Goal: Task Accomplishment & Management: Use online tool/utility

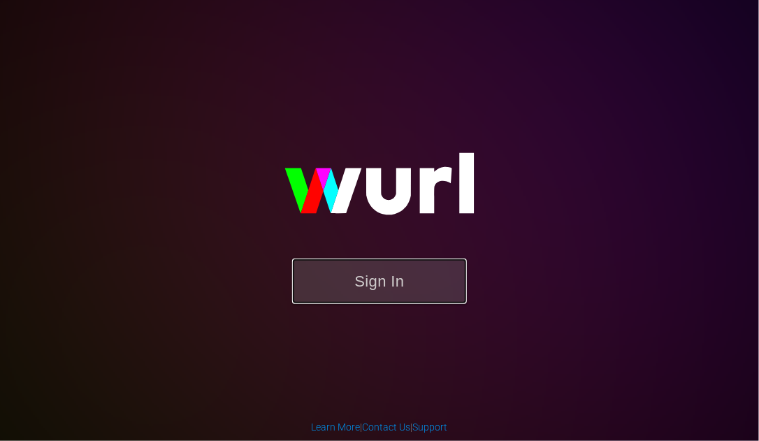
click at [375, 278] on button "Sign In" at bounding box center [379, 281] width 175 height 45
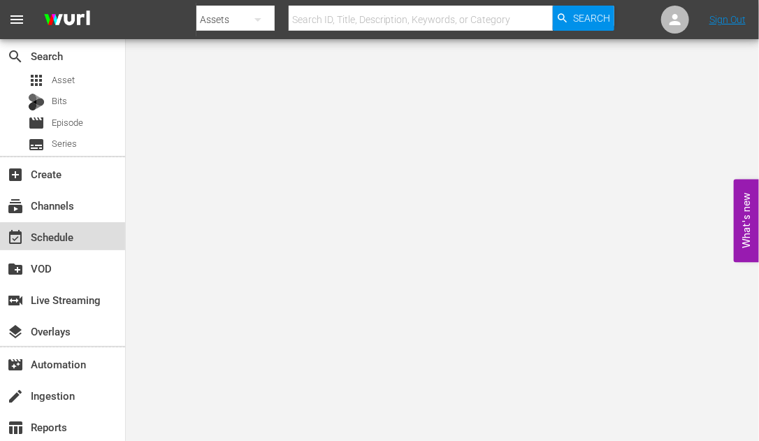
click at [68, 240] on div "event_available Schedule" at bounding box center [39, 235] width 78 height 13
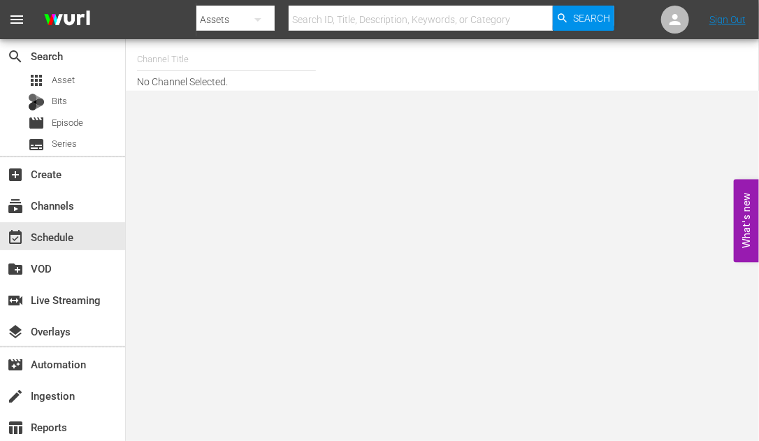
click at [192, 59] on input "text" at bounding box center [226, 60] width 179 height 34
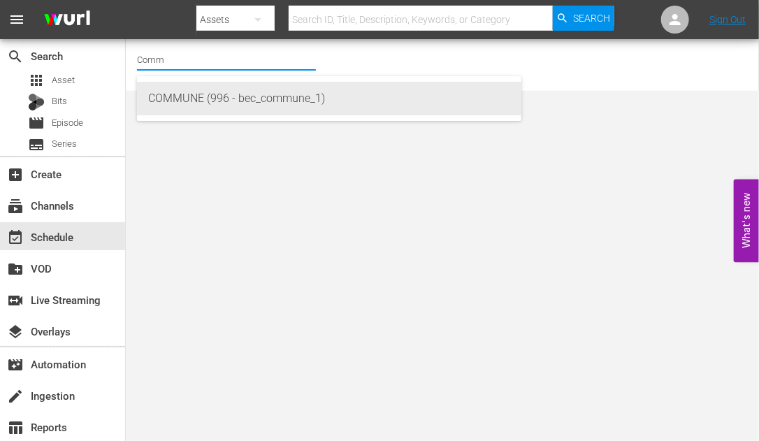
click at [193, 96] on div "COMMUNE (996 - bec_commune_1)" at bounding box center [329, 99] width 362 height 34
type input "COMMUNE (996 - bec_commune_1)"
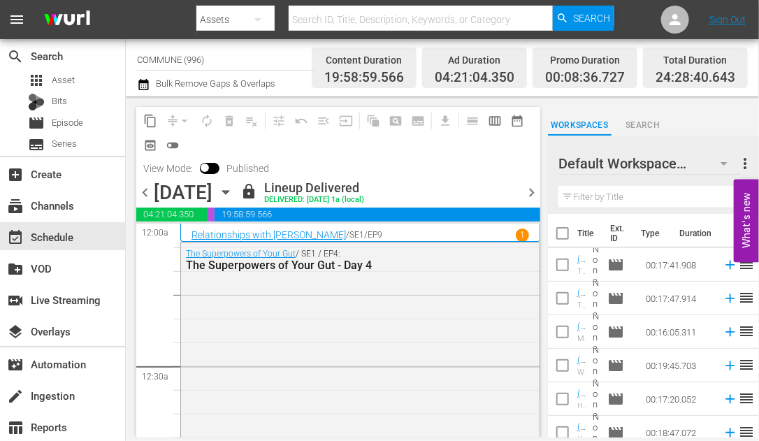
click at [530, 192] on span "chevron_right" at bounding box center [531, 192] width 17 height 17
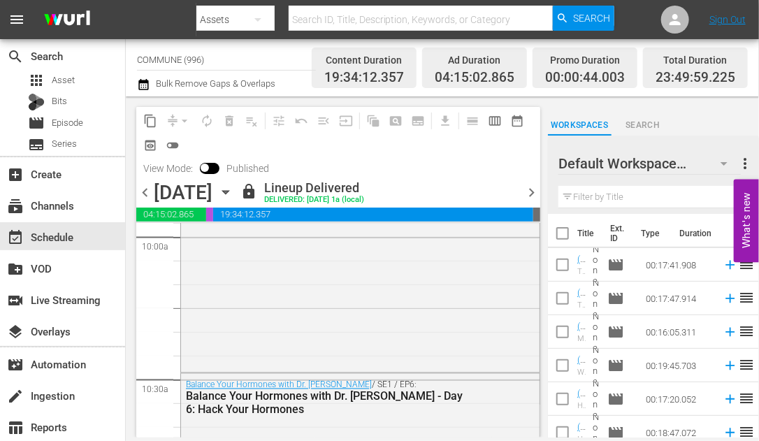
scroll to position [2981, 0]
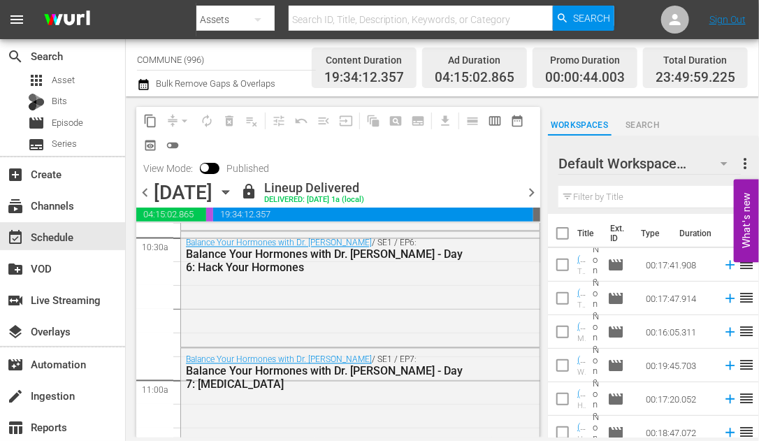
click at [530, 193] on span "chevron_right" at bounding box center [531, 192] width 17 height 17
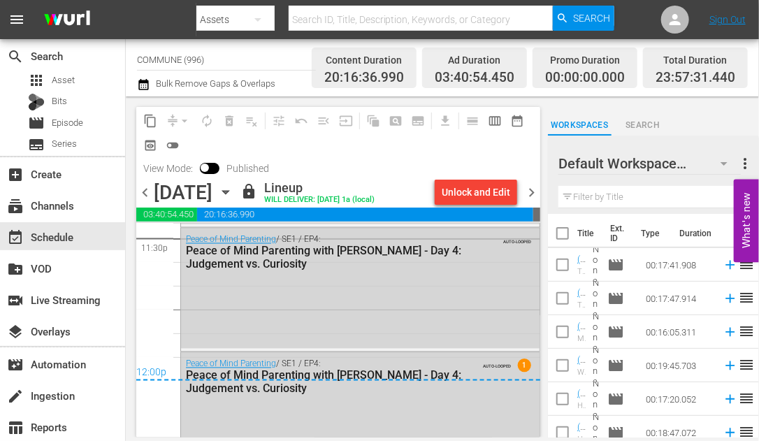
scroll to position [6727, 0]
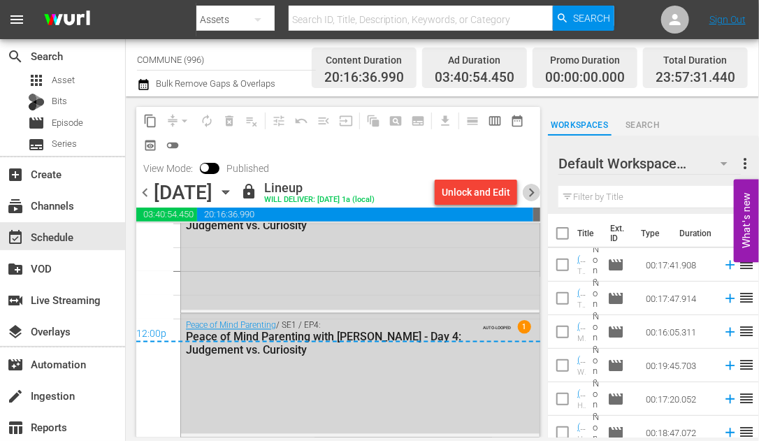
click at [531, 193] on span "chevron_right" at bounding box center [531, 192] width 17 height 17
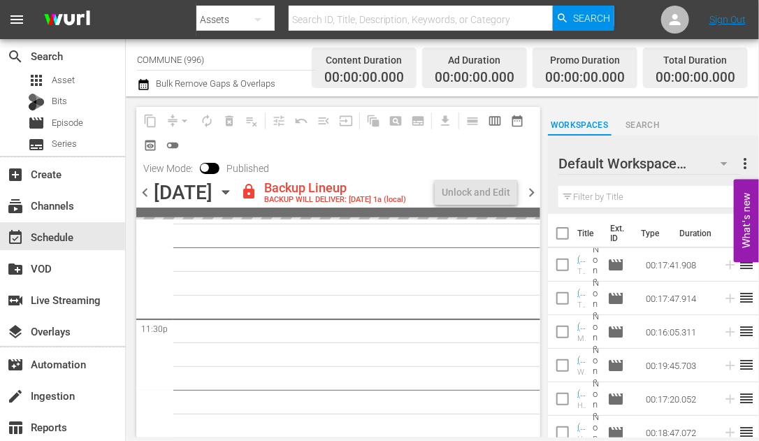
scroll to position [6631, 0]
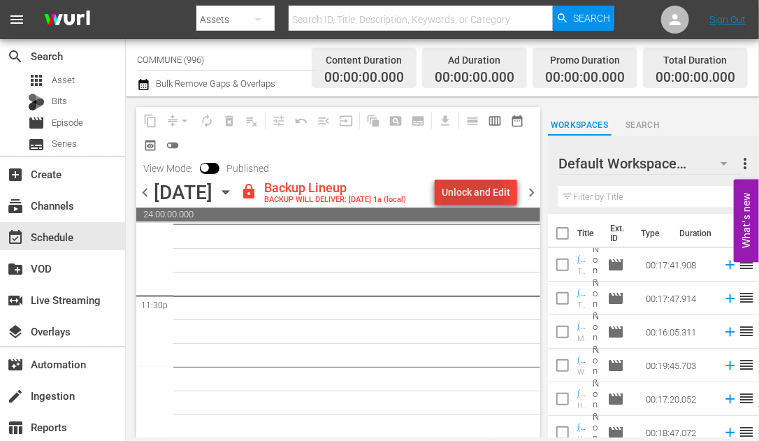
click at [463, 195] on div "Unlock and Edit" at bounding box center [476, 192] width 69 height 25
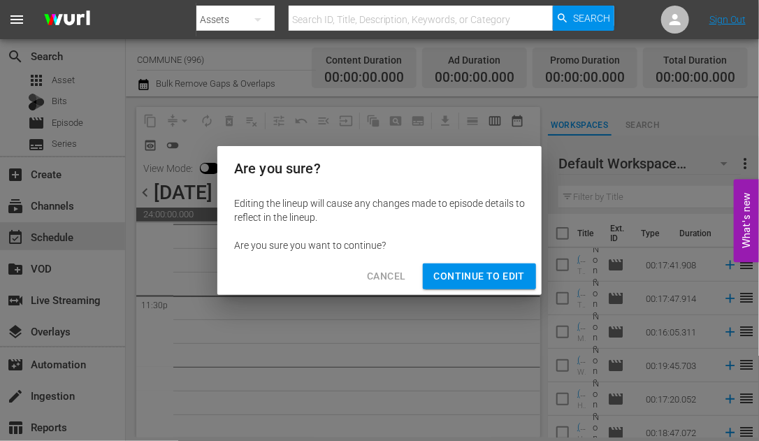
click at [480, 274] on span "Continue to Edit" at bounding box center [479, 276] width 91 height 17
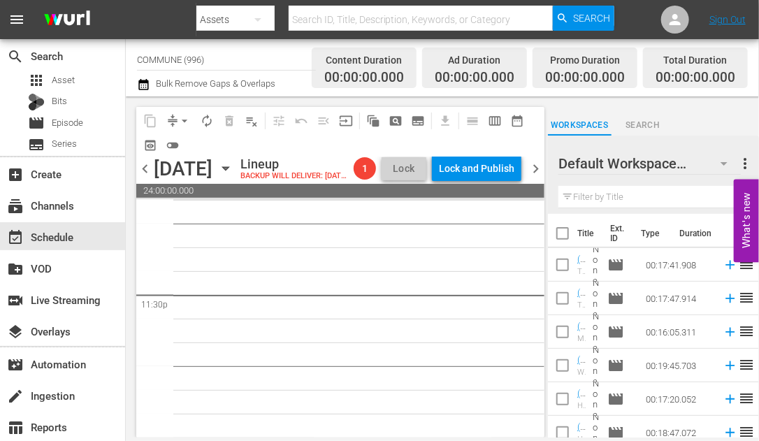
scroll to position [6629, 0]
click at [233, 176] on icon "button" at bounding box center [225, 168] width 15 height 15
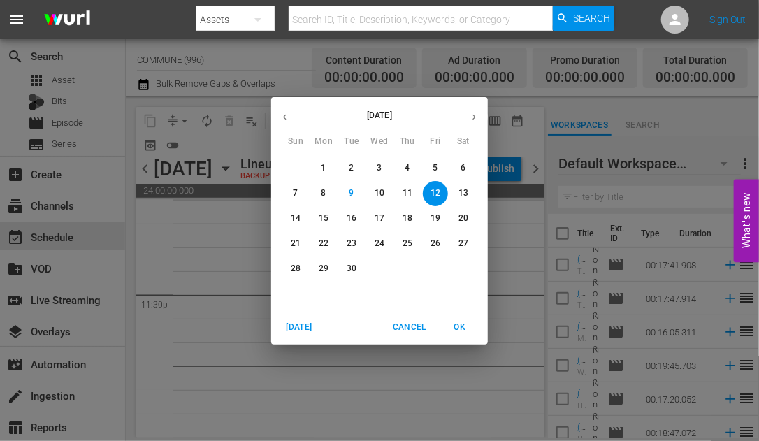
click at [283, 116] on icon "button" at bounding box center [285, 117] width 10 height 10
click at [412, 215] on p "15" at bounding box center [408, 219] width 10 height 12
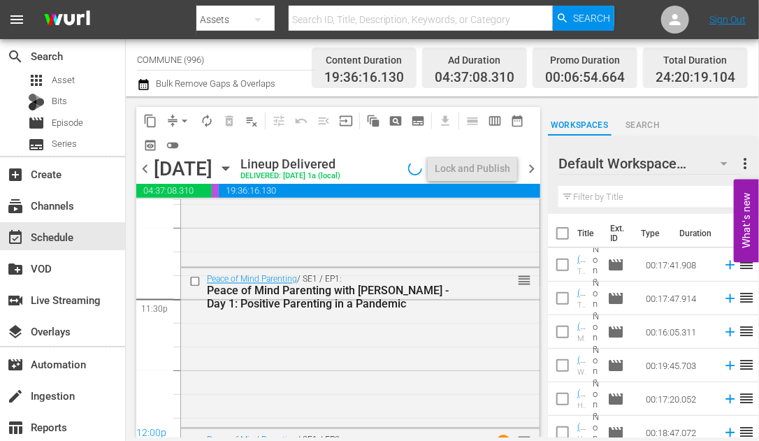
scroll to position [6705, 0]
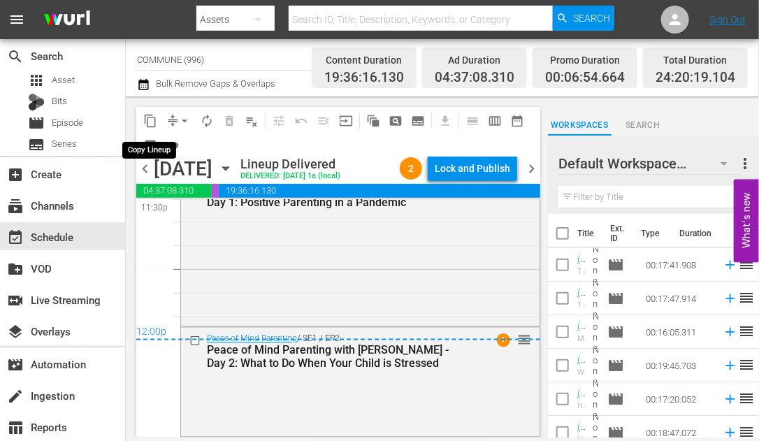
click at [152, 120] on span "content_copy" at bounding box center [150, 121] width 14 height 14
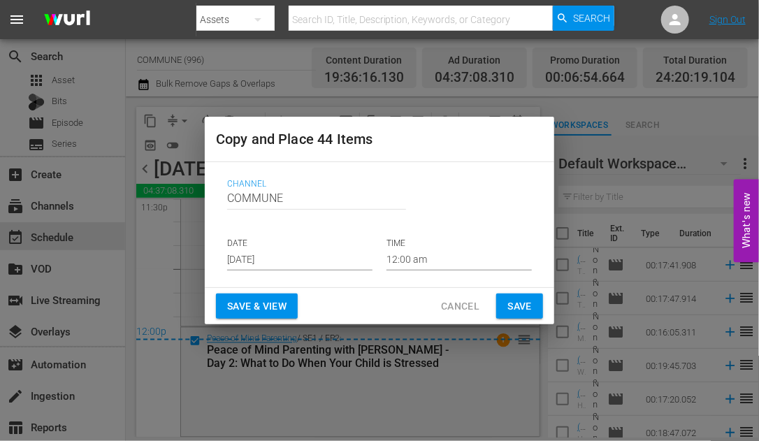
click at [303, 265] on input "[DATE]" at bounding box center [299, 260] width 145 height 21
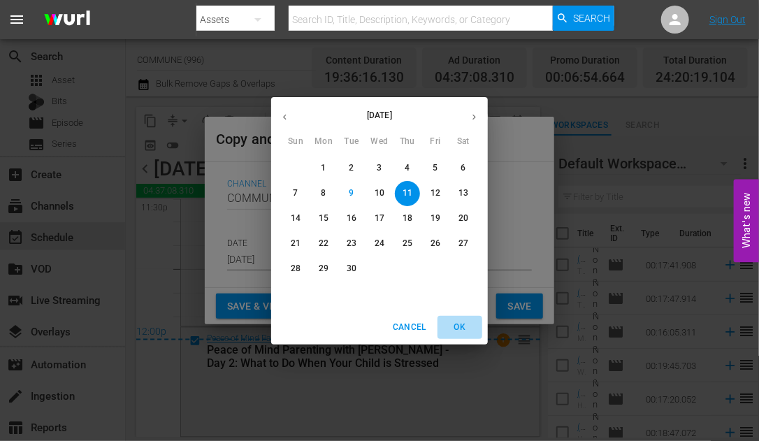
click at [455, 324] on span "OK" at bounding box center [460, 327] width 34 height 15
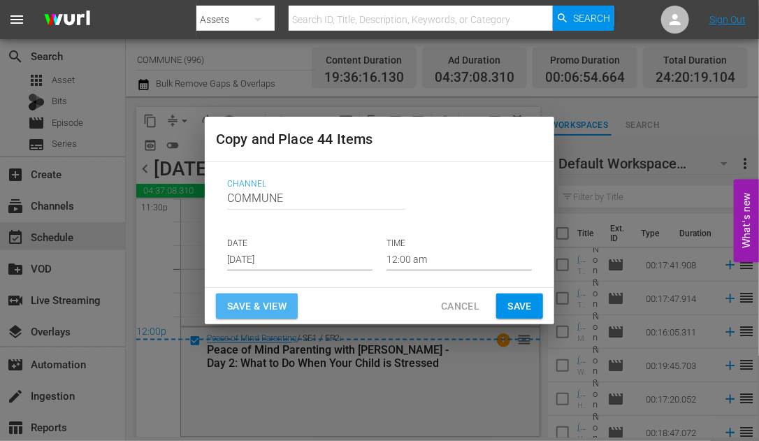
click at [237, 302] on span "Save & View" at bounding box center [256, 306] width 59 height 17
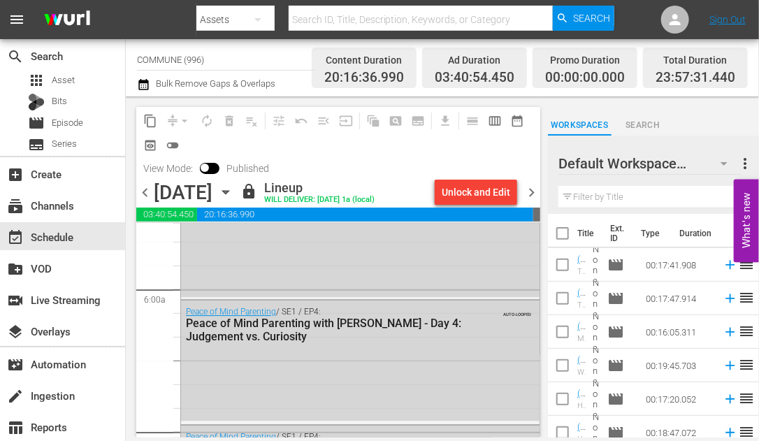
scroll to position [1641, 0]
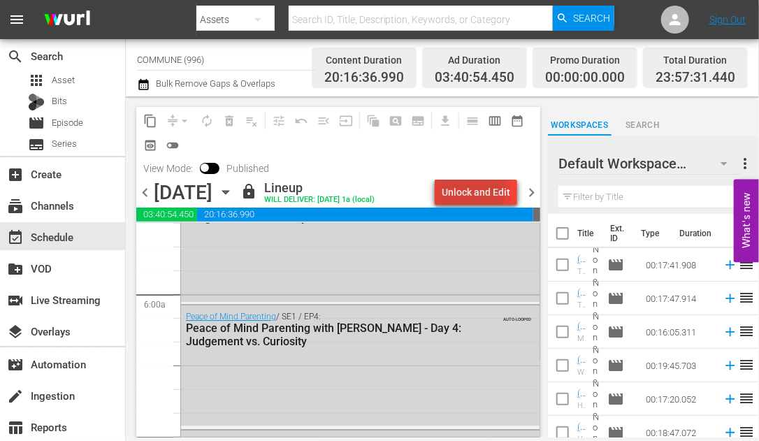
click at [467, 187] on div "Unlock and Edit" at bounding box center [476, 192] width 69 height 25
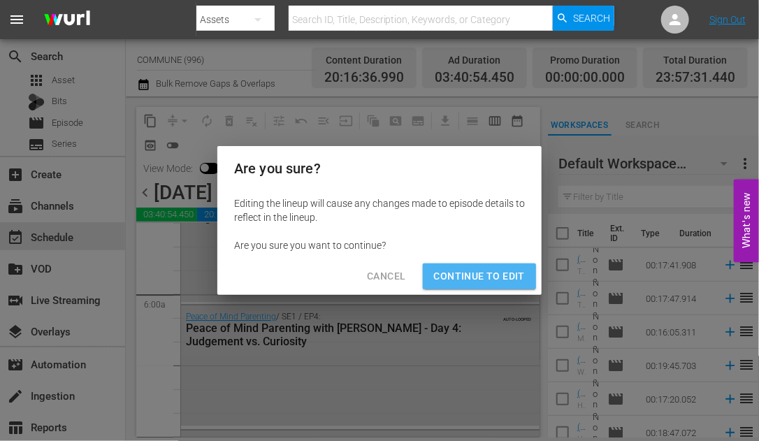
click at [487, 272] on span "Continue to Edit" at bounding box center [479, 276] width 91 height 17
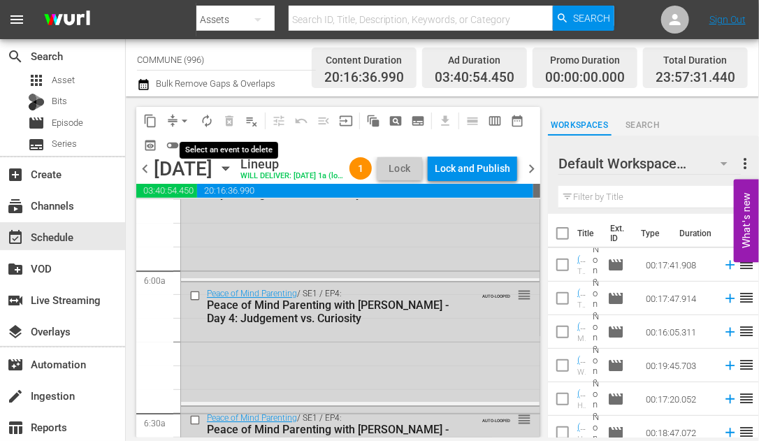
click at [229, 122] on span "delete_forever_outlined" at bounding box center [229, 121] width 22 height 22
click at [248, 120] on span "playlist_remove_outlined" at bounding box center [252, 121] width 14 height 14
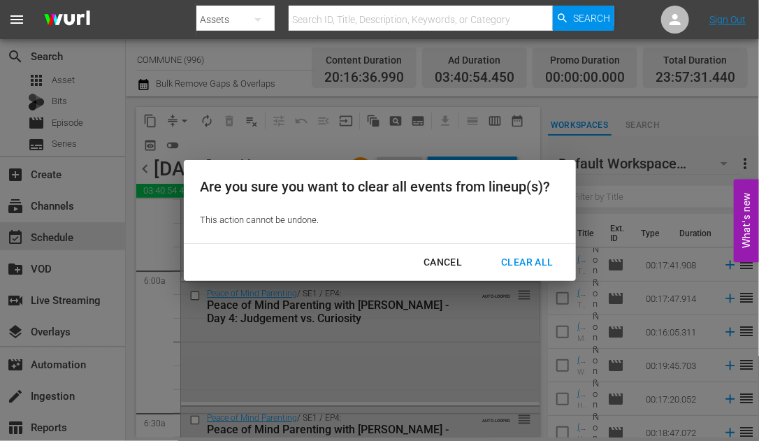
click at [512, 256] on div "Clear All" at bounding box center [527, 262] width 74 height 17
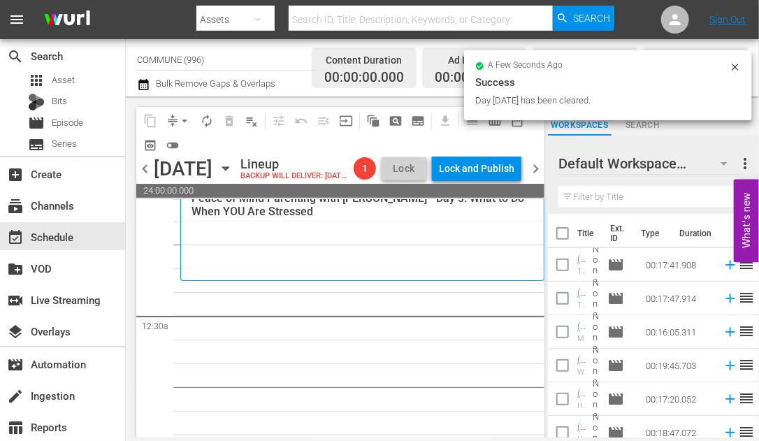
scroll to position [0, 0]
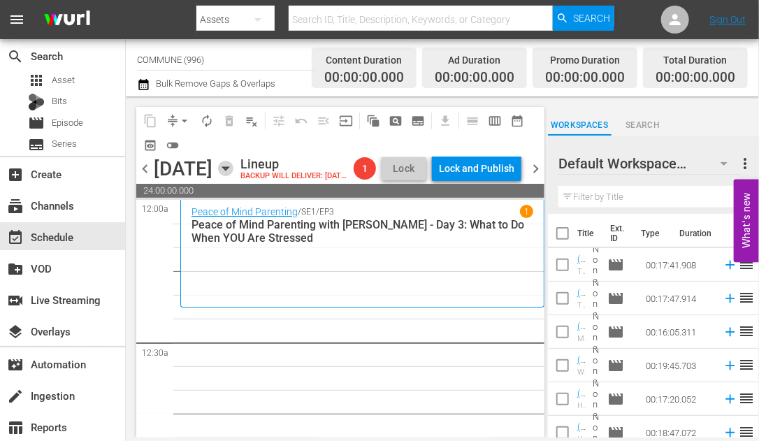
click at [229, 171] on icon "button" at bounding box center [225, 168] width 6 height 3
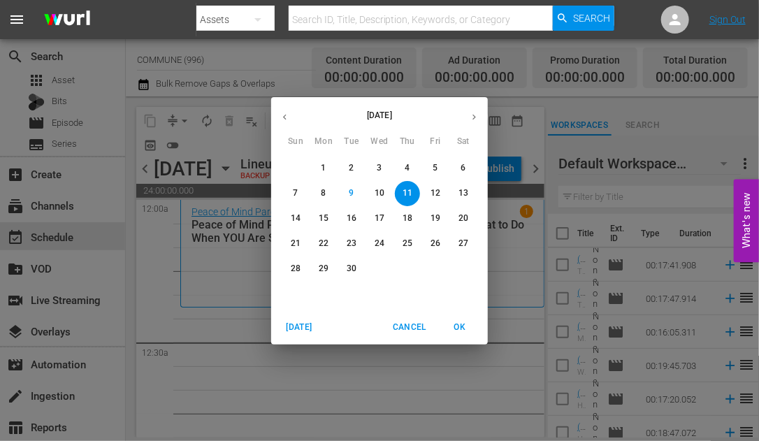
click at [287, 119] on icon "button" at bounding box center [285, 117] width 10 height 10
click at [408, 220] on p "15" at bounding box center [408, 219] width 10 height 12
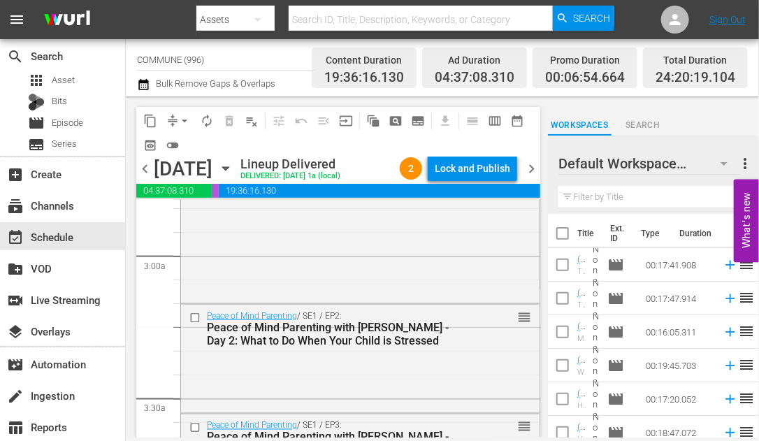
scroll to position [800, 0]
click at [155, 117] on span "content_copy" at bounding box center [150, 121] width 14 height 14
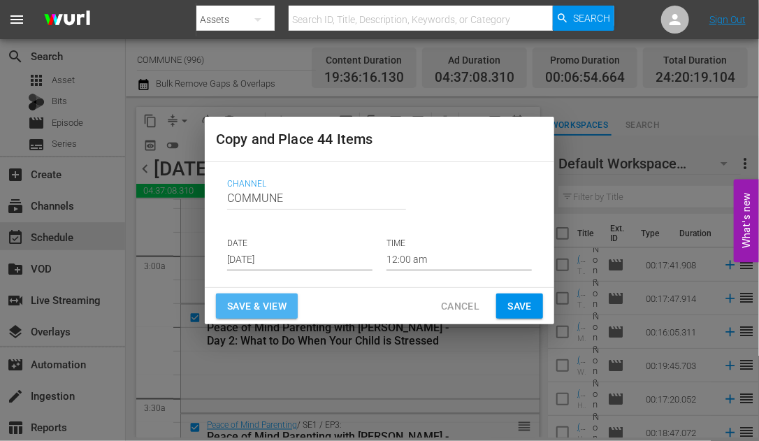
click at [250, 305] on span "Save & View" at bounding box center [256, 306] width 59 height 17
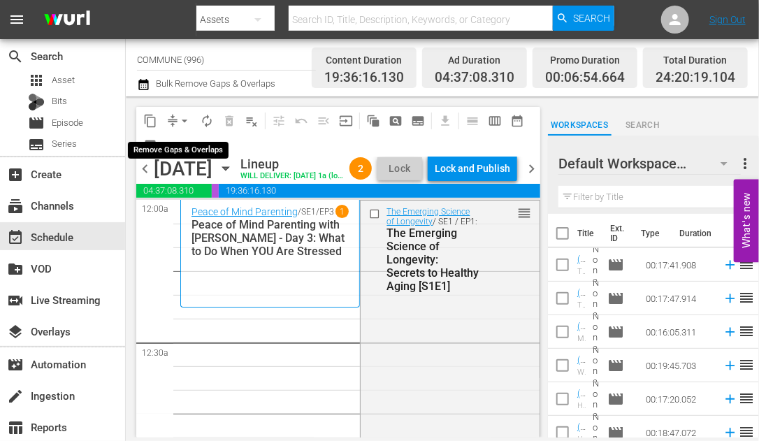
click at [187, 120] on span "arrow_drop_down" at bounding box center [185, 121] width 14 height 14
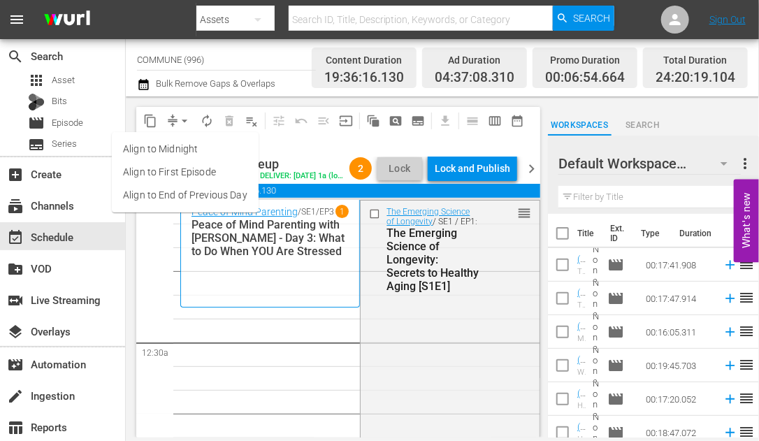
click at [197, 194] on li "Align to End of Previous Day" at bounding box center [185, 195] width 147 height 23
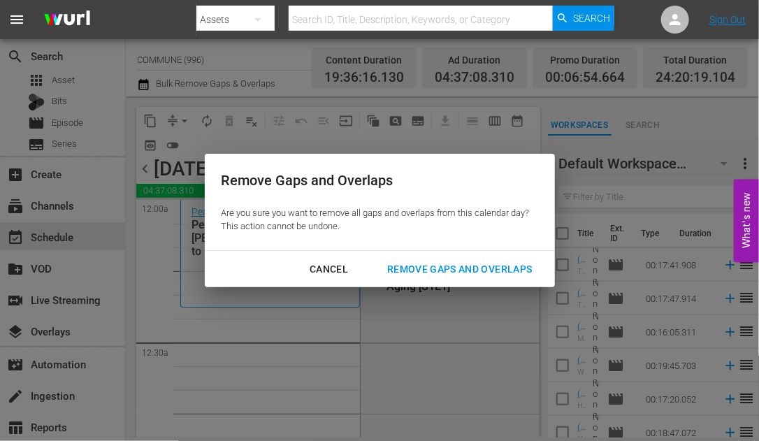
click at [429, 267] on div "Remove Gaps and Overlaps" at bounding box center [459, 269] width 167 height 17
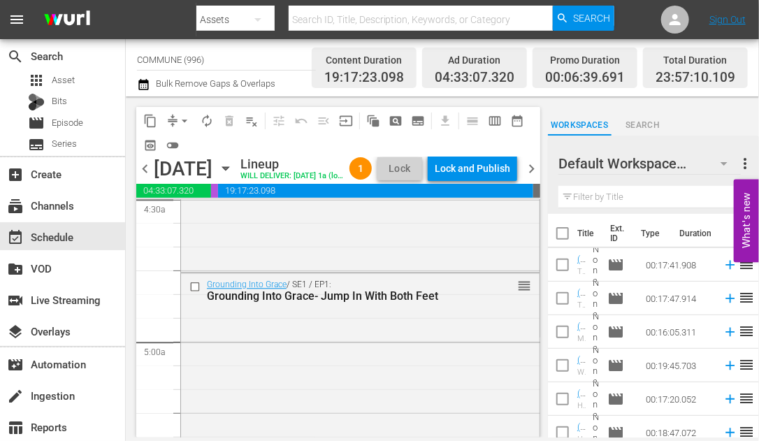
scroll to position [1286, 0]
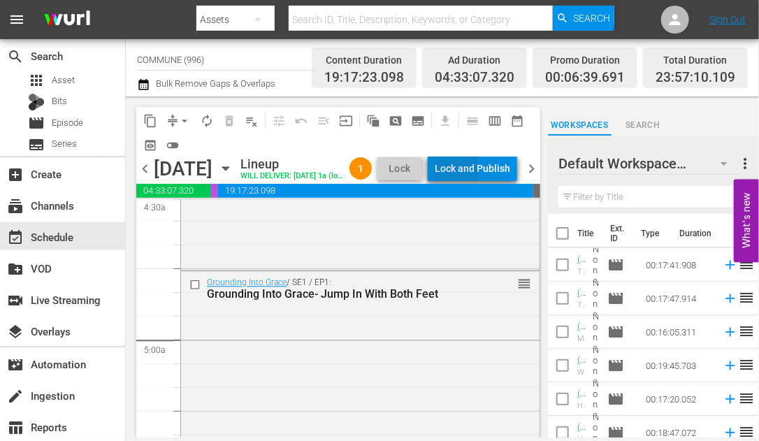
click at [477, 171] on div "Lock and Publish" at bounding box center [473, 168] width 76 height 25
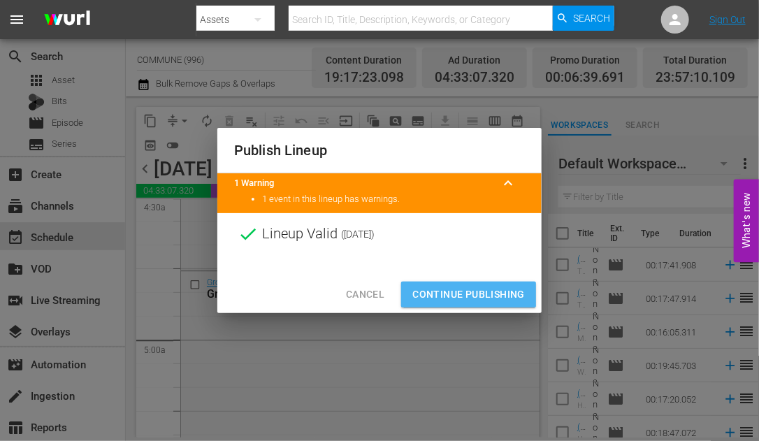
click at [439, 289] on span "Continue Publishing" at bounding box center [468, 294] width 113 height 17
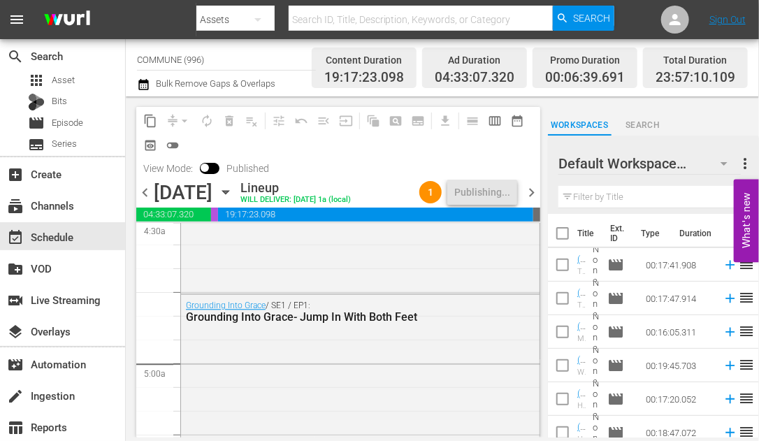
click at [530, 193] on span "chevron_right" at bounding box center [531, 192] width 17 height 17
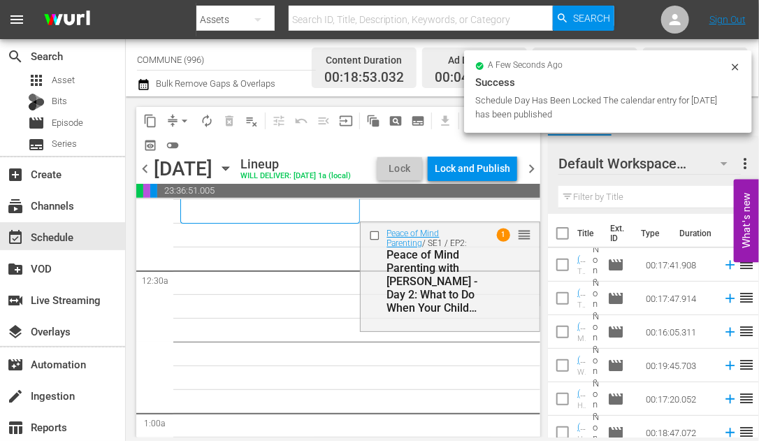
scroll to position [51, 0]
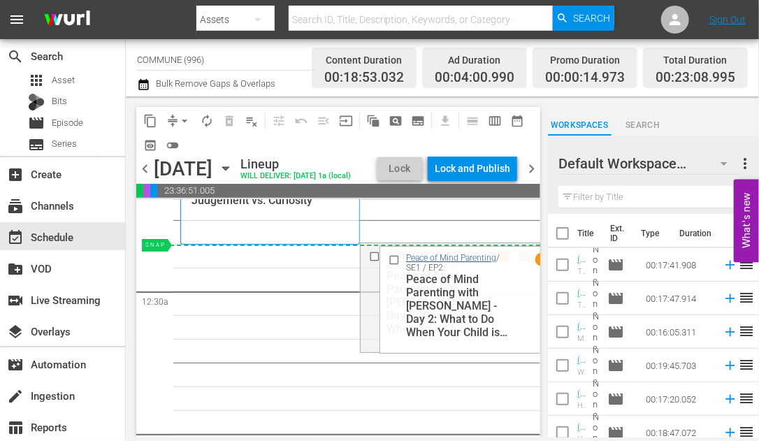
drag, startPoint x: 527, startPoint y: 276, endPoint x: 450, endPoint y: 275, distance: 77.6
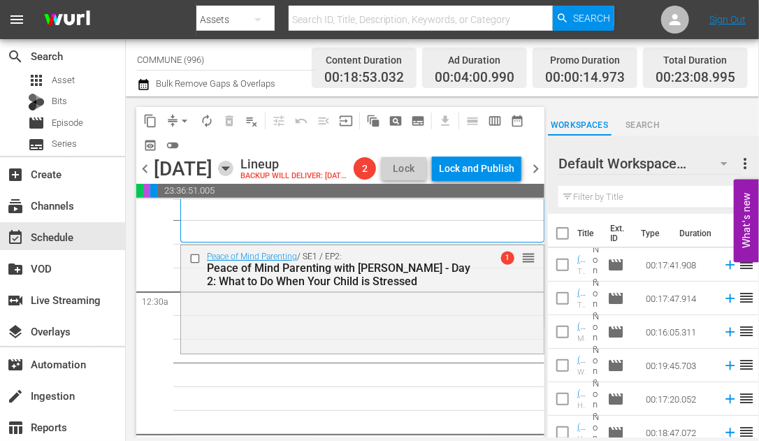
click at [229, 171] on icon "button" at bounding box center [225, 168] width 6 height 3
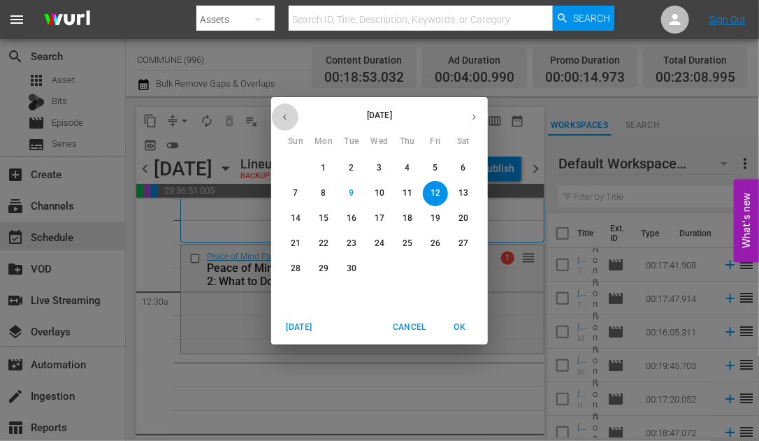
click at [290, 117] on button "button" at bounding box center [284, 116] width 27 height 27
click at [439, 218] on p "16" at bounding box center [436, 219] width 10 height 12
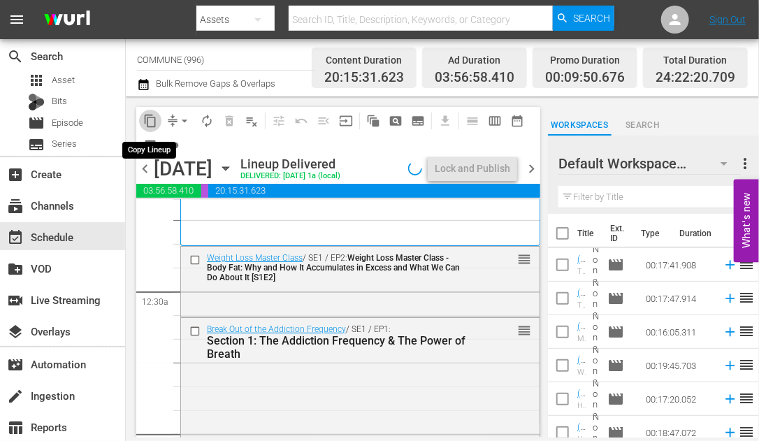
click at [148, 121] on span "content_copy" at bounding box center [150, 121] width 14 height 14
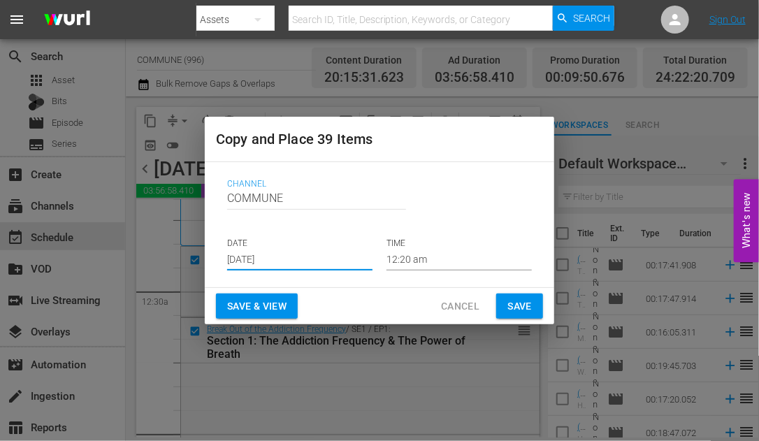
click at [294, 256] on input "[DATE]" at bounding box center [299, 260] width 145 height 21
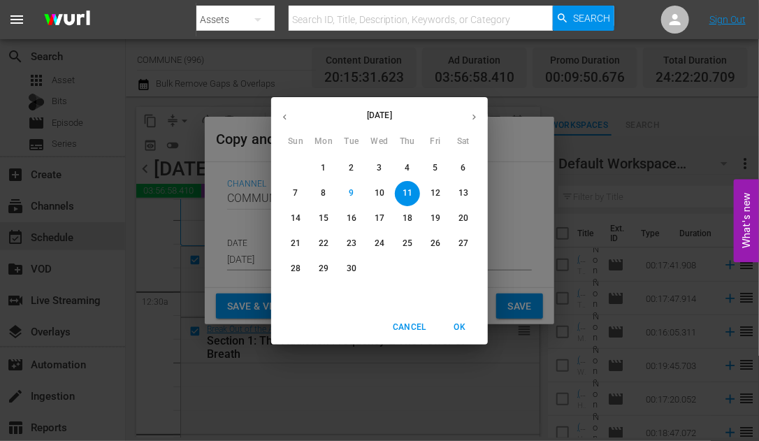
click at [440, 192] on span "12" at bounding box center [435, 193] width 25 height 12
type input "[DATE]"
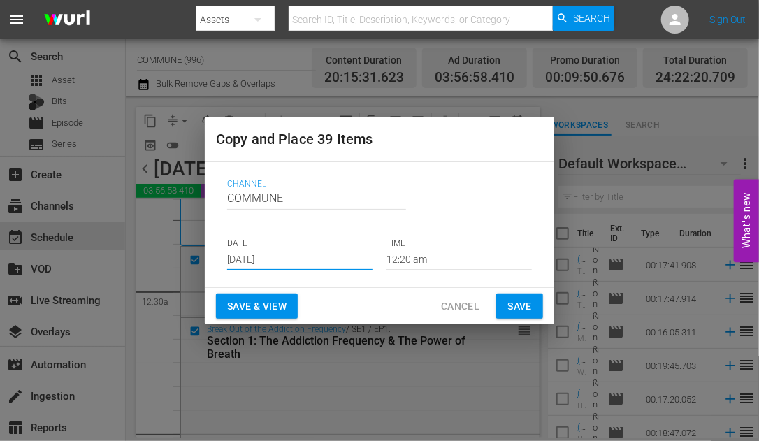
click at [265, 306] on span "Save & View" at bounding box center [256, 306] width 59 height 17
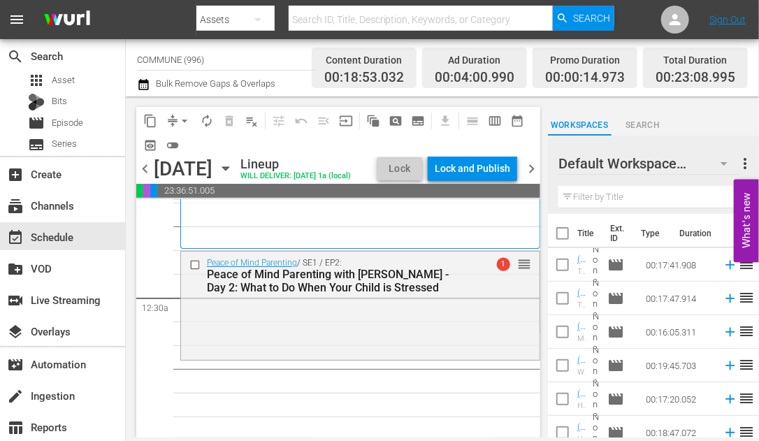
scroll to position [53, 0]
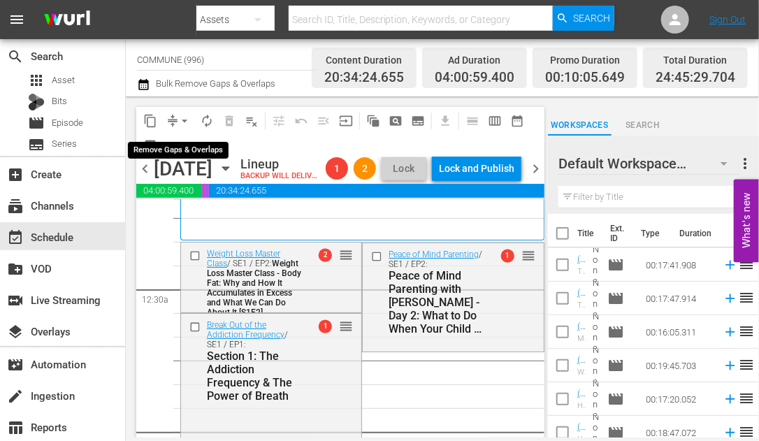
click at [181, 123] on span "arrow_drop_down" at bounding box center [185, 121] width 14 height 14
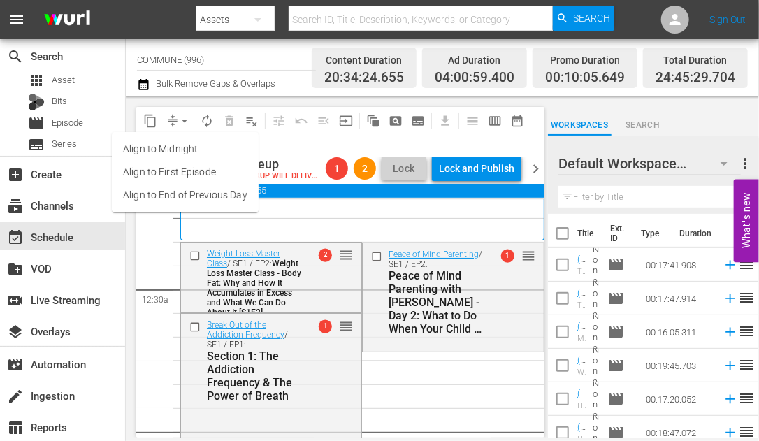
click at [192, 202] on li "Align to End of Previous Day" at bounding box center [185, 195] width 147 height 23
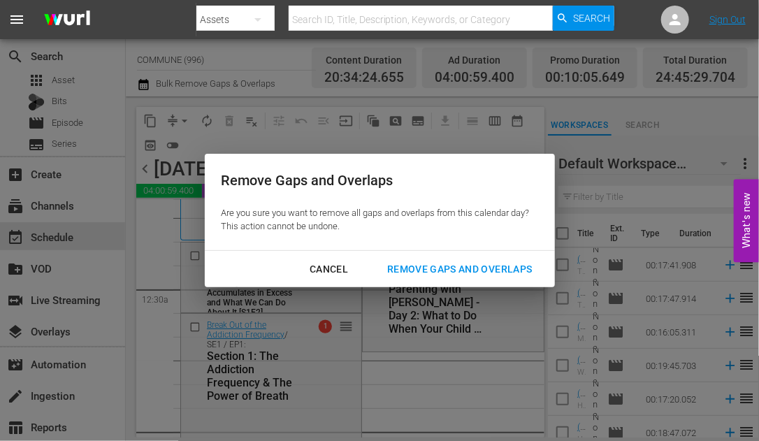
click at [424, 272] on div "Remove Gaps and Overlaps" at bounding box center [459, 269] width 167 height 17
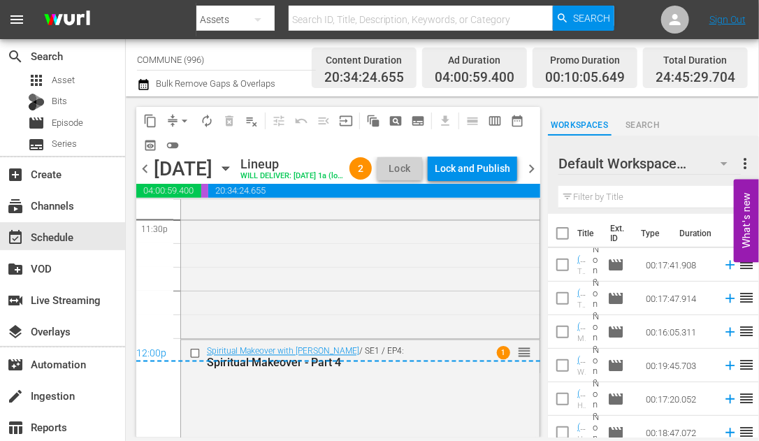
scroll to position [6692, 0]
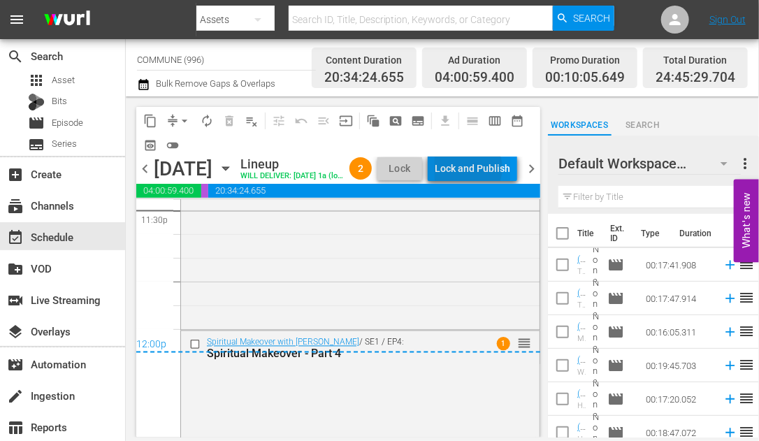
click at [491, 170] on div "Lock and Publish" at bounding box center [473, 168] width 76 height 25
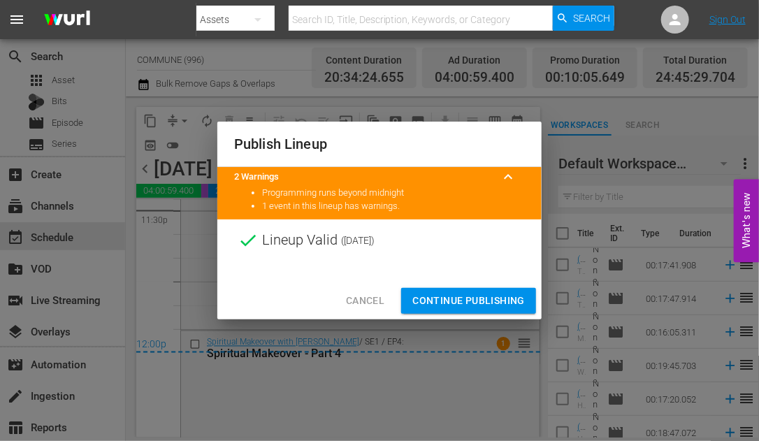
click at [446, 301] on span "Continue Publishing" at bounding box center [468, 300] width 113 height 17
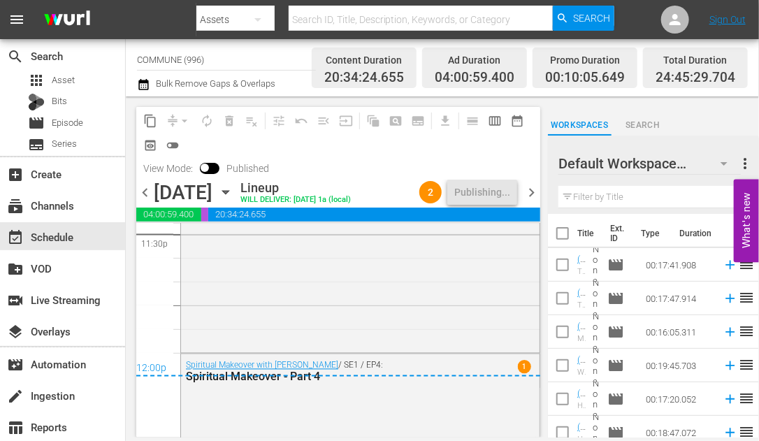
click at [529, 194] on span "chevron_right" at bounding box center [531, 192] width 17 height 17
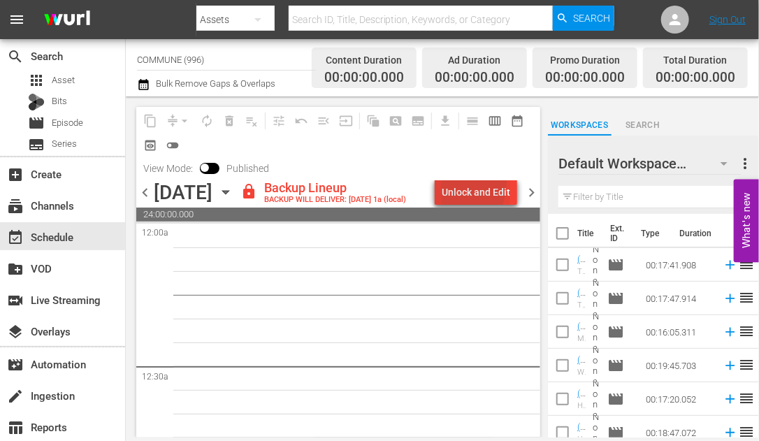
click at [458, 184] on div "Unlock and Edit" at bounding box center [476, 192] width 69 height 25
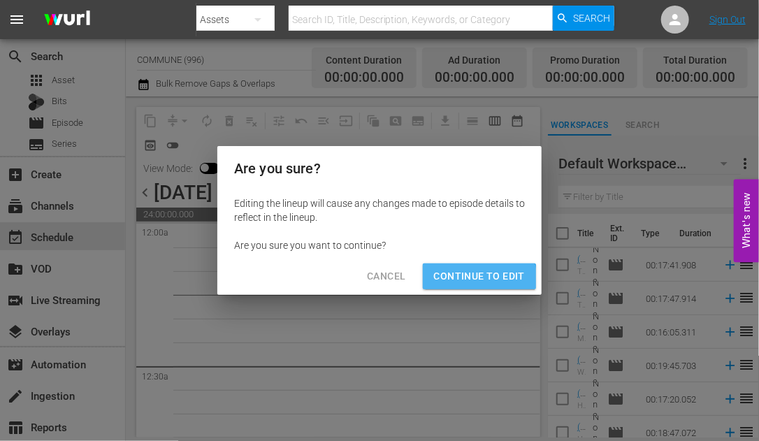
click at [472, 281] on span "Continue to Edit" at bounding box center [479, 276] width 91 height 17
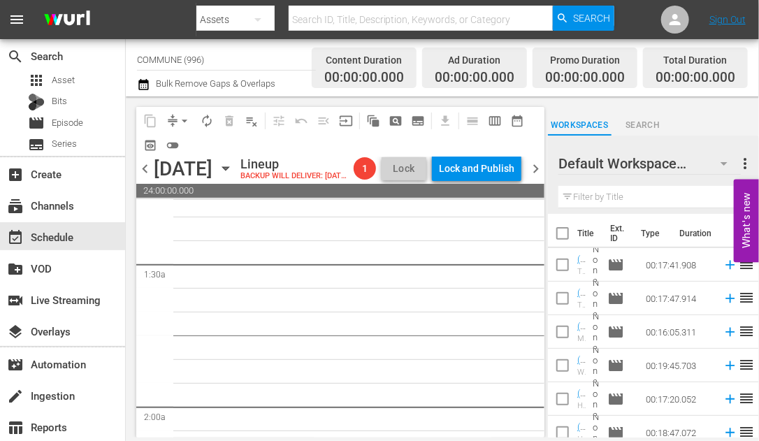
scroll to position [366, 0]
click at [233, 176] on icon "button" at bounding box center [225, 168] width 15 height 15
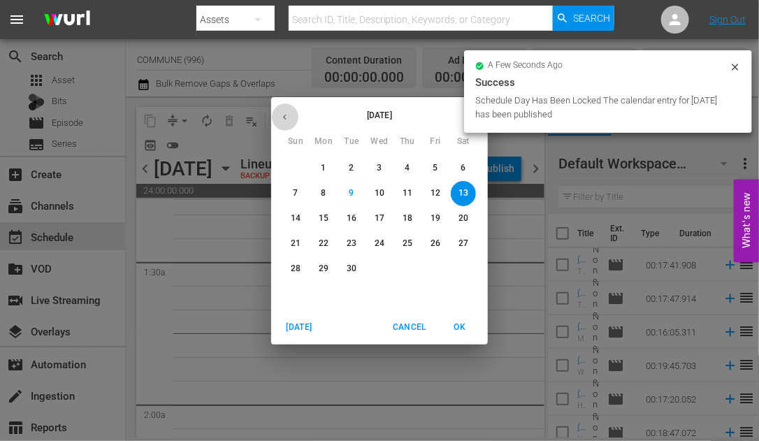
click at [287, 117] on icon "button" at bounding box center [285, 117] width 10 height 10
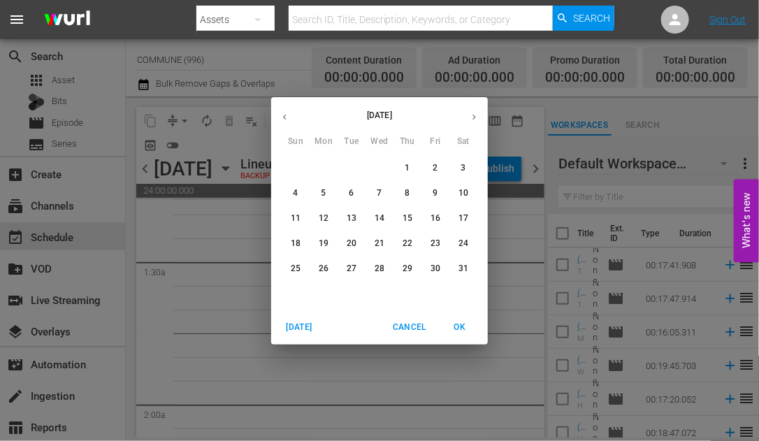
click at [466, 218] on p "17" at bounding box center [464, 219] width 10 height 12
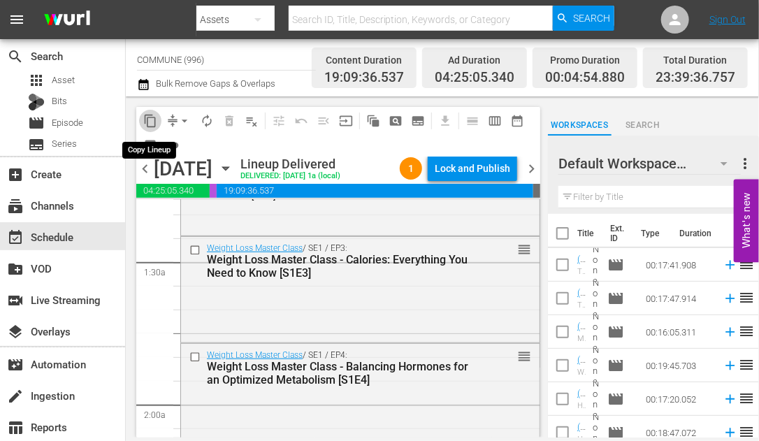
click at [154, 124] on span "content_copy" at bounding box center [150, 121] width 14 height 14
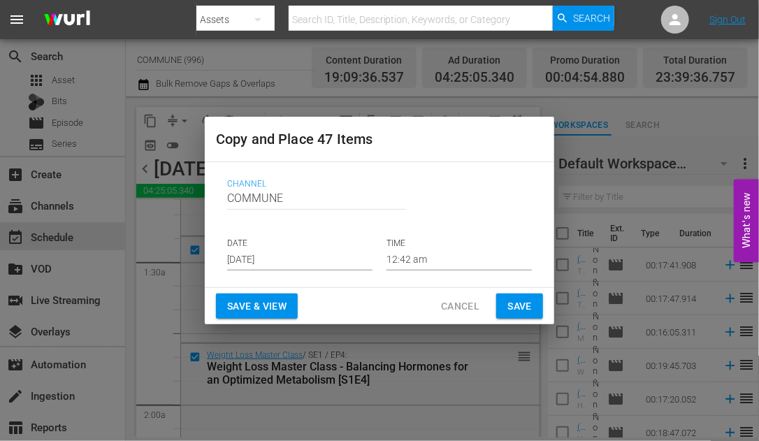
click at [292, 259] on input "[DATE]" at bounding box center [299, 260] width 145 height 21
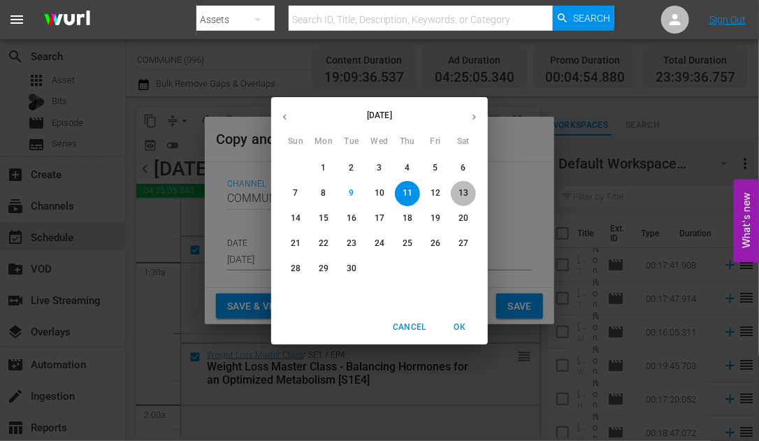
click at [460, 192] on p "13" at bounding box center [464, 193] width 10 height 12
type input "[DATE]"
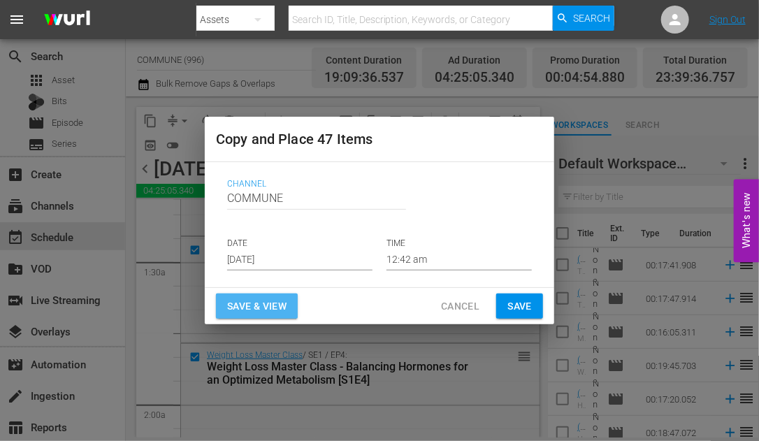
click at [271, 306] on span "Save & View" at bounding box center [256, 306] width 59 height 17
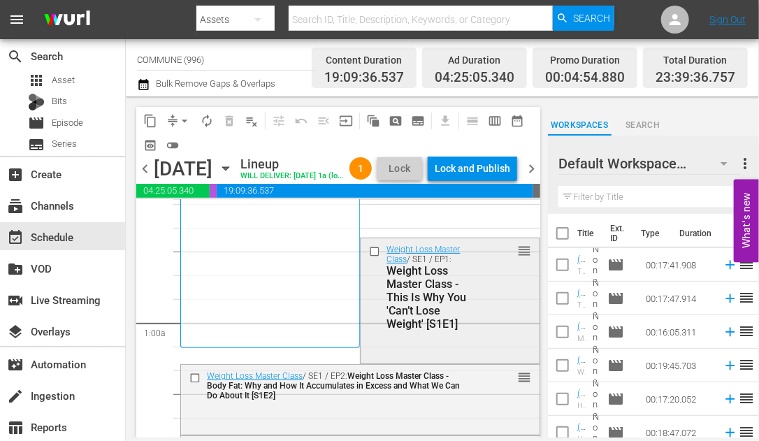
scroll to position [163, 0]
click at [378, 257] on input "checkbox" at bounding box center [376, 251] width 15 height 12
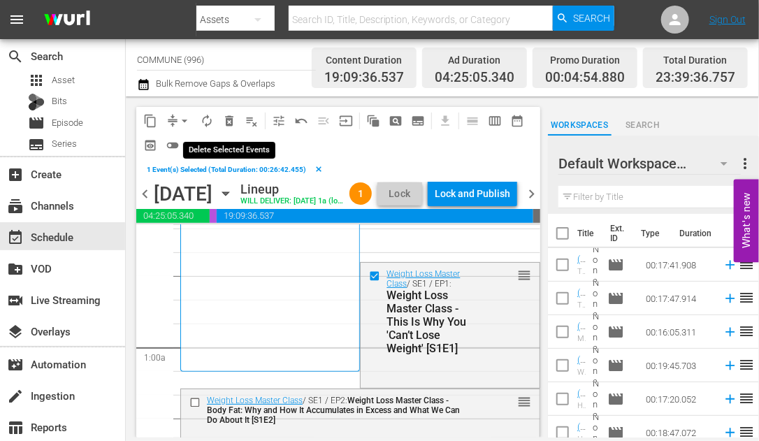
click at [232, 122] on span "delete_forever_outlined" at bounding box center [229, 121] width 14 height 14
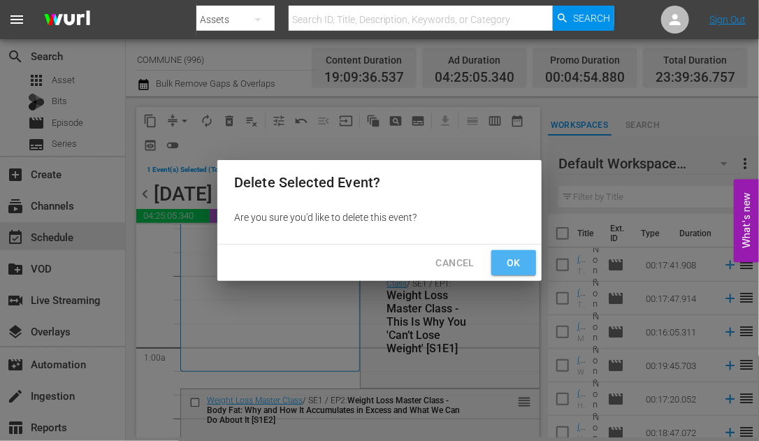
click at [507, 256] on span "Ok" at bounding box center [514, 262] width 22 height 17
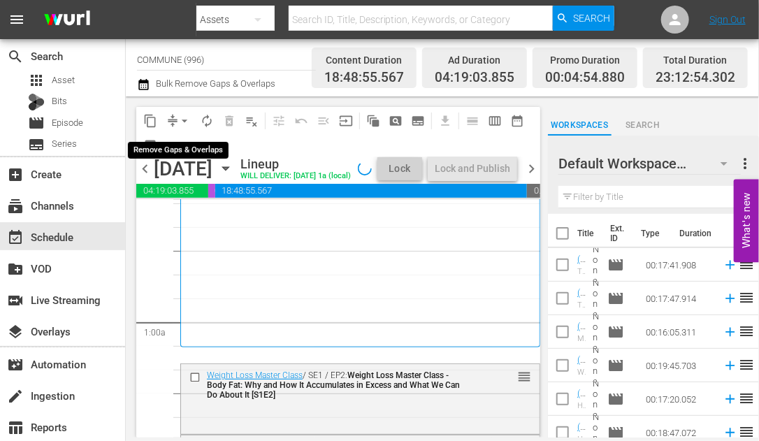
click at [185, 121] on span "arrow_drop_down" at bounding box center [185, 121] width 14 height 14
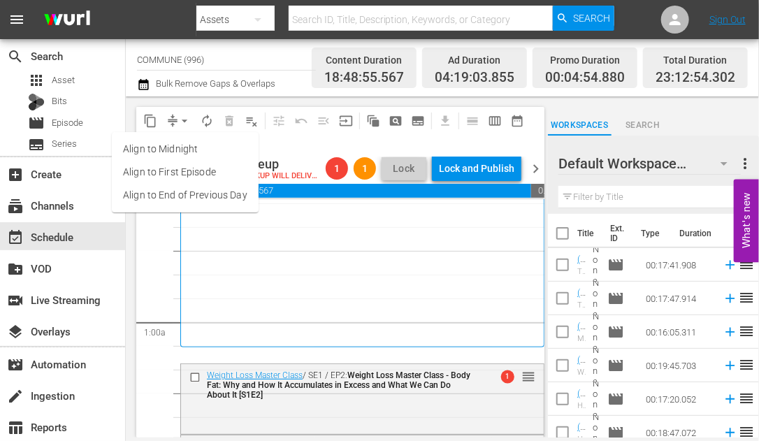
click at [201, 193] on li "Align to End of Previous Day" at bounding box center [185, 195] width 147 height 23
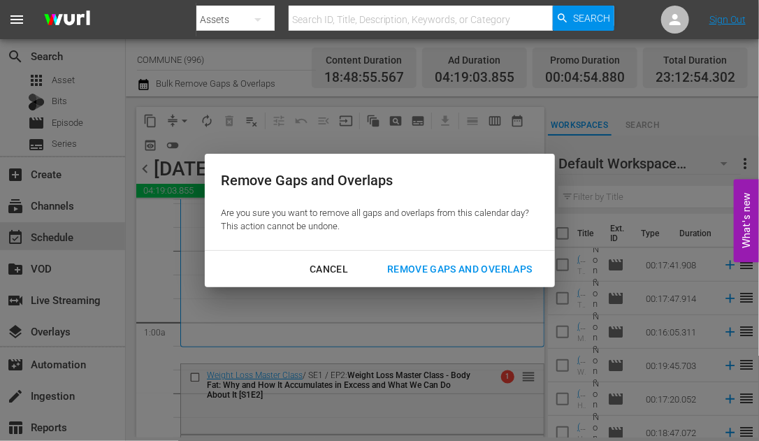
click at [416, 268] on div "Remove Gaps and Overlaps" at bounding box center [459, 269] width 167 height 17
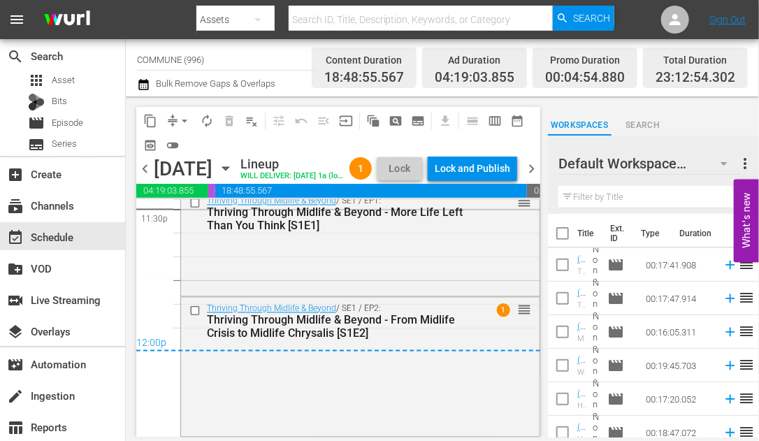
scroll to position [6715, 0]
click at [492, 168] on div "Lock and Publish" at bounding box center [473, 168] width 76 height 25
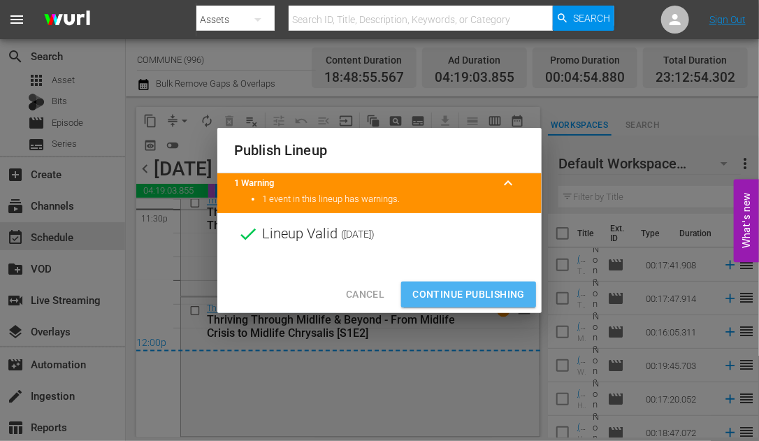
click at [456, 301] on span "Continue Publishing" at bounding box center [468, 294] width 113 height 17
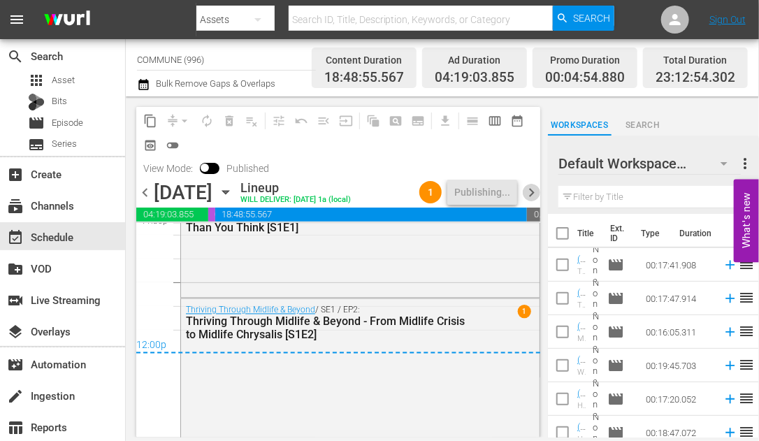
click at [528, 191] on span "chevron_right" at bounding box center [531, 192] width 17 height 17
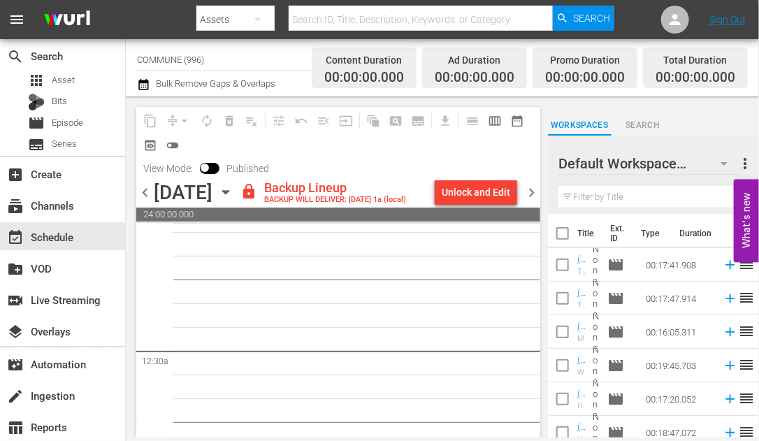
scroll to position [14, 0]
click at [471, 202] on div "Unlock and Edit" at bounding box center [476, 192] width 69 height 25
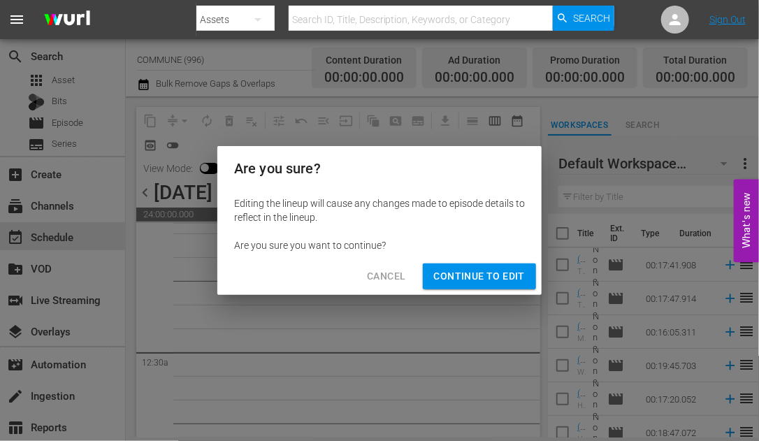
click at [493, 267] on button "Continue to Edit" at bounding box center [479, 277] width 113 height 26
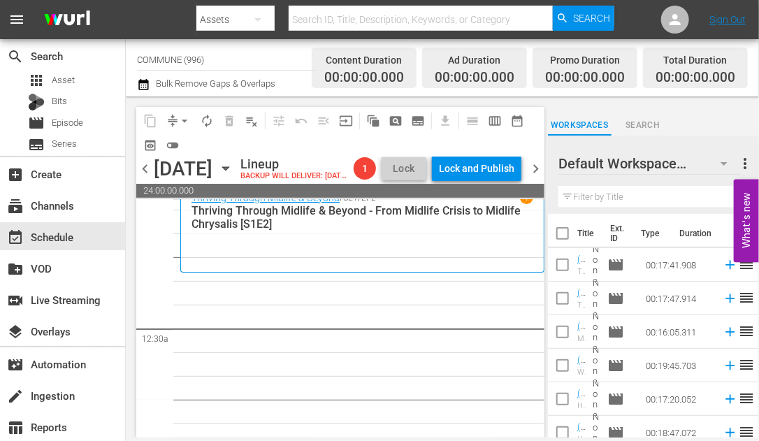
click at [233, 176] on icon "button" at bounding box center [225, 168] width 15 height 15
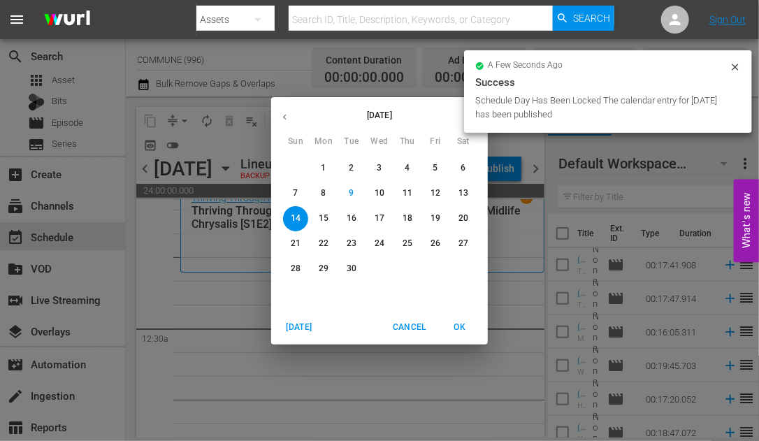
click at [283, 117] on icon "button" at bounding box center [285, 117] width 10 height 10
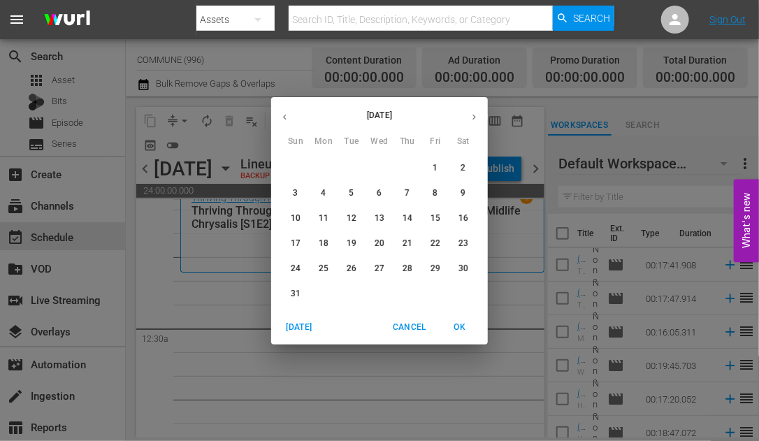
click at [283, 117] on icon "button" at bounding box center [285, 117] width 10 height 10
click at [307, 242] on span "18" at bounding box center [295, 244] width 25 height 12
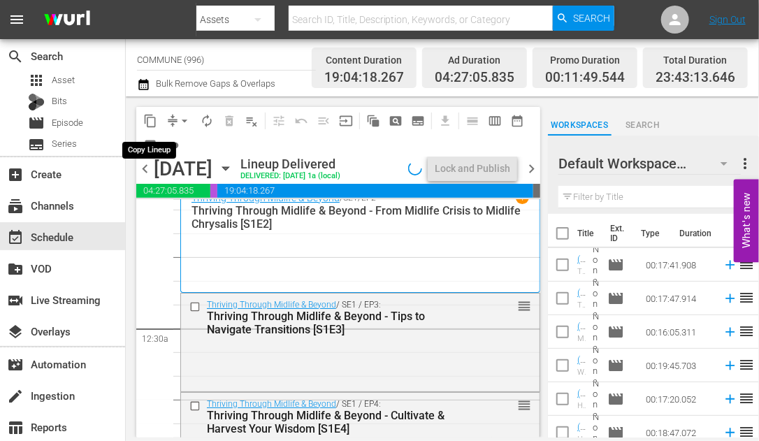
click at [152, 118] on span "content_copy" at bounding box center [150, 121] width 14 height 14
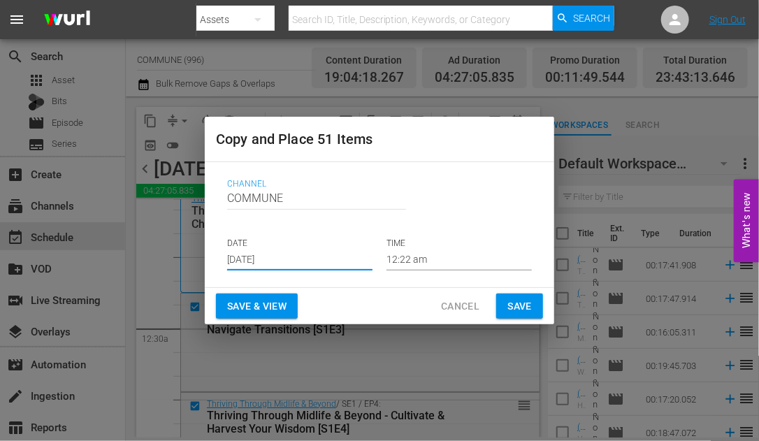
click at [303, 259] on input "[DATE]" at bounding box center [299, 260] width 145 height 21
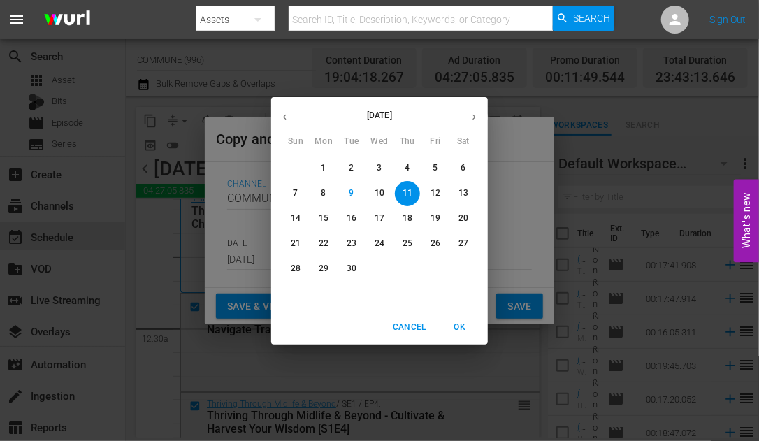
click at [297, 219] on p "14" at bounding box center [296, 219] width 10 height 12
type input "[DATE]"
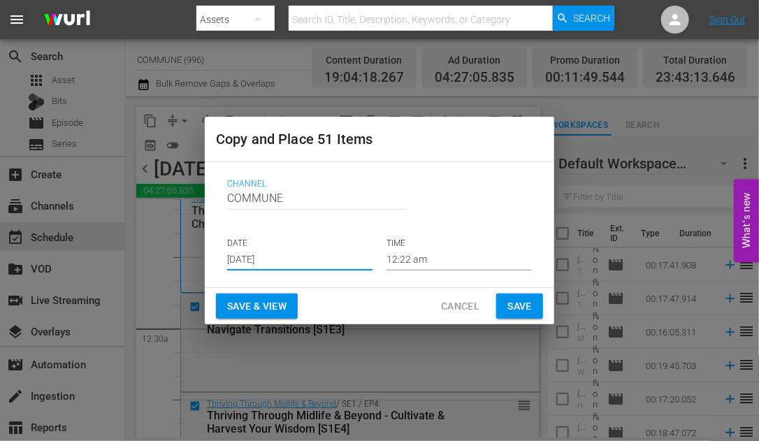
click at [258, 301] on span "Save & View" at bounding box center [256, 306] width 59 height 17
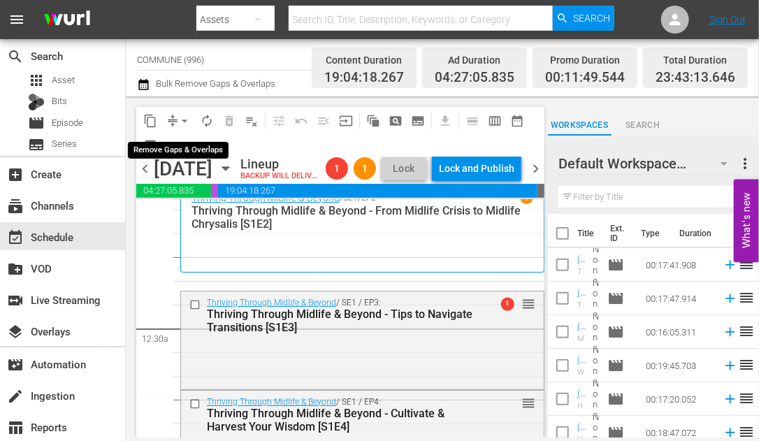
click at [182, 121] on span "arrow_drop_down" at bounding box center [185, 121] width 14 height 14
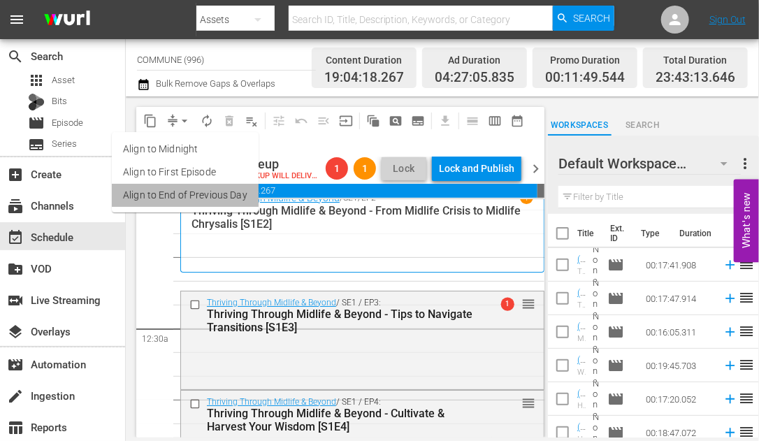
click at [189, 194] on li "Align to End of Previous Day" at bounding box center [185, 195] width 147 height 23
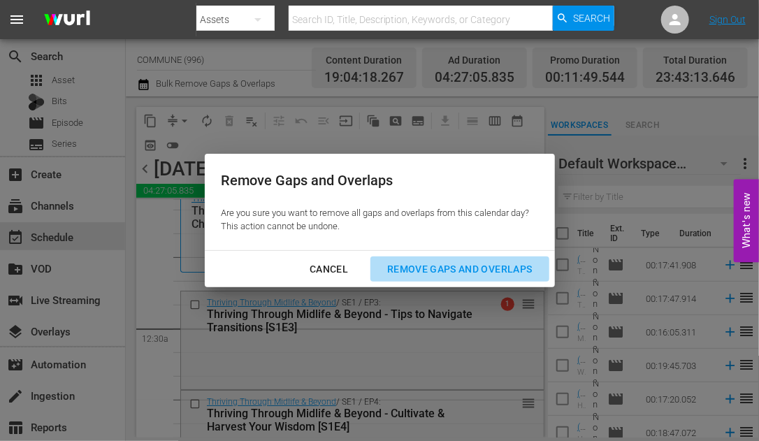
click at [431, 270] on div "Remove Gaps and Overlaps" at bounding box center [459, 269] width 167 height 17
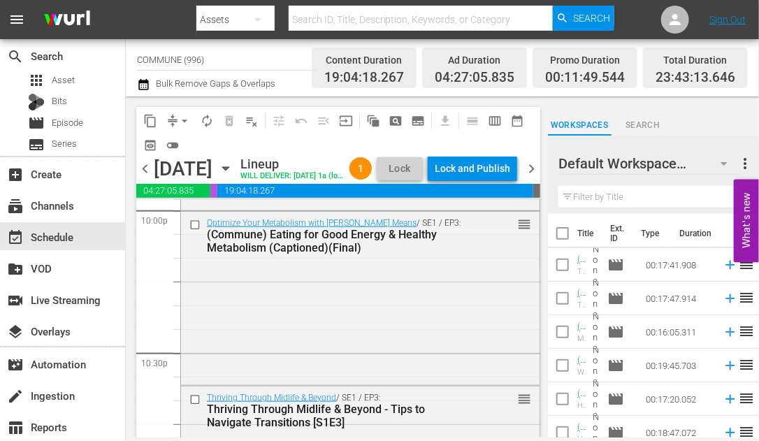
scroll to position [6636, 0]
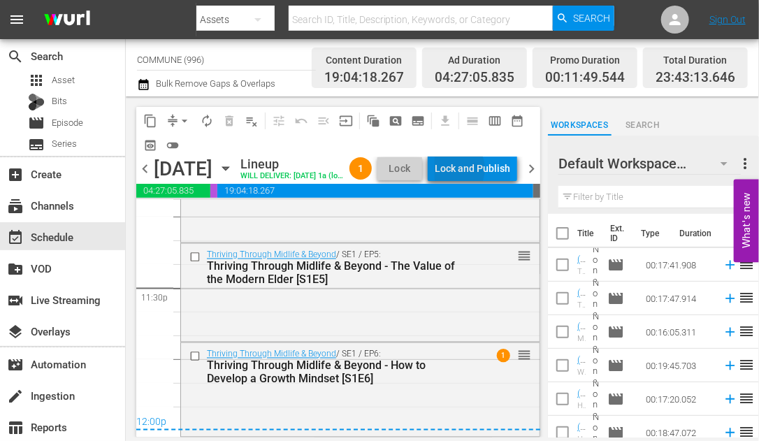
click at [479, 171] on div "Lock and Publish" at bounding box center [473, 168] width 76 height 25
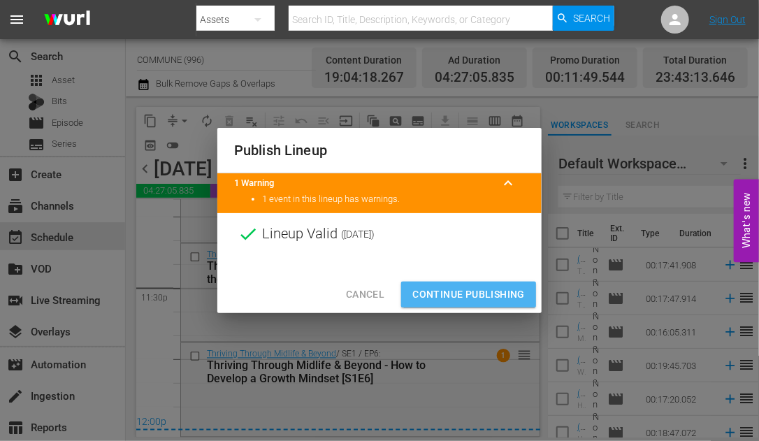
click at [454, 292] on span "Continue Publishing" at bounding box center [468, 294] width 113 height 17
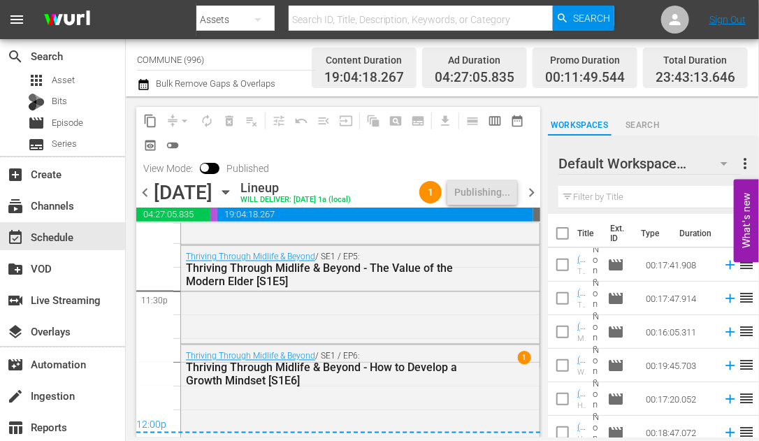
click at [531, 192] on span "chevron_right" at bounding box center [531, 192] width 17 height 17
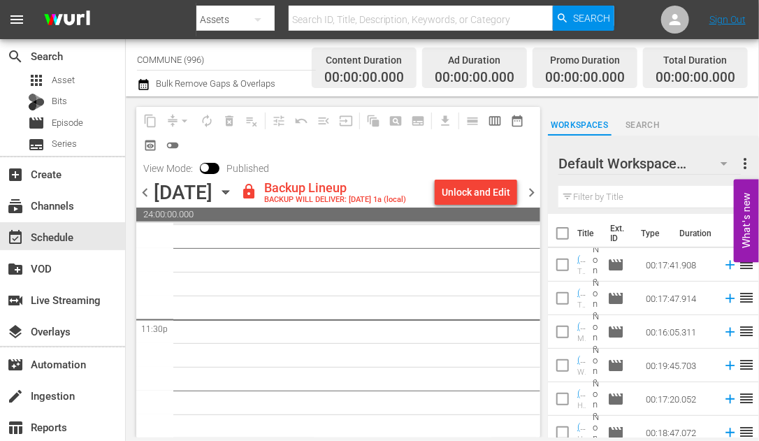
scroll to position [6631, 0]
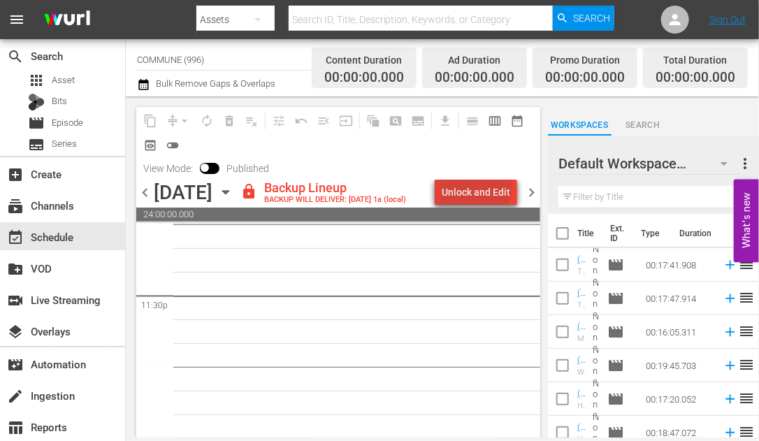
click at [480, 185] on div "Unlock and Edit" at bounding box center [476, 192] width 69 height 25
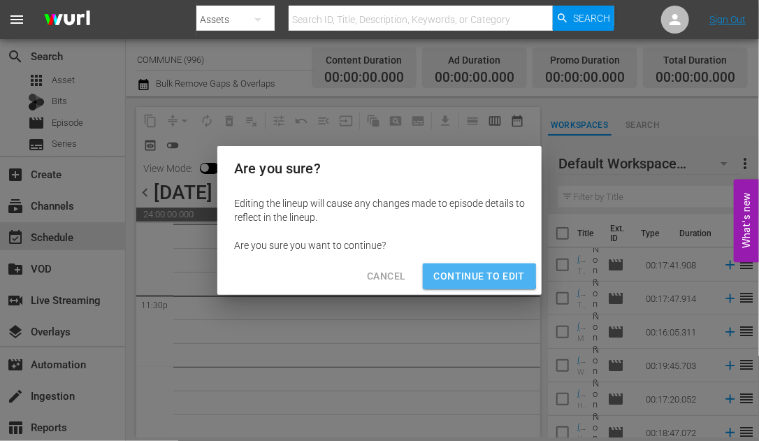
click at [468, 275] on span "Continue to Edit" at bounding box center [479, 276] width 91 height 17
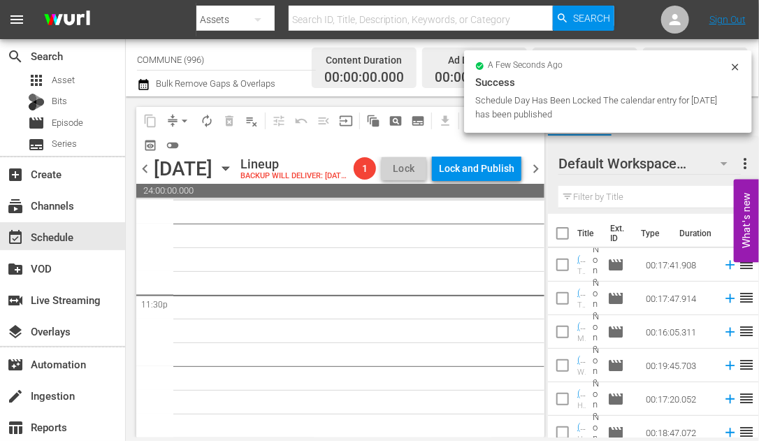
scroll to position [6629, 0]
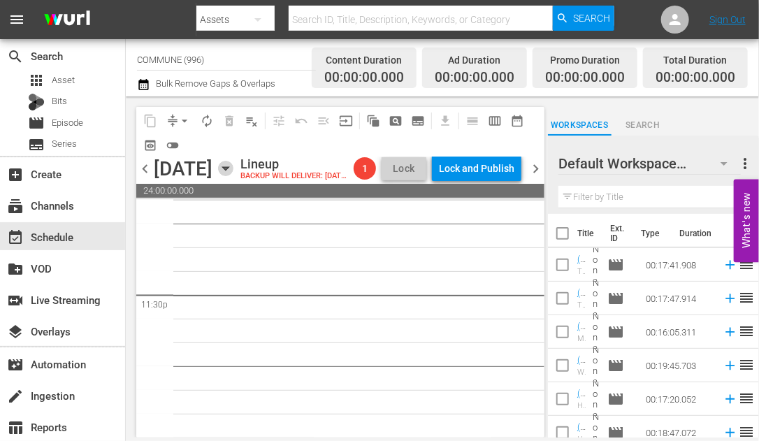
click at [229, 171] on icon "button" at bounding box center [225, 168] width 6 height 3
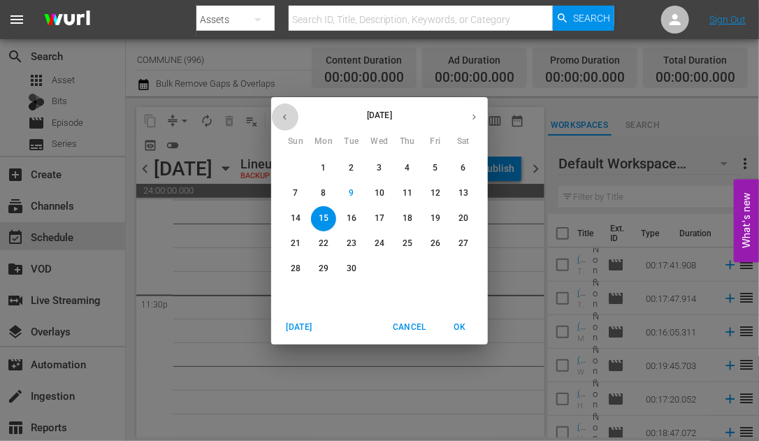
click at [285, 113] on icon "button" at bounding box center [285, 117] width 10 height 10
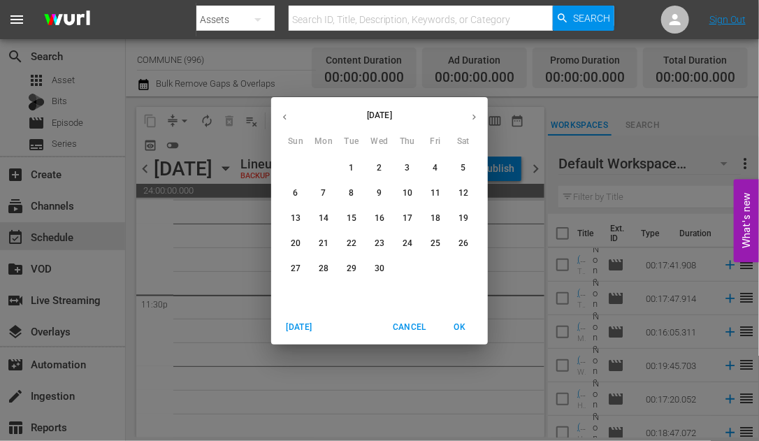
click at [475, 117] on icon "button" at bounding box center [474, 117] width 3 height 6
click at [325, 242] on p "19" at bounding box center [324, 244] width 10 height 12
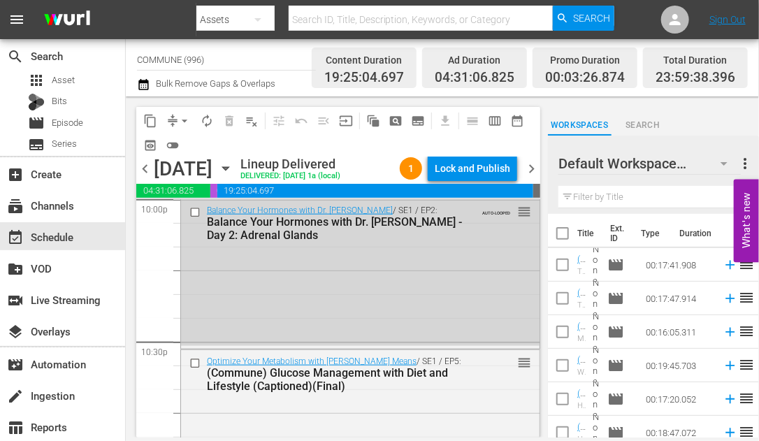
scroll to position [6272, 0]
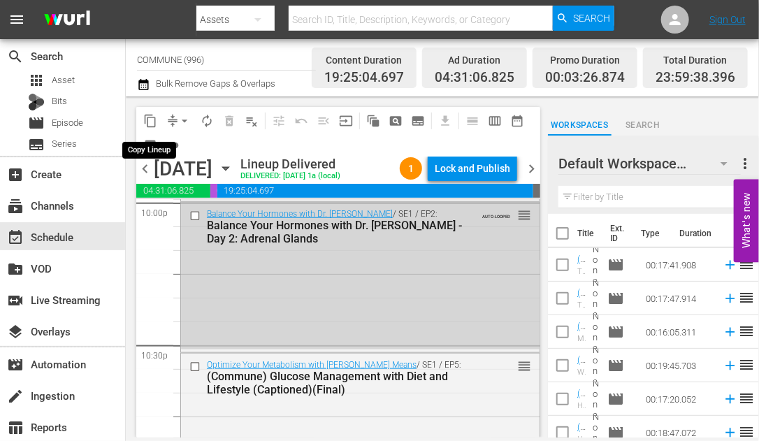
click at [150, 121] on span "content_copy" at bounding box center [150, 121] width 14 height 14
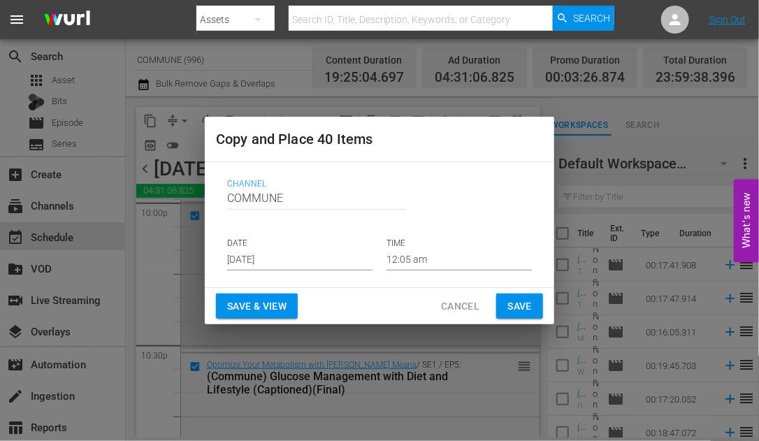
click at [295, 259] on input "[DATE]" at bounding box center [299, 260] width 145 height 21
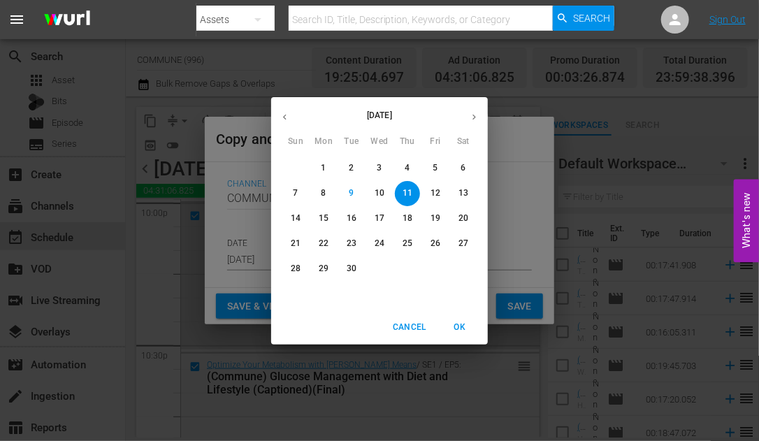
click at [328, 222] on p "15" at bounding box center [324, 219] width 10 height 12
type input "[DATE]"
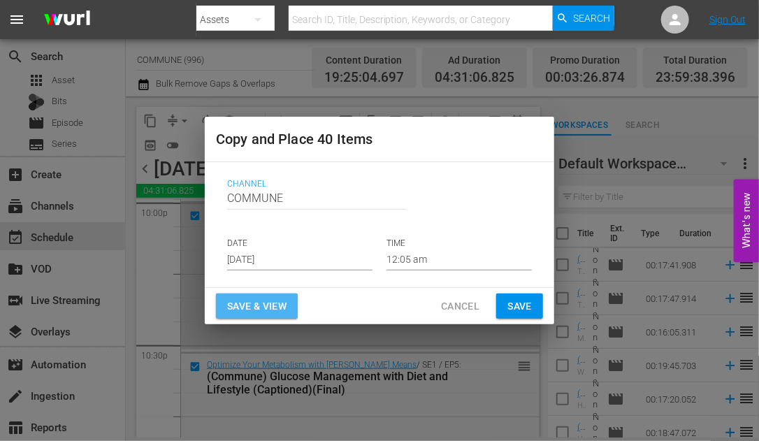
click at [256, 301] on span "Save & View" at bounding box center [256, 306] width 59 height 17
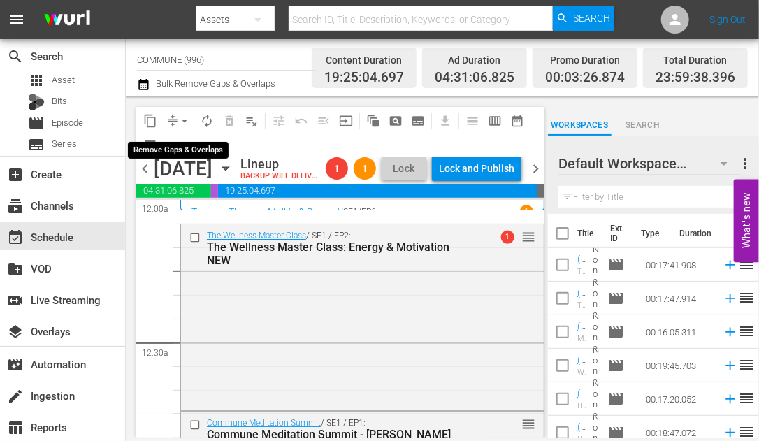
click at [182, 120] on span "arrow_drop_down" at bounding box center [185, 121] width 14 height 14
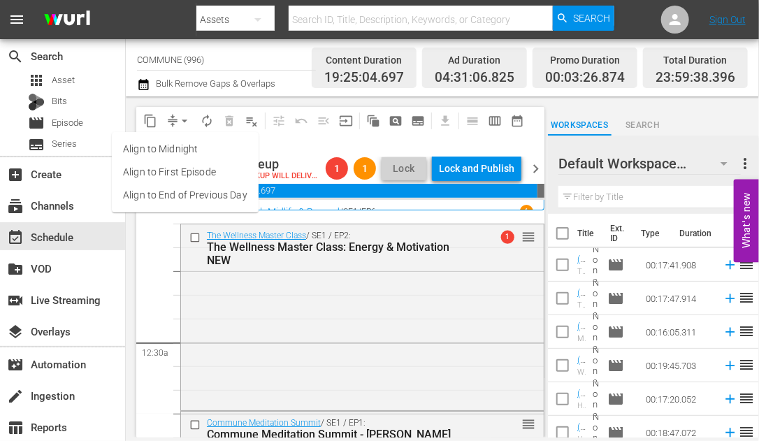
click at [196, 198] on li "Align to End of Previous Day" at bounding box center [185, 195] width 147 height 23
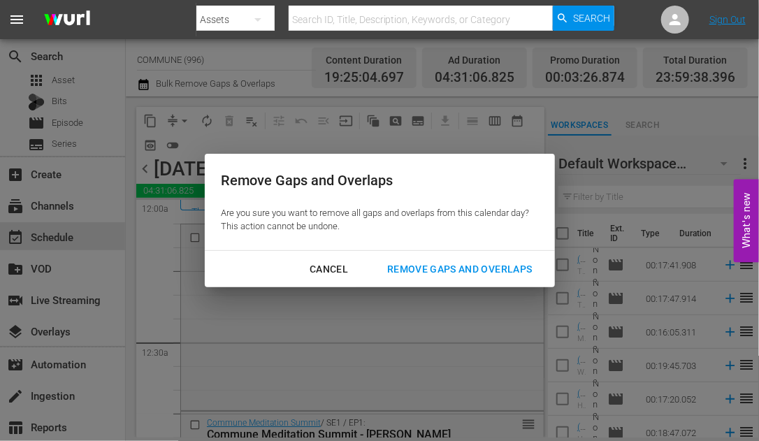
click at [431, 265] on div "Remove Gaps and Overlaps" at bounding box center [459, 269] width 167 height 17
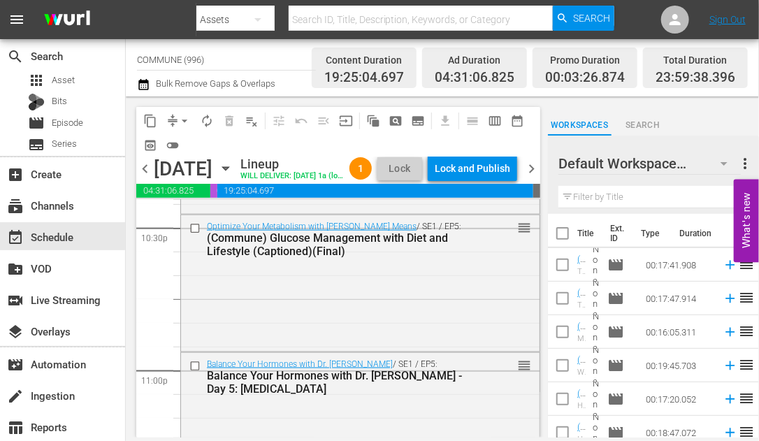
scroll to position [6634, 0]
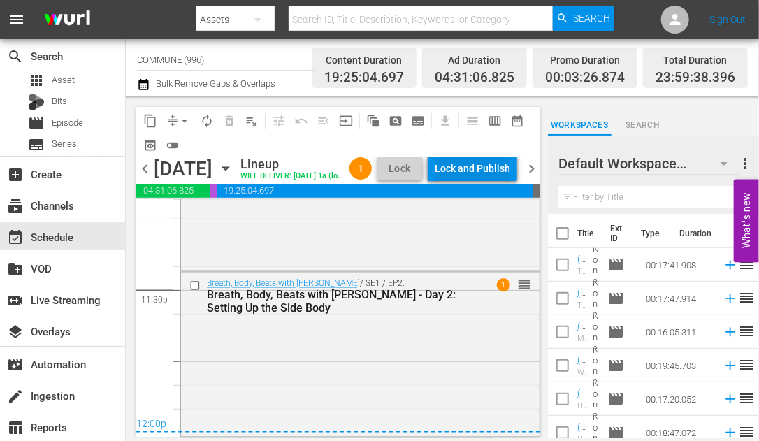
click at [473, 166] on div "Lock and Publish" at bounding box center [473, 168] width 76 height 25
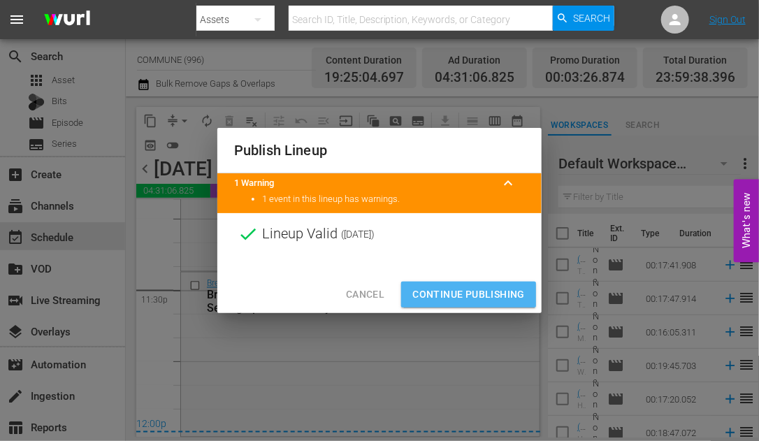
click at [471, 294] on span "Continue Publishing" at bounding box center [468, 294] width 113 height 17
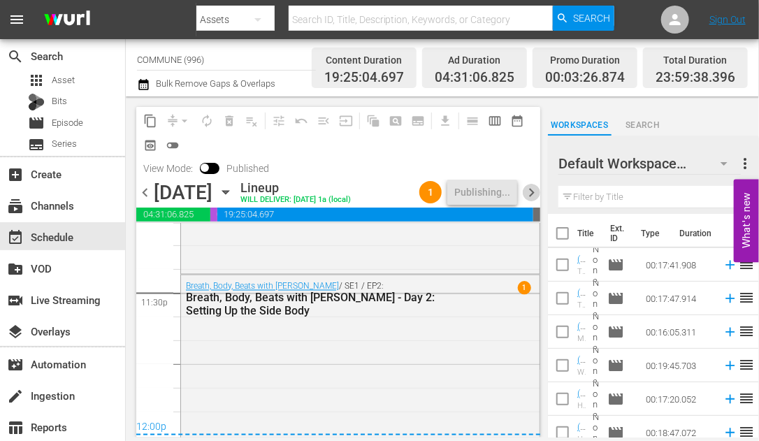
click at [526, 189] on span "chevron_right" at bounding box center [531, 192] width 17 height 17
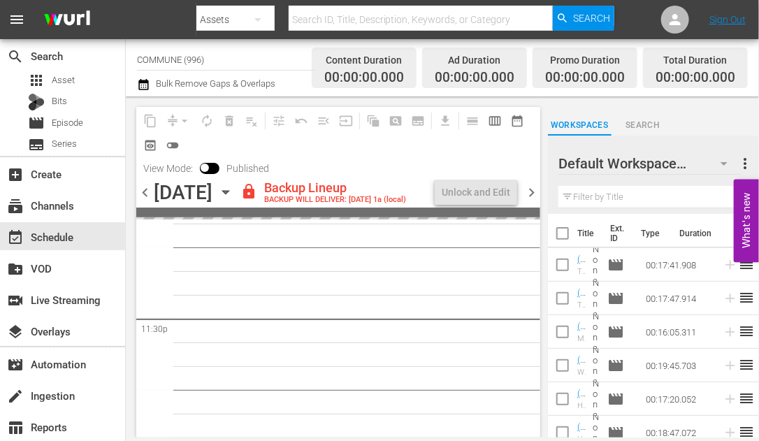
scroll to position [6631, 0]
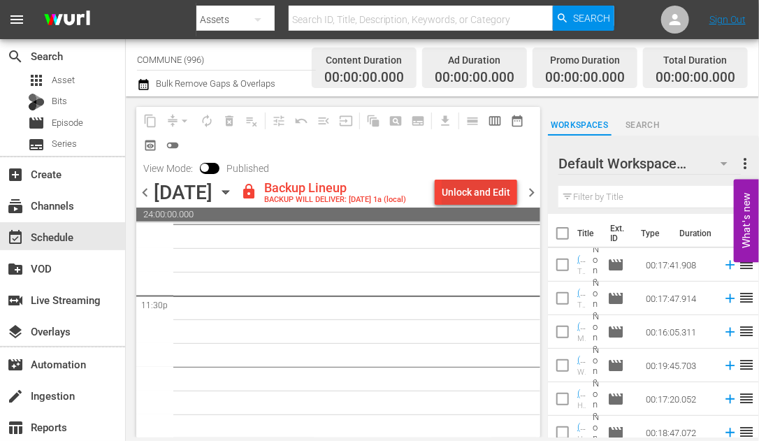
click at [465, 189] on div "Unlock and Edit" at bounding box center [476, 192] width 69 height 25
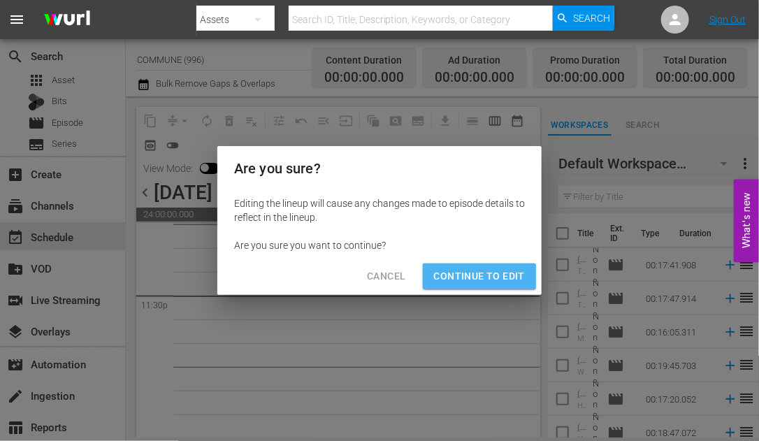
click at [466, 268] on span "Continue to Edit" at bounding box center [479, 276] width 91 height 17
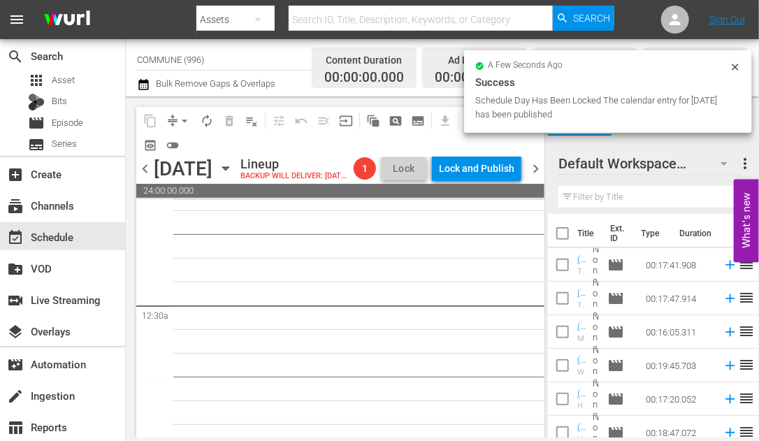
scroll to position [0, 0]
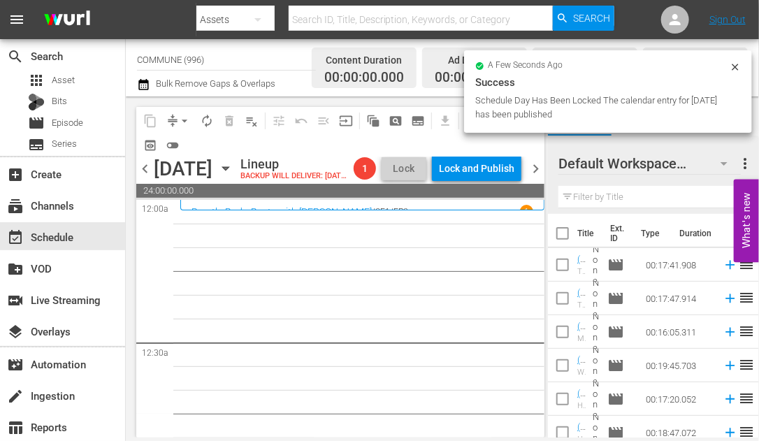
click at [233, 176] on icon "button" at bounding box center [225, 168] width 15 height 15
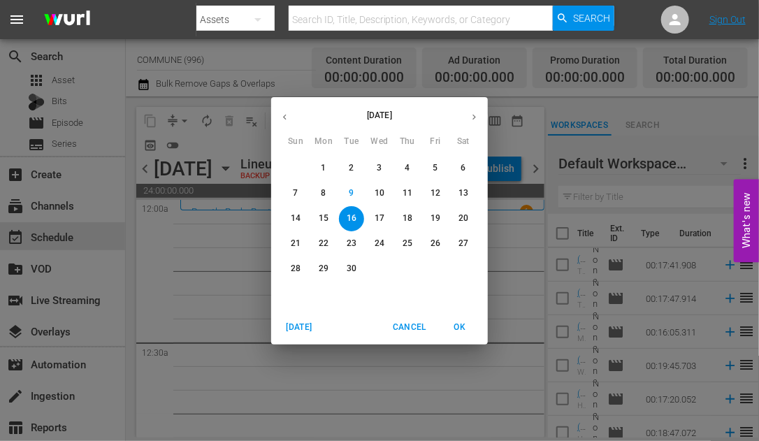
click at [289, 113] on icon "button" at bounding box center [285, 117] width 10 height 10
click at [350, 245] on p "20" at bounding box center [352, 244] width 10 height 12
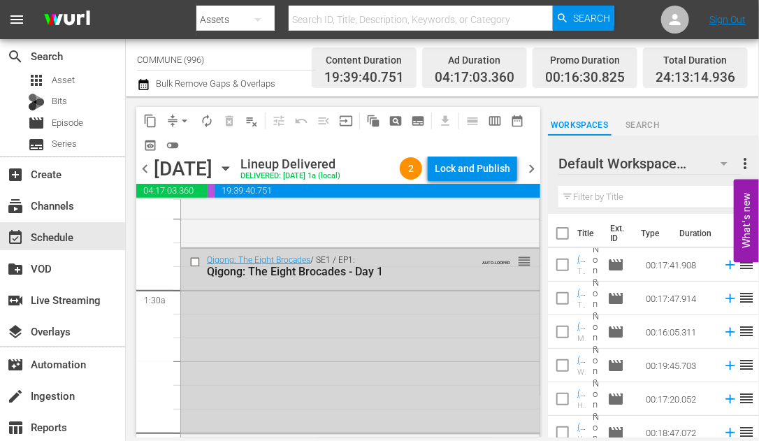
scroll to position [374, 0]
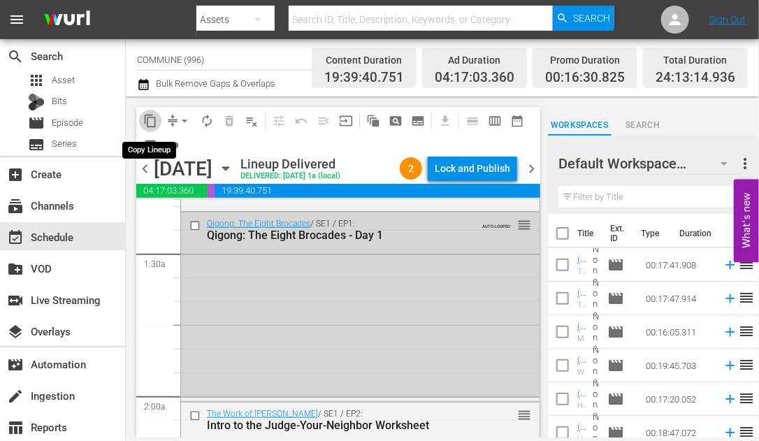
click at [154, 122] on span "content_copy" at bounding box center [150, 121] width 14 height 14
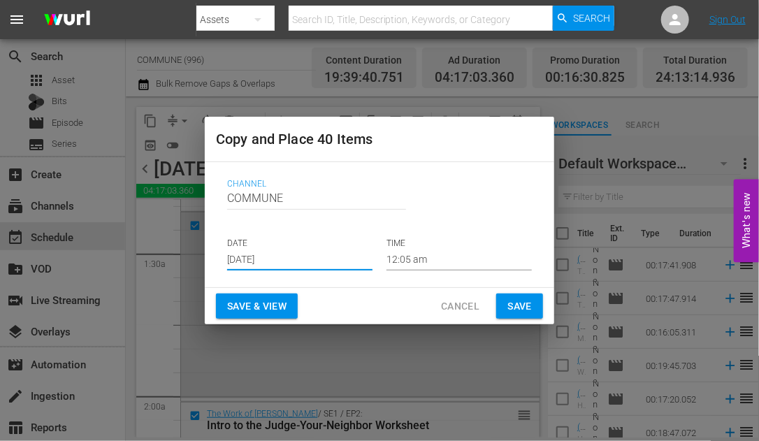
click at [295, 257] on input "[DATE]" at bounding box center [299, 260] width 145 height 21
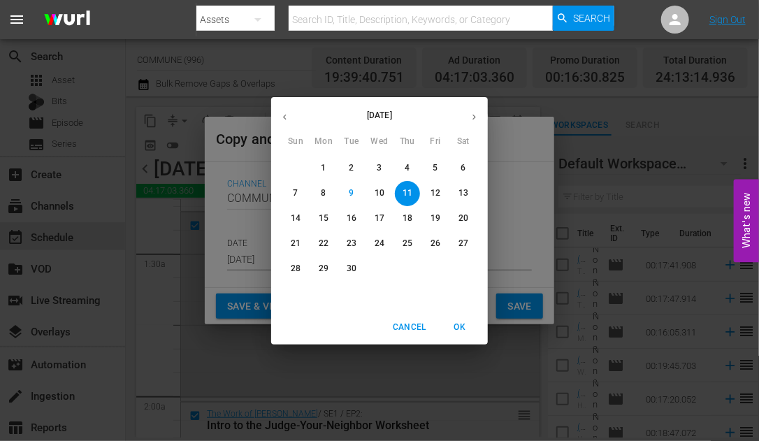
click at [350, 216] on p "16" at bounding box center [352, 219] width 10 height 12
type input "[DATE]"
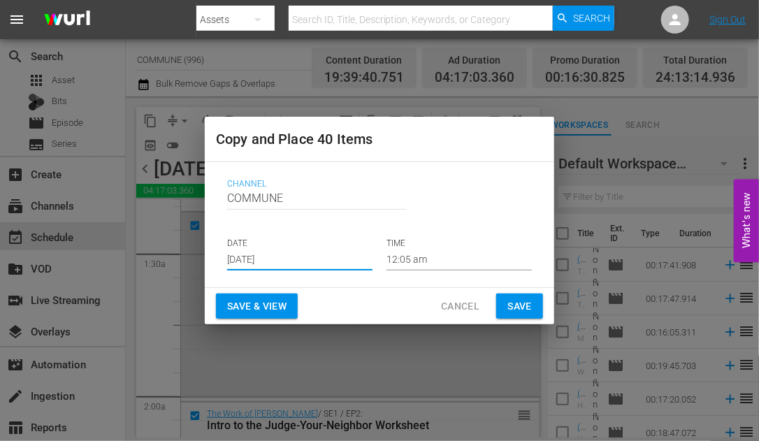
click at [256, 299] on span "Save & View" at bounding box center [256, 306] width 59 height 17
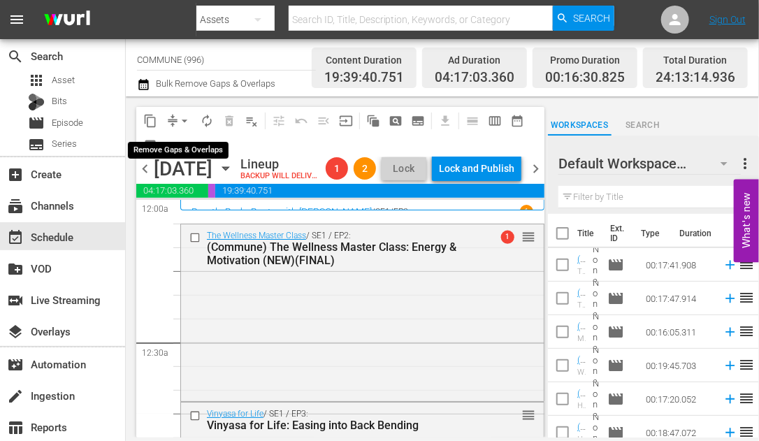
click at [182, 121] on span "arrow_drop_down" at bounding box center [185, 121] width 14 height 14
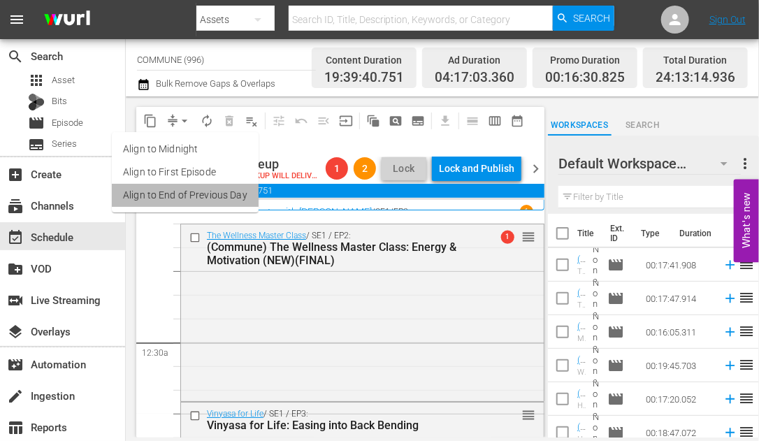
click at [192, 198] on li "Align to End of Previous Day" at bounding box center [185, 195] width 147 height 23
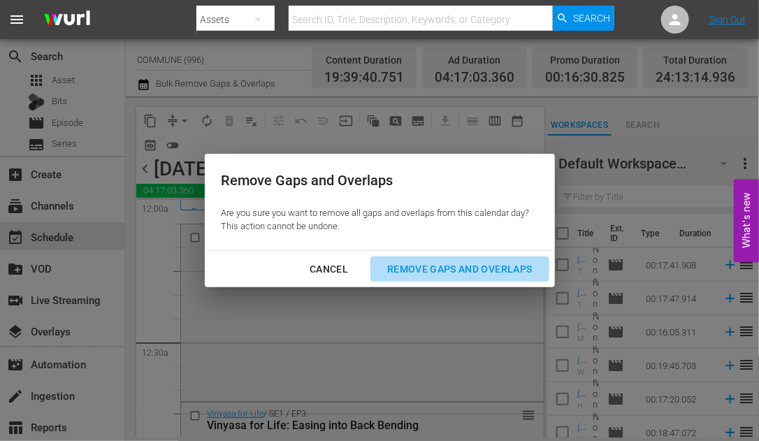
click at [416, 261] on div "Remove Gaps and Overlaps" at bounding box center [459, 269] width 167 height 17
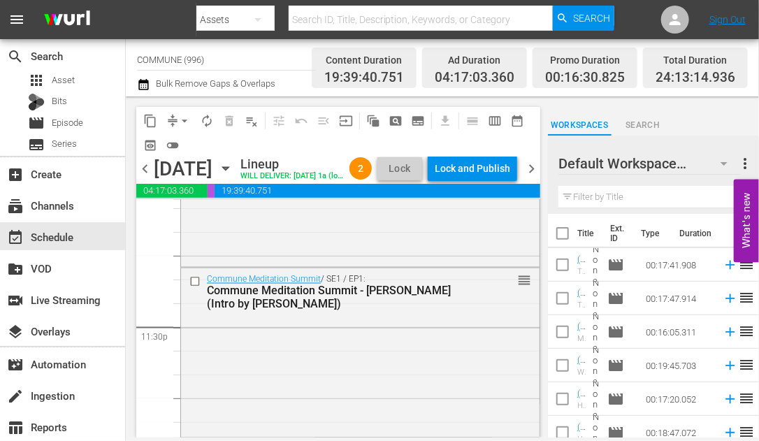
scroll to position [6697, 0]
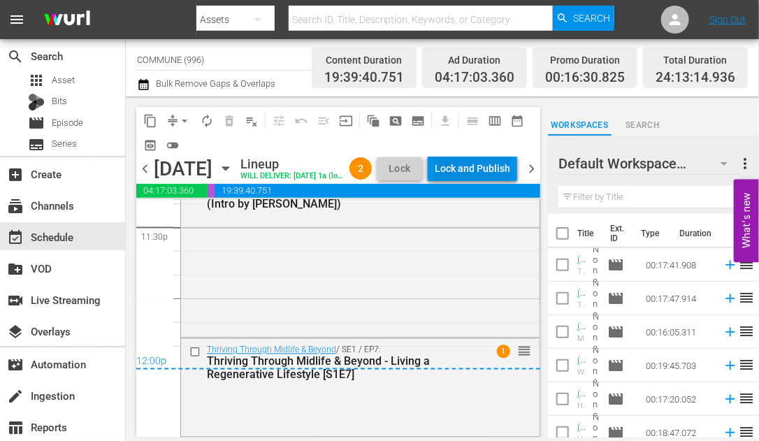
click at [477, 171] on div "Lock and Publish" at bounding box center [473, 168] width 76 height 25
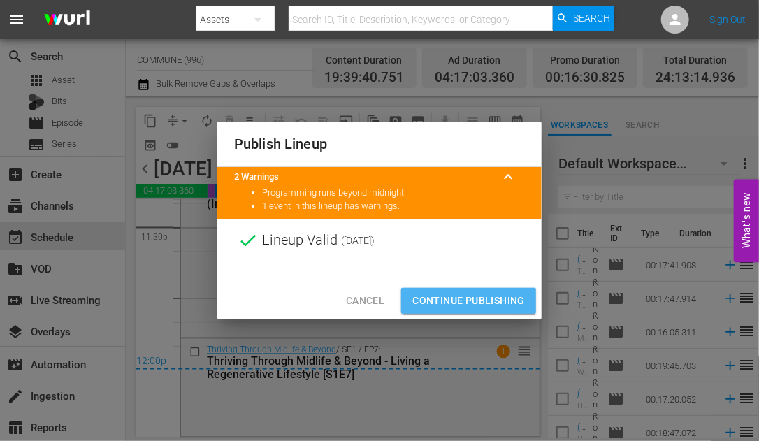
click at [462, 304] on span "Continue Publishing" at bounding box center [468, 300] width 113 height 17
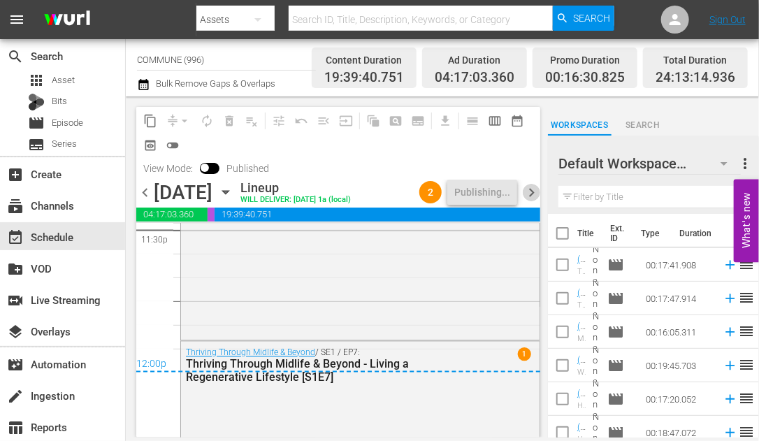
click at [529, 193] on span "chevron_right" at bounding box center [531, 192] width 17 height 17
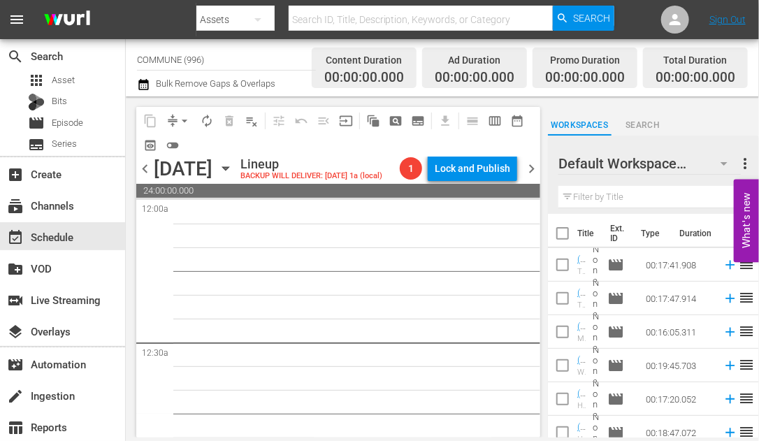
click at [233, 176] on icon "button" at bounding box center [225, 168] width 15 height 15
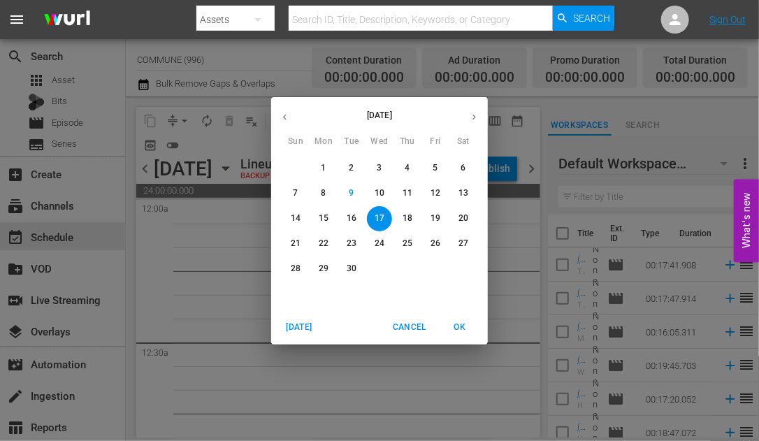
click at [286, 116] on icon "button" at bounding box center [285, 117] width 10 height 10
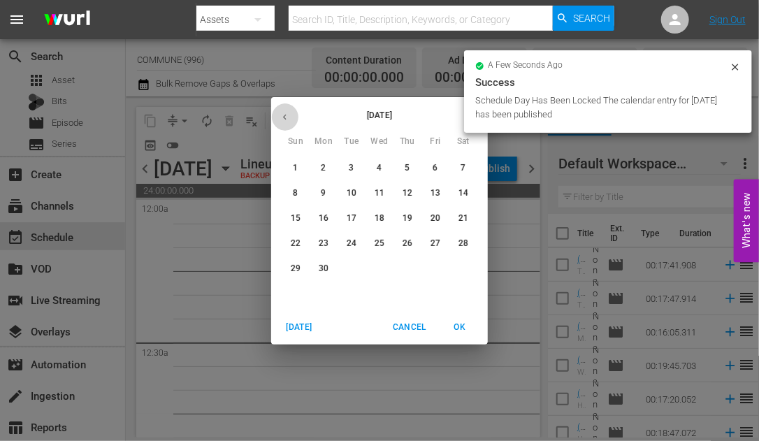
click at [286, 116] on icon "button" at bounding box center [285, 117] width 10 height 10
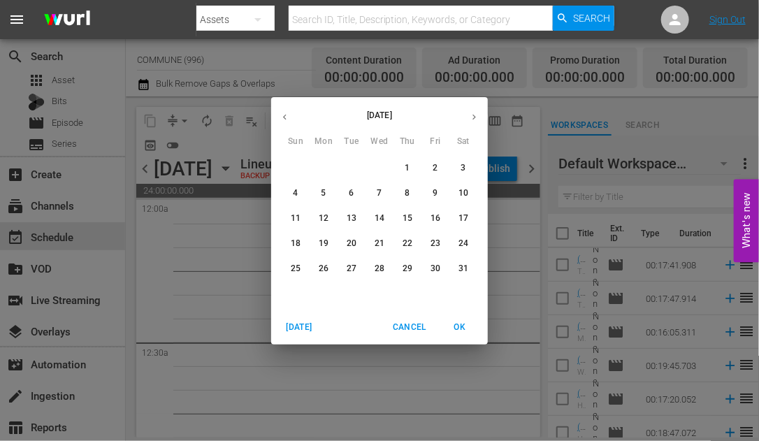
click at [387, 240] on span "21" at bounding box center [379, 244] width 25 height 12
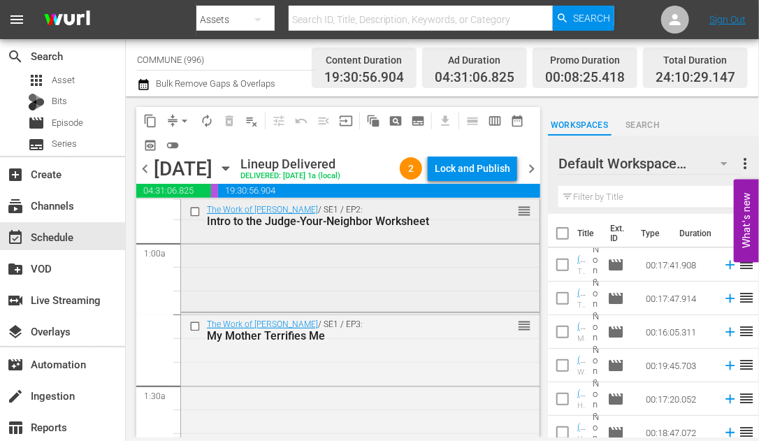
scroll to position [243, 0]
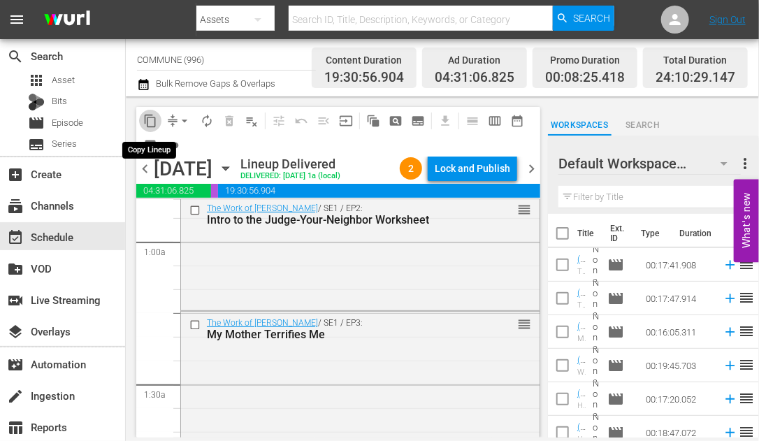
click at [151, 117] on span "content_copy" at bounding box center [150, 121] width 14 height 14
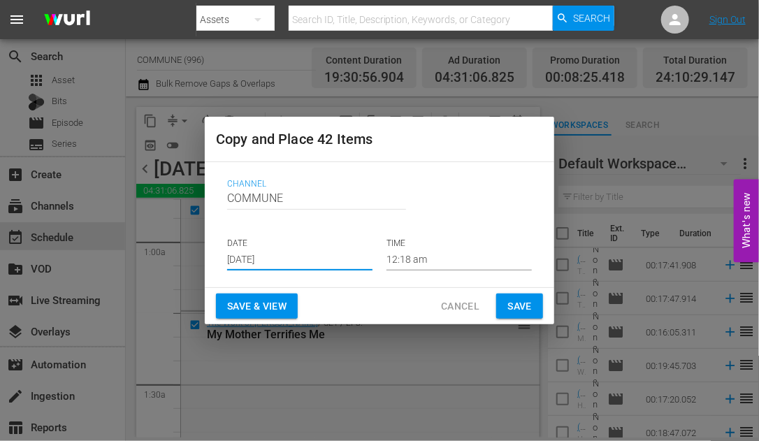
click at [296, 257] on input "[DATE]" at bounding box center [299, 260] width 145 height 21
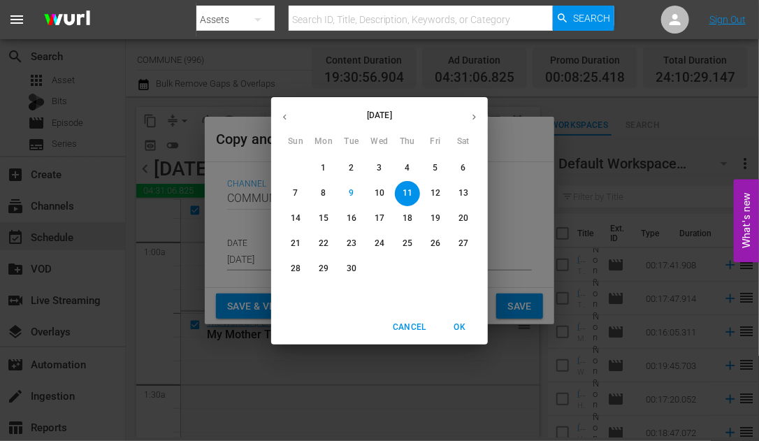
click at [384, 223] on p "17" at bounding box center [380, 219] width 10 height 12
type input "[DATE]"
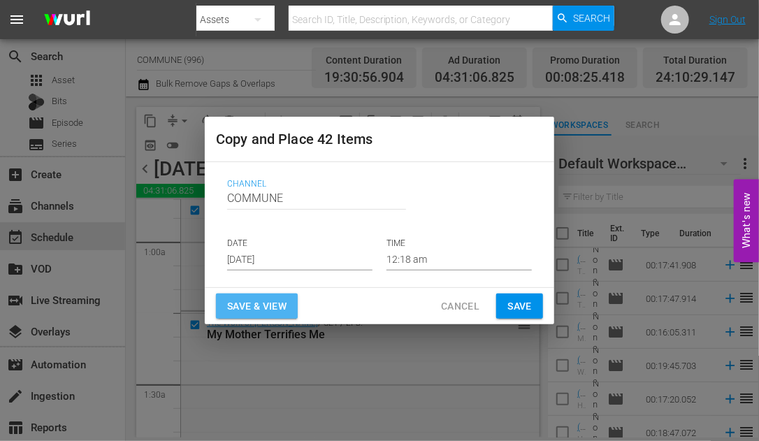
click at [273, 305] on span "Save & View" at bounding box center [256, 306] width 59 height 17
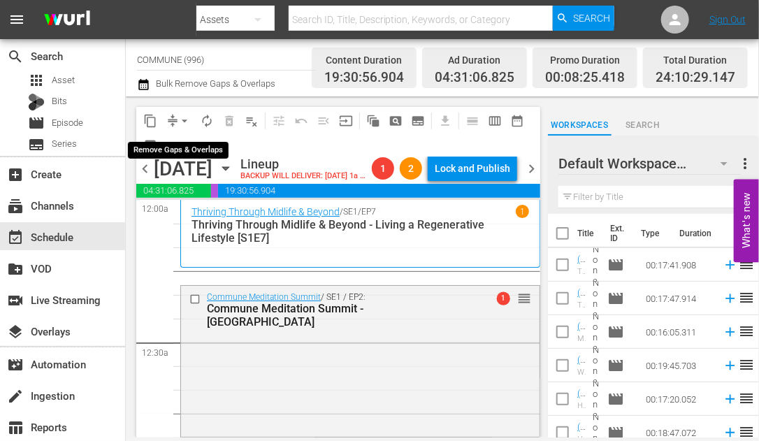
click at [186, 119] on span "arrow_drop_down" at bounding box center [185, 121] width 14 height 14
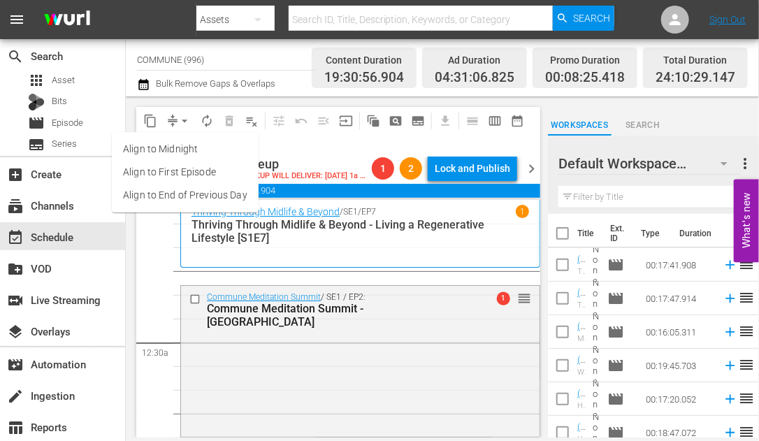
click at [192, 192] on li "Align to End of Previous Day" at bounding box center [185, 195] width 147 height 23
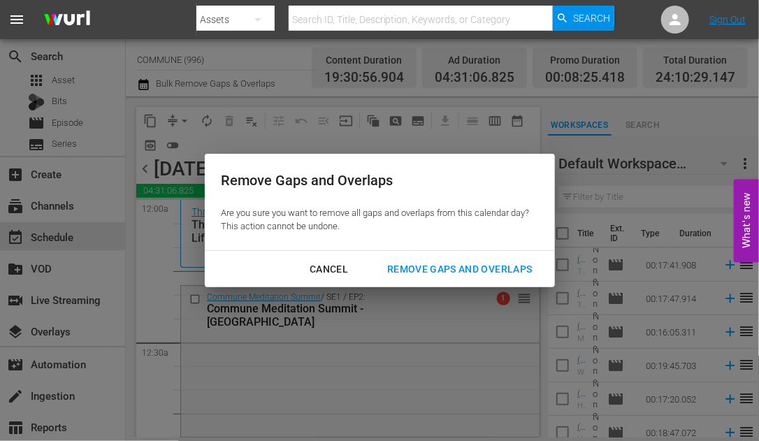
click at [413, 271] on div "Remove Gaps and Overlaps" at bounding box center [459, 269] width 167 height 17
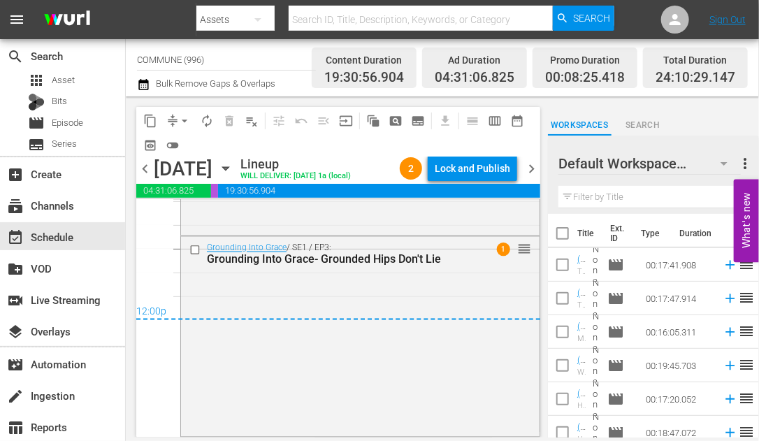
scroll to position [6747, 0]
click at [470, 168] on div "Lock and Publish" at bounding box center [473, 168] width 76 height 25
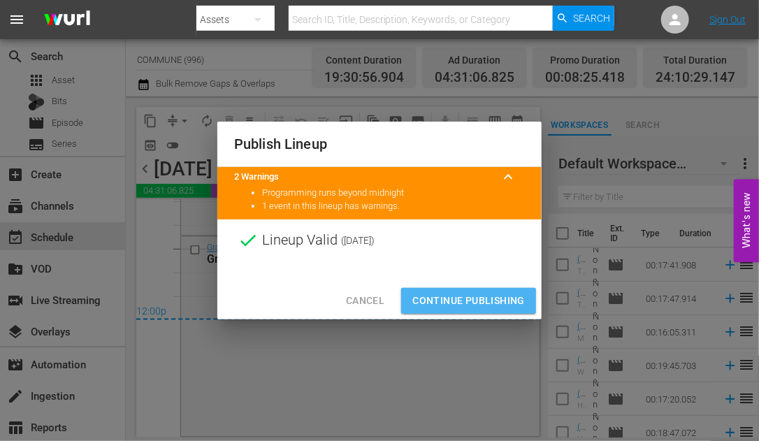
click at [462, 296] on span "Continue Publishing" at bounding box center [468, 300] width 113 height 17
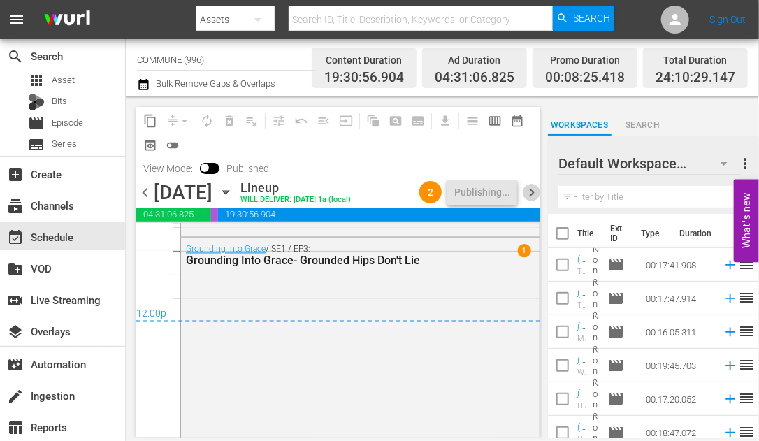
click at [530, 201] on span "chevron_right" at bounding box center [531, 192] width 17 height 17
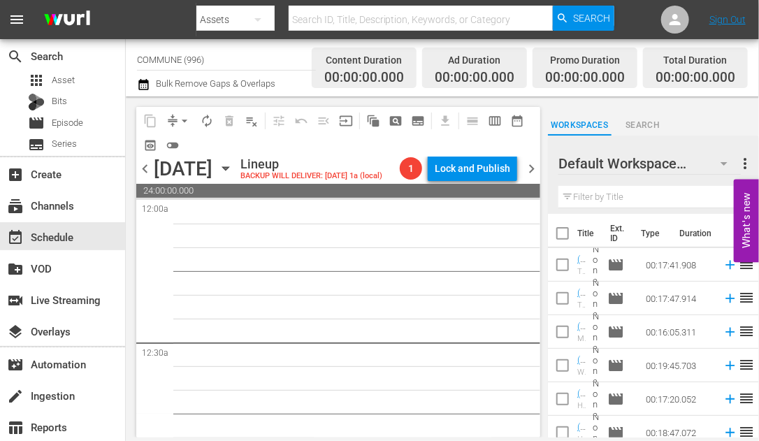
click at [233, 175] on icon "button" at bounding box center [225, 168] width 15 height 15
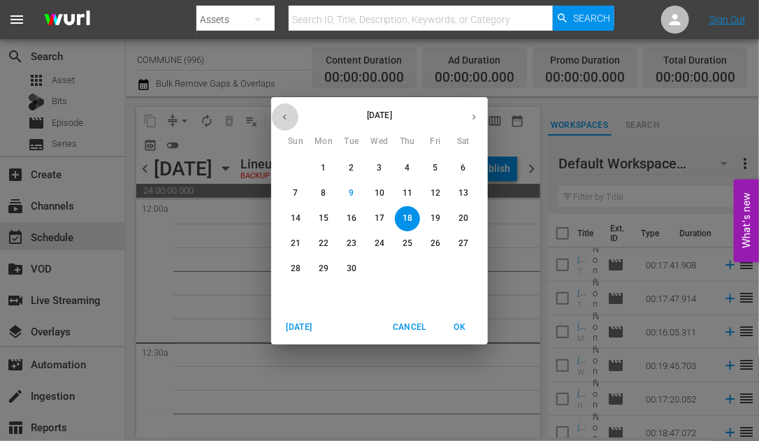
click at [285, 115] on icon "button" at bounding box center [284, 117] width 3 height 6
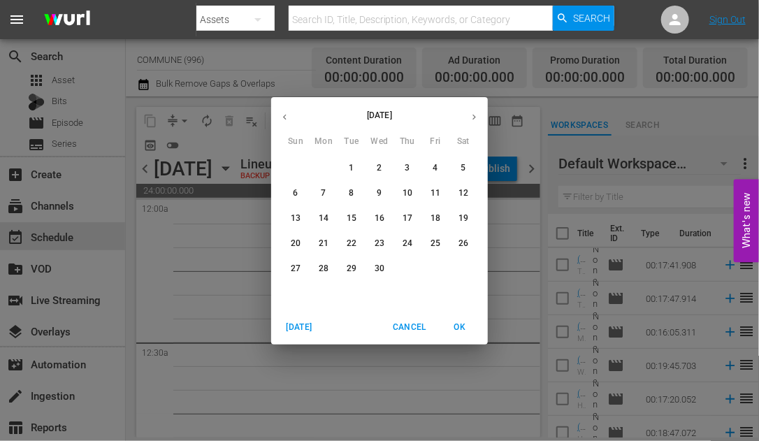
click at [475, 117] on icon "button" at bounding box center [474, 117] width 10 height 10
click at [406, 241] on p "22" at bounding box center [408, 244] width 10 height 12
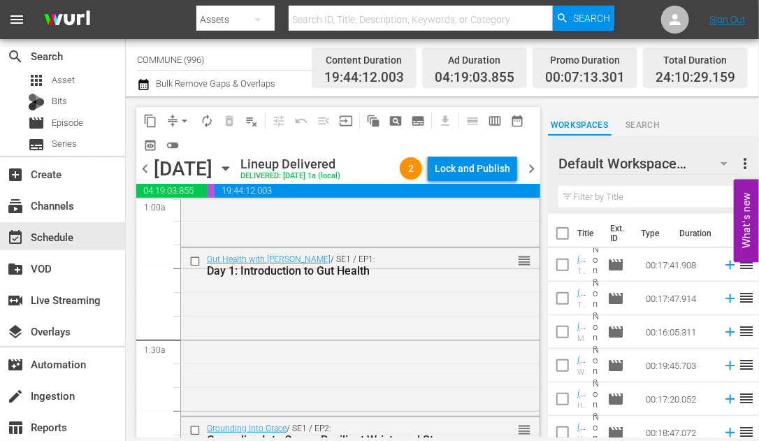
scroll to position [293, 0]
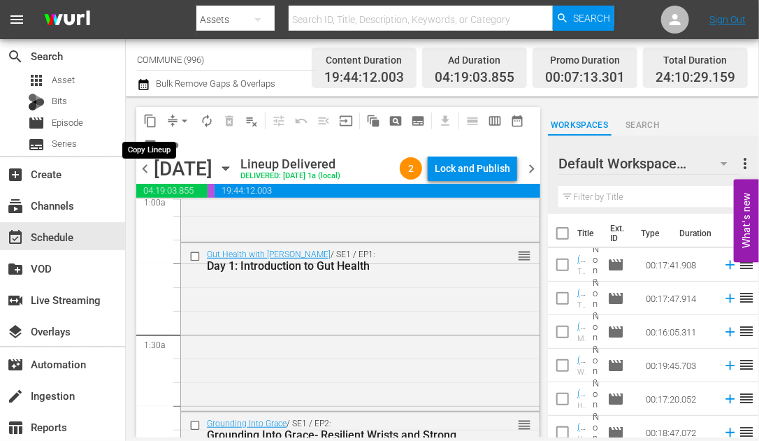
click at [150, 120] on span "content_copy" at bounding box center [150, 121] width 14 height 14
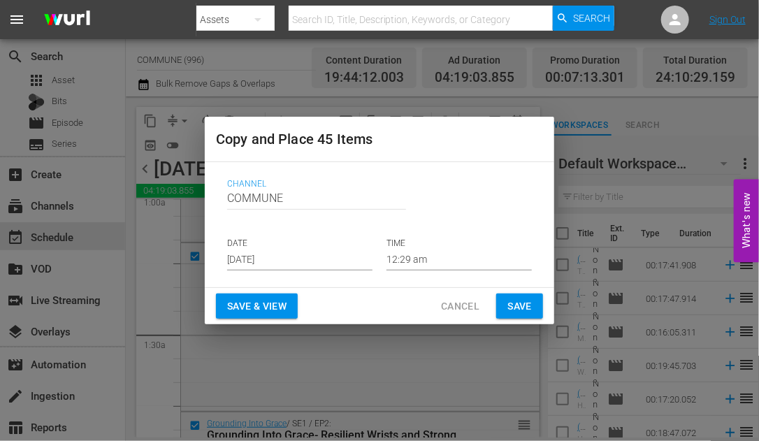
click at [299, 255] on input "[DATE]" at bounding box center [299, 260] width 145 height 21
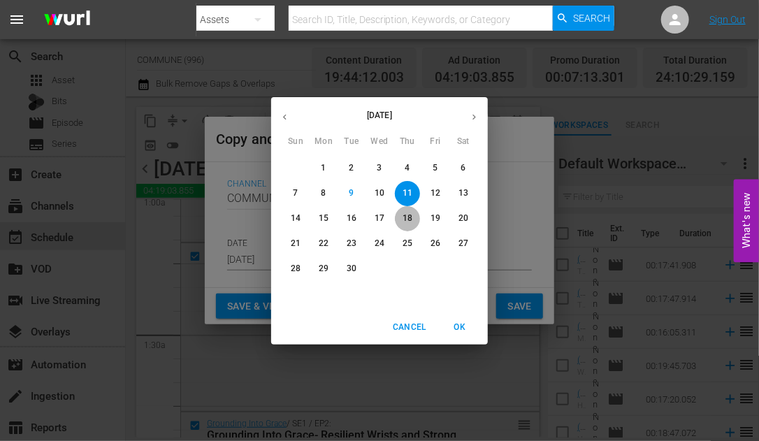
click at [409, 220] on p "18" at bounding box center [408, 219] width 10 height 12
type input "[DATE]"
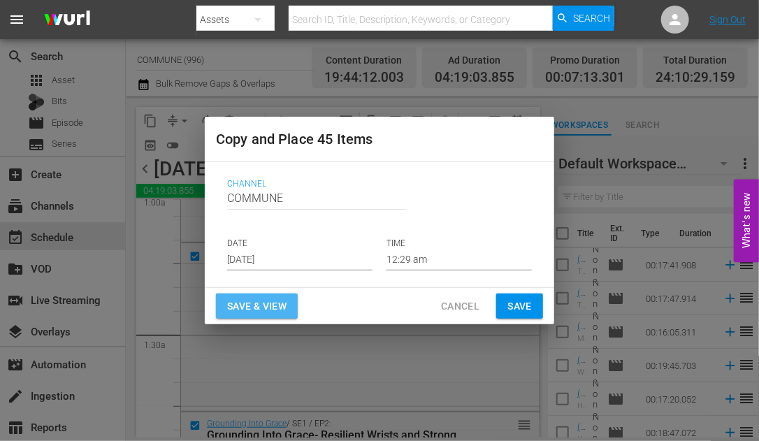
click at [268, 306] on span "Save & View" at bounding box center [256, 306] width 59 height 17
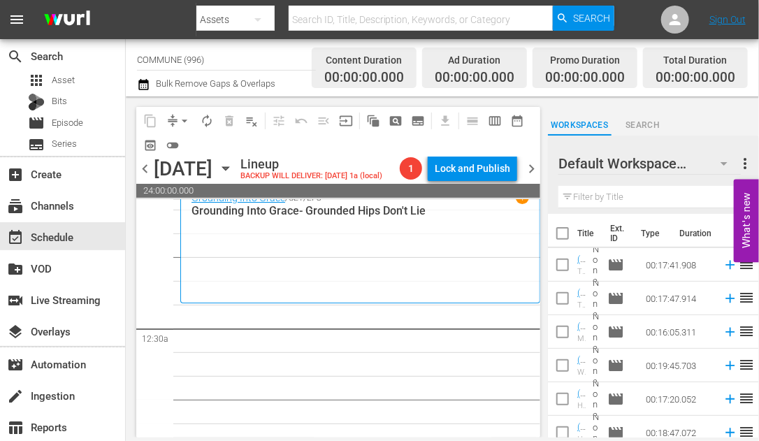
scroll to position [36, 0]
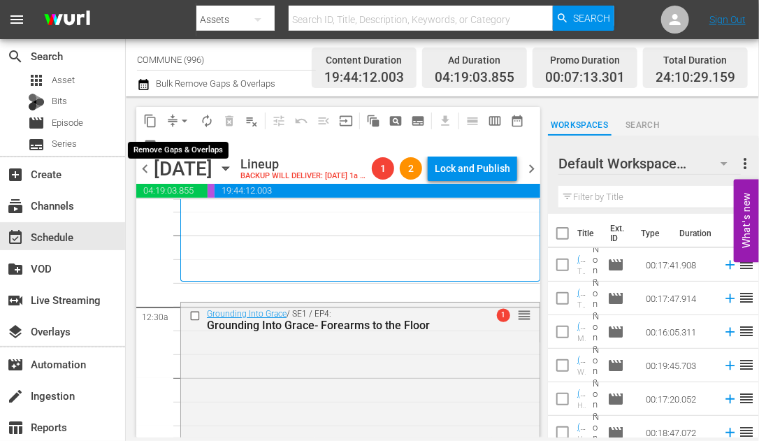
click at [184, 120] on span "arrow_drop_down" at bounding box center [185, 121] width 14 height 14
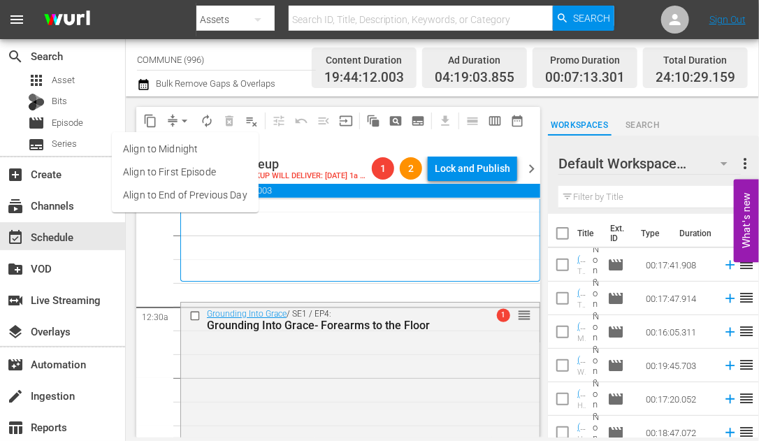
click at [193, 192] on li "Align to End of Previous Day" at bounding box center [185, 195] width 147 height 23
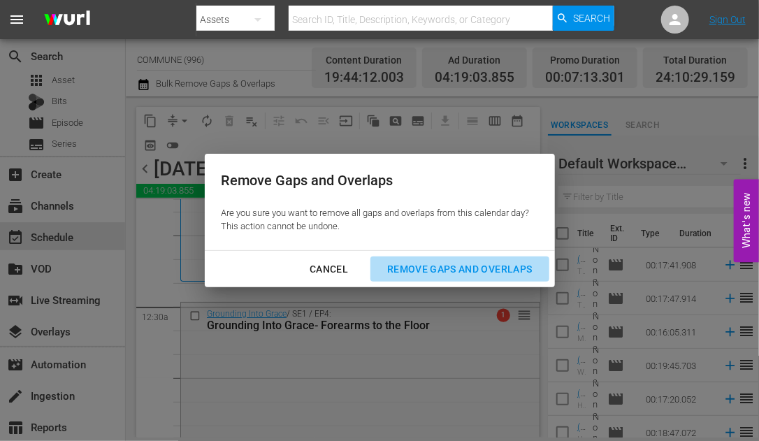
click at [412, 268] on div "Remove Gaps and Overlaps" at bounding box center [459, 269] width 167 height 17
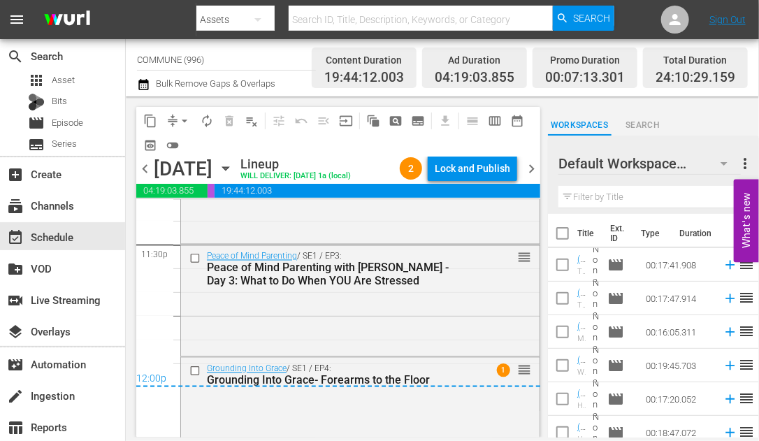
scroll to position [6797, 0]
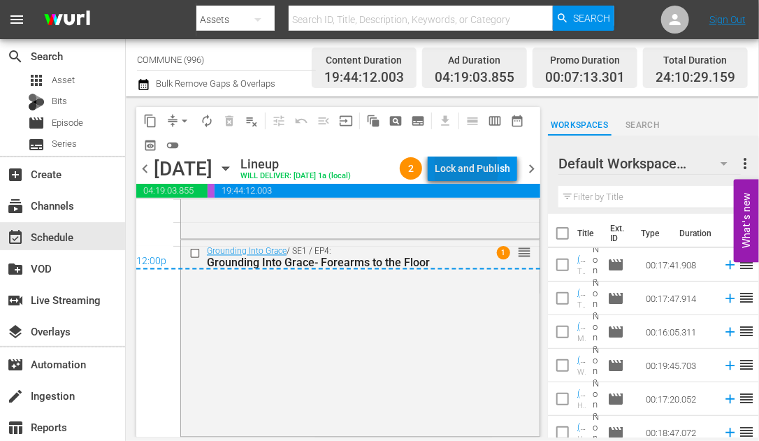
click at [457, 171] on div "Lock and Publish" at bounding box center [473, 168] width 76 height 25
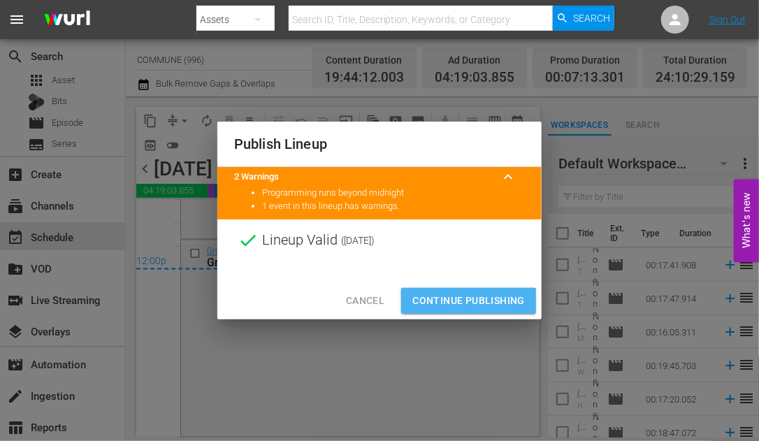
click at [453, 312] on button "Continue Publishing" at bounding box center [468, 301] width 135 height 26
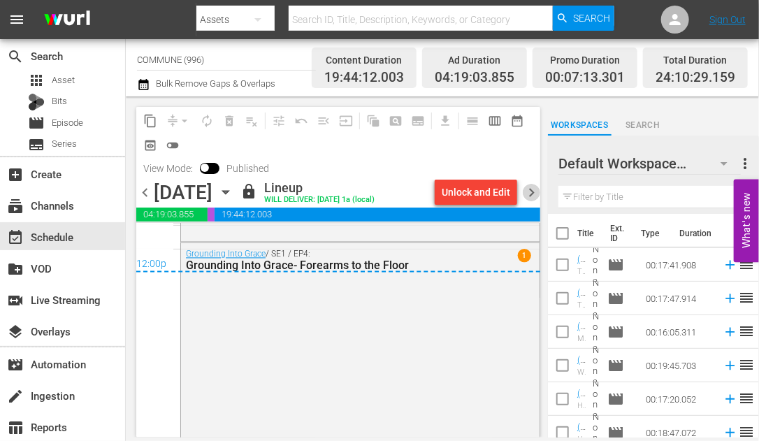
click at [529, 192] on span "chevron_right" at bounding box center [531, 192] width 17 height 17
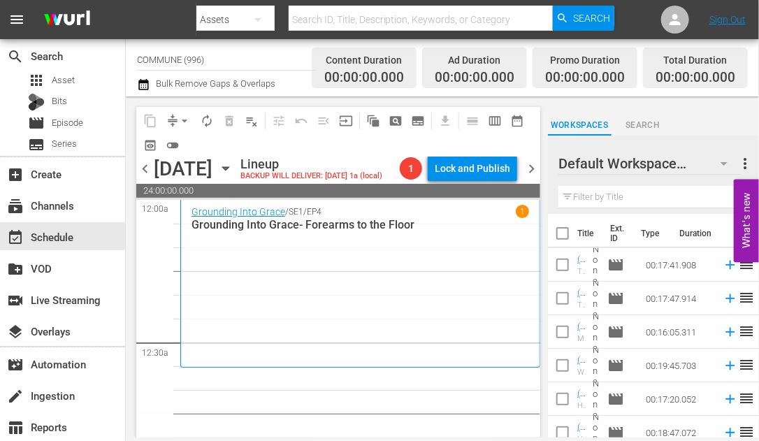
click at [229, 168] on icon "button" at bounding box center [225, 168] width 6 height 3
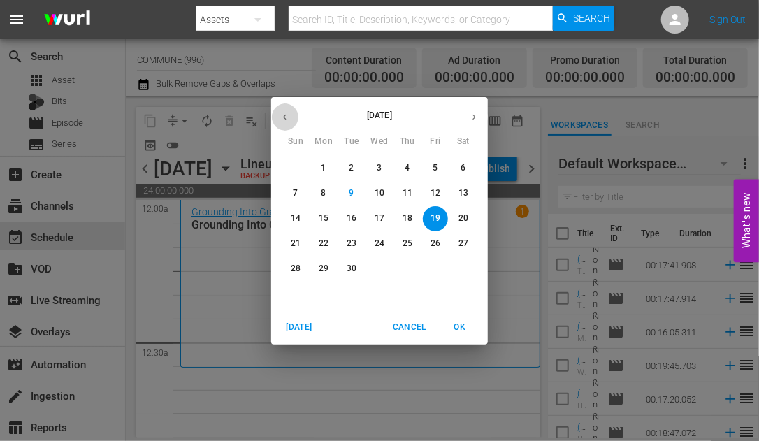
click at [287, 117] on icon "button" at bounding box center [285, 117] width 10 height 10
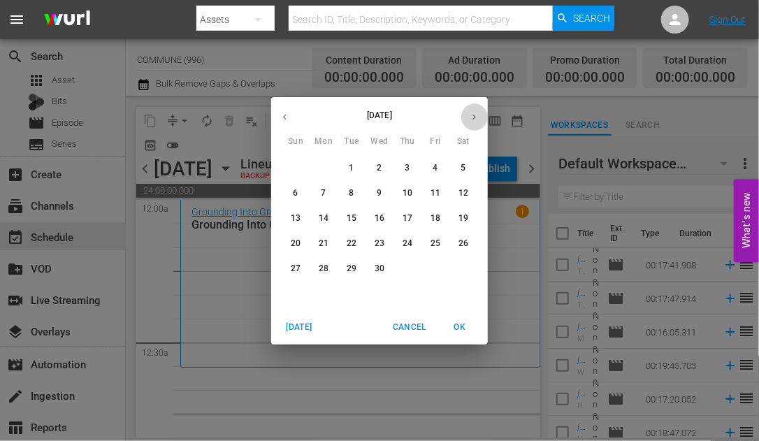
click at [472, 117] on icon "button" at bounding box center [474, 117] width 10 height 10
click at [434, 244] on p "23" at bounding box center [436, 244] width 10 height 12
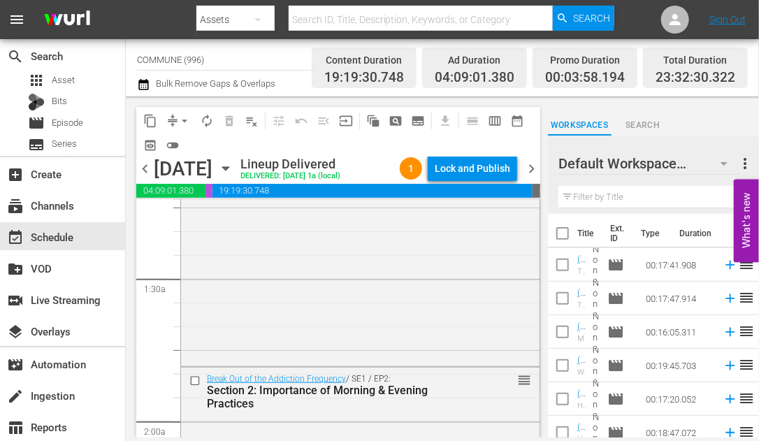
scroll to position [375, 0]
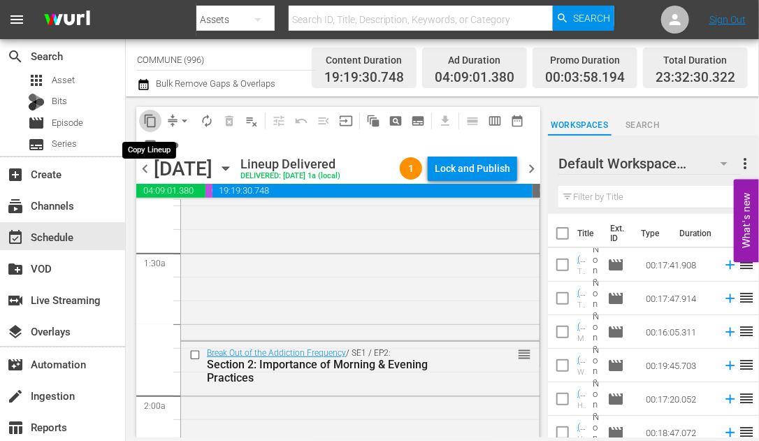
click at [151, 119] on span "content_copy" at bounding box center [150, 121] width 14 height 14
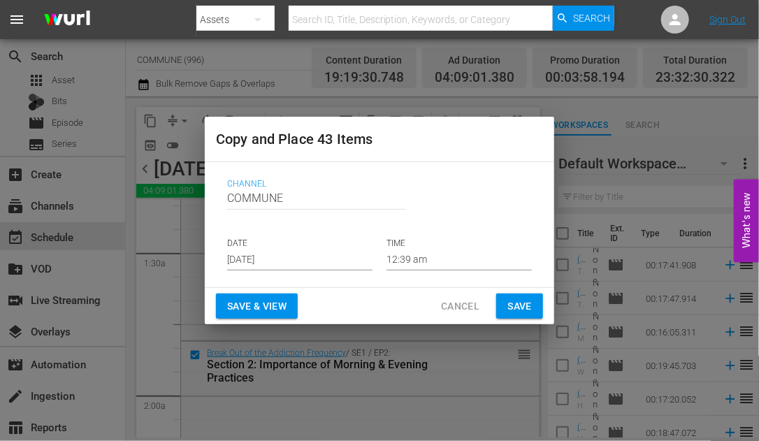
click at [296, 259] on input "[DATE]" at bounding box center [299, 260] width 145 height 21
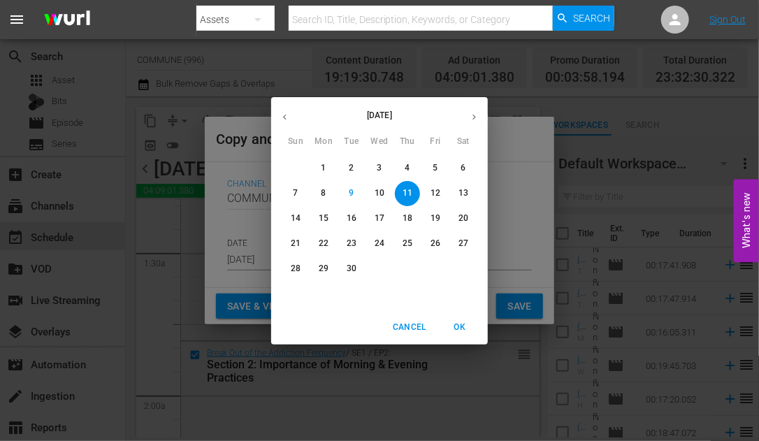
click at [438, 218] on p "19" at bounding box center [436, 219] width 10 height 12
type input "[DATE]"
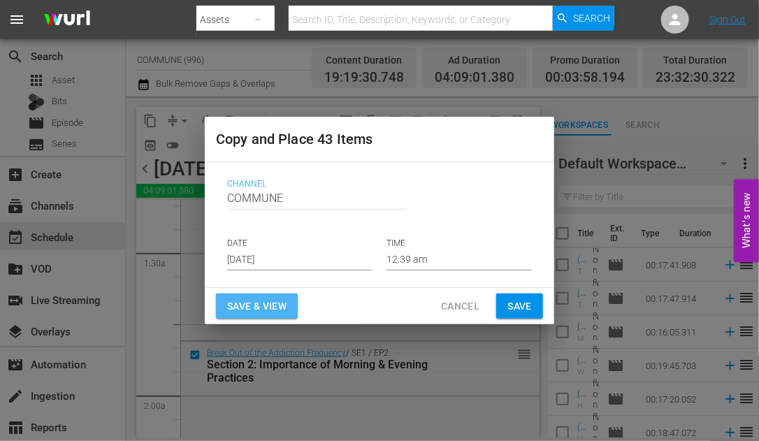
click at [283, 303] on span "Save & View" at bounding box center [256, 306] width 59 height 17
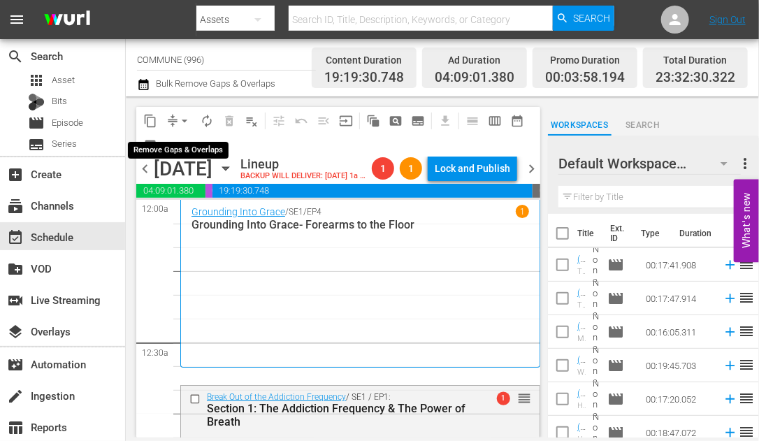
click at [185, 119] on span "arrow_drop_down" at bounding box center [185, 121] width 14 height 14
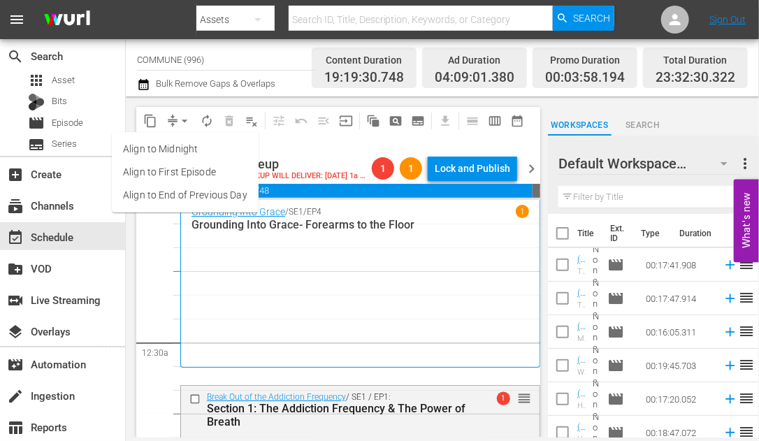
click at [196, 194] on li "Align to End of Previous Day" at bounding box center [185, 195] width 147 height 23
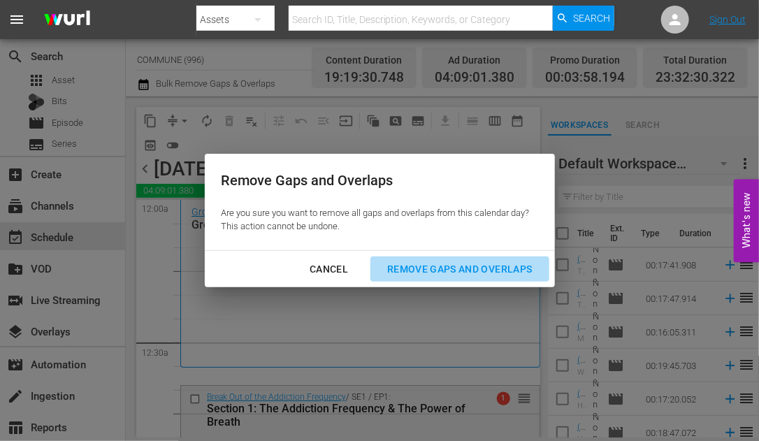
click at [410, 266] on div "Remove Gaps and Overlaps" at bounding box center [459, 269] width 167 height 17
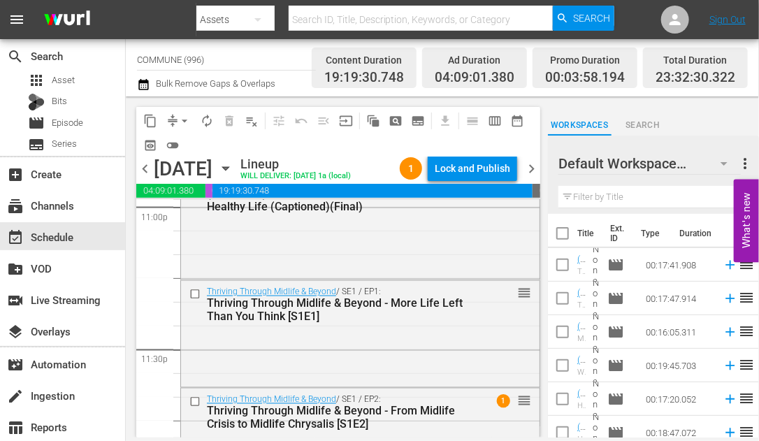
scroll to position [6644, 0]
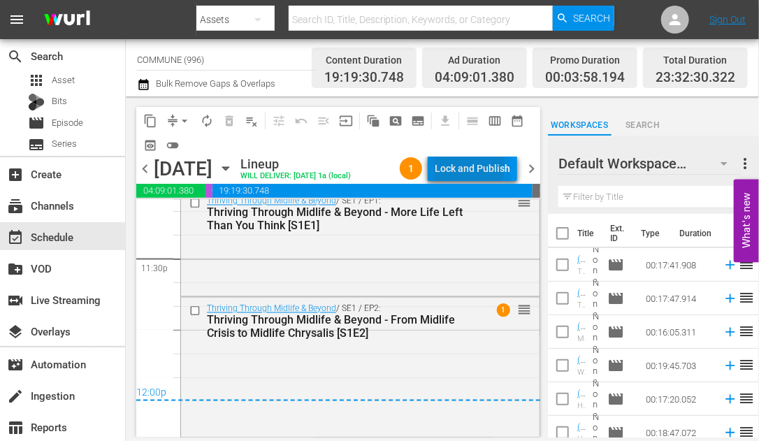
click at [466, 166] on div "Lock and Publish" at bounding box center [473, 168] width 76 height 25
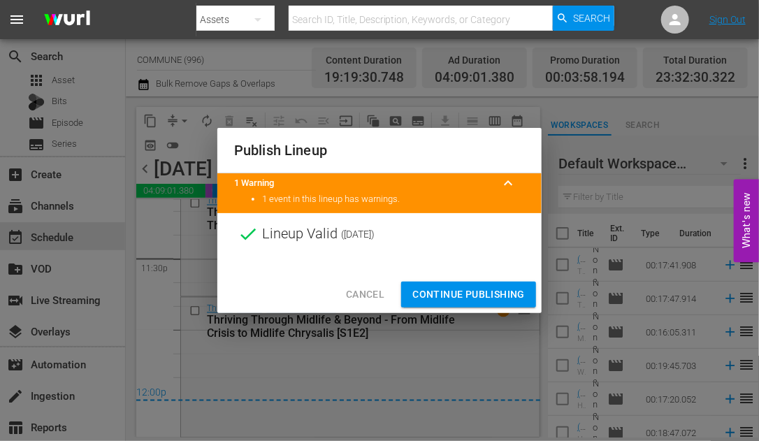
click at [447, 293] on span "Continue Publishing" at bounding box center [468, 294] width 113 height 17
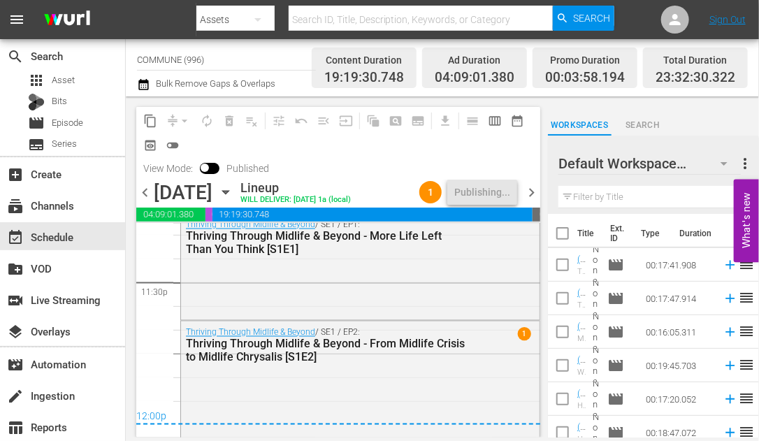
click at [233, 190] on icon "button" at bounding box center [225, 192] width 15 height 15
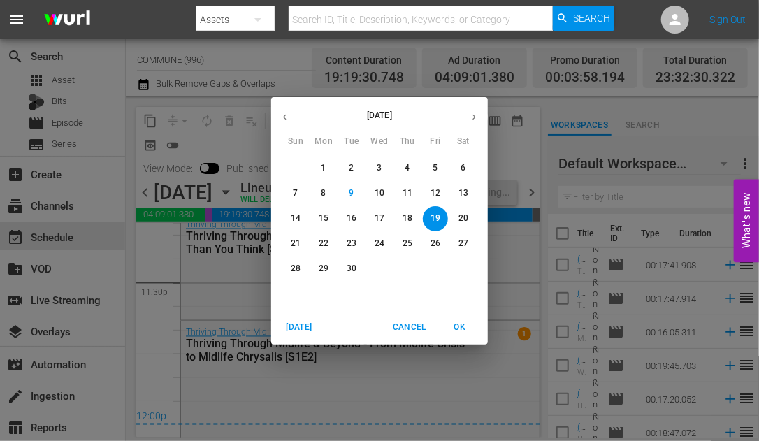
click at [289, 117] on icon "button" at bounding box center [285, 117] width 10 height 10
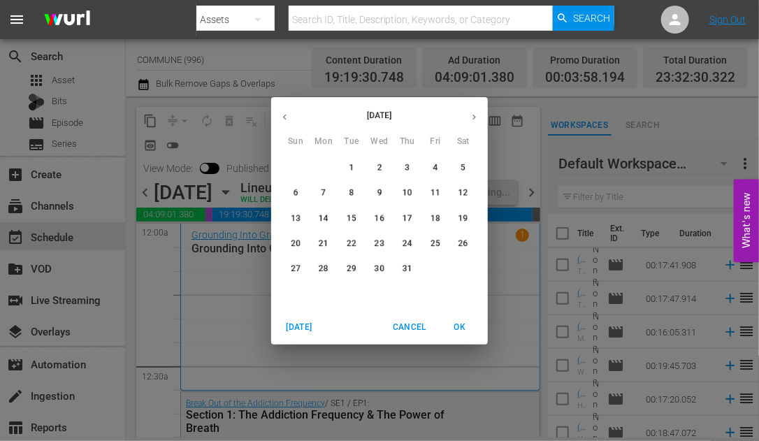
click at [289, 117] on icon "button" at bounding box center [285, 117] width 10 height 10
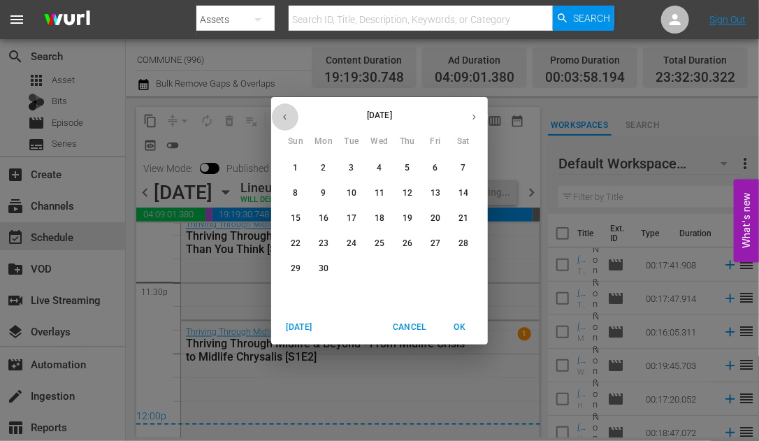
click at [289, 117] on icon "button" at bounding box center [285, 117] width 10 height 10
click at [457, 241] on span "24" at bounding box center [463, 244] width 25 height 12
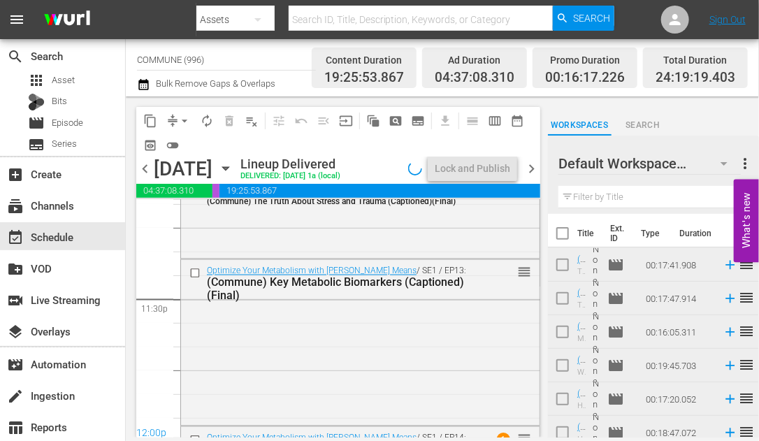
scroll to position [6644, 0]
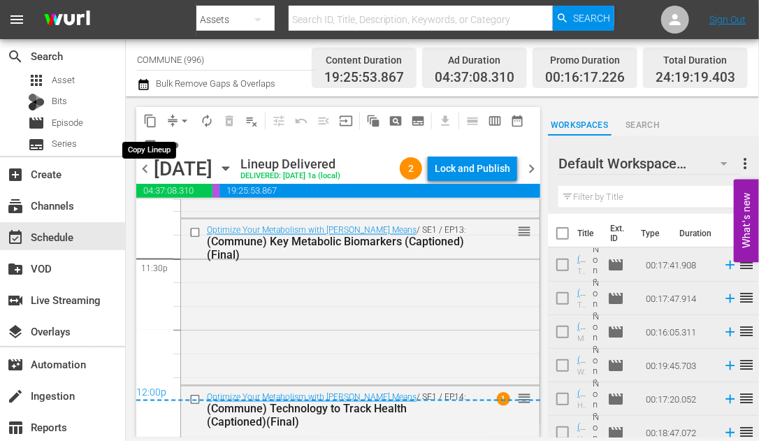
click at [152, 121] on span "content_copy" at bounding box center [150, 121] width 14 height 14
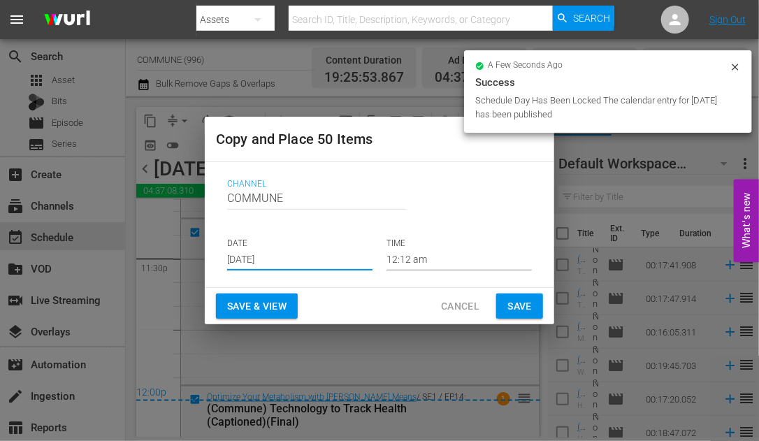
click at [297, 258] on input "[DATE]" at bounding box center [299, 260] width 145 height 21
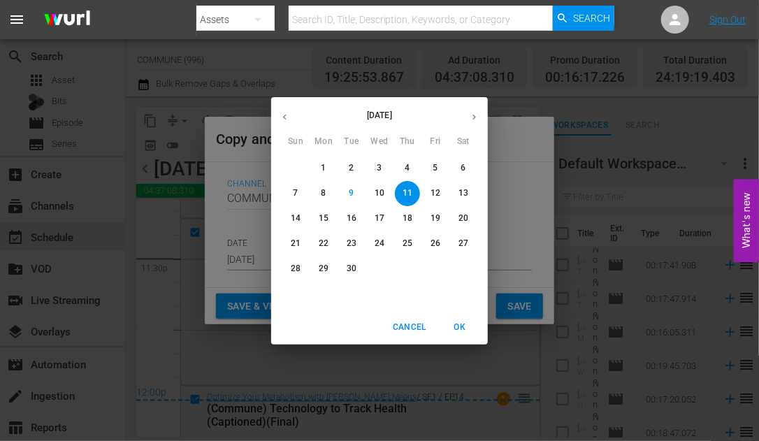
click at [465, 222] on p "20" at bounding box center [464, 219] width 10 height 12
type input "Sep 20th 2025"
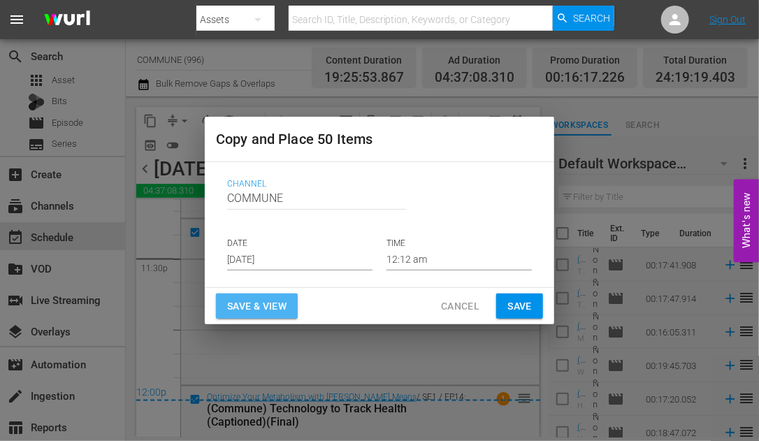
click at [258, 306] on span "Save & View" at bounding box center [256, 306] width 59 height 17
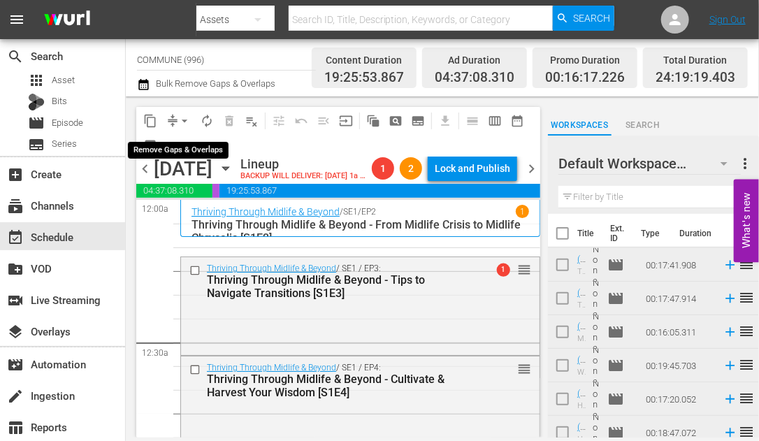
click at [184, 117] on span "arrow_drop_down" at bounding box center [185, 121] width 14 height 14
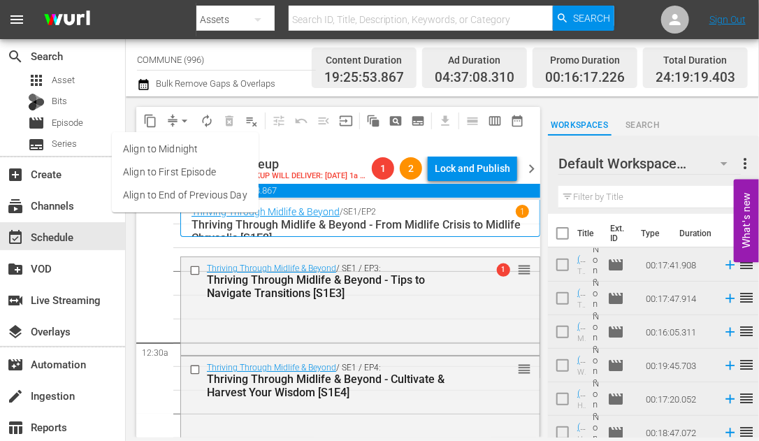
click at [199, 189] on li "Align to End of Previous Day" at bounding box center [185, 195] width 147 height 23
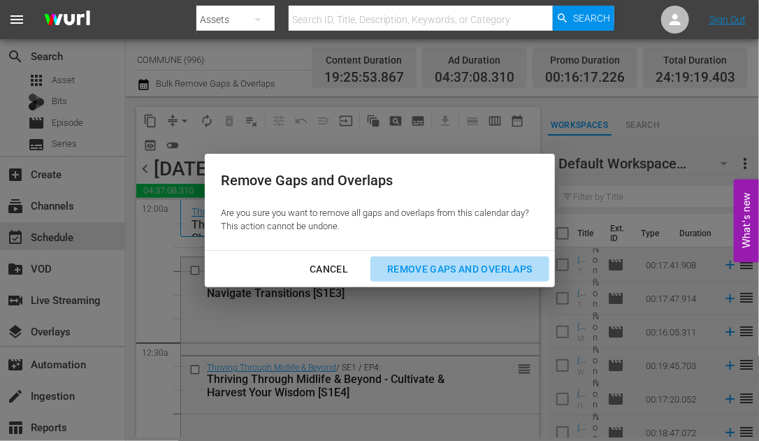
click at [407, 268] on div "Remove Gaps and Overlaps" at bounding box center [459, 269] width 167 height 17
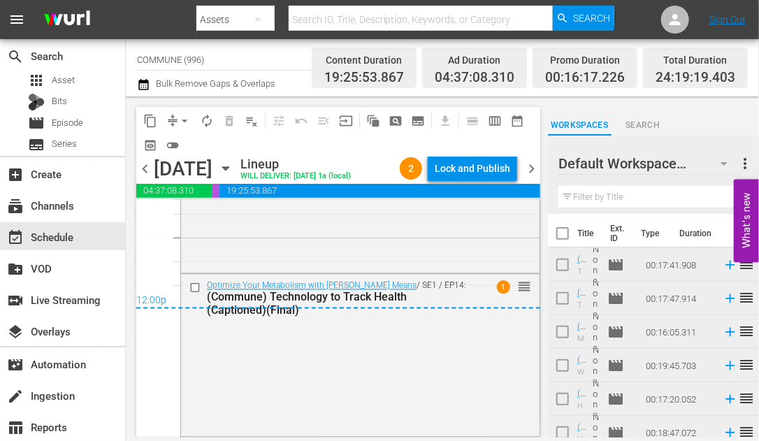
scroll to position [6757, 0]
click at [461, 172] on div "Lock and Publish" at bounding box center [473, 168] width 76 height 25
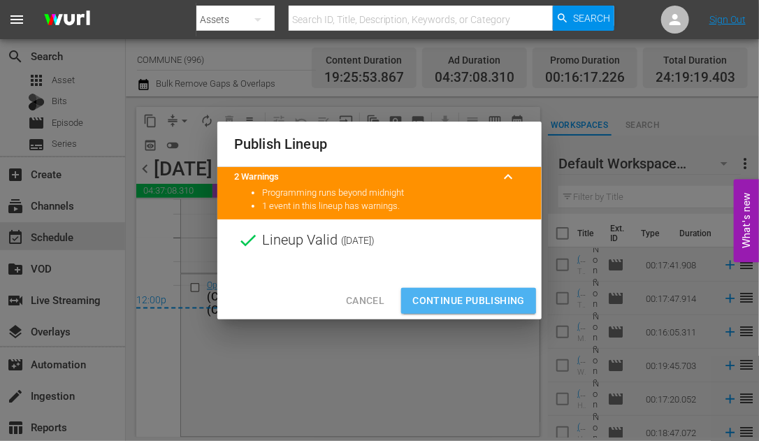
click at [460, 297] on span "Continue Publishing" at bounding box center [468, 300] width 113 height 17
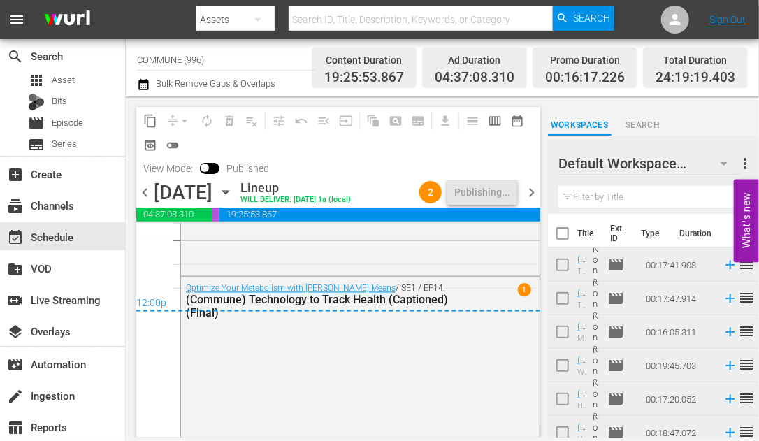
click at [229, 191] on icon "button" at bounding box center [225, 192] width 6 height 3
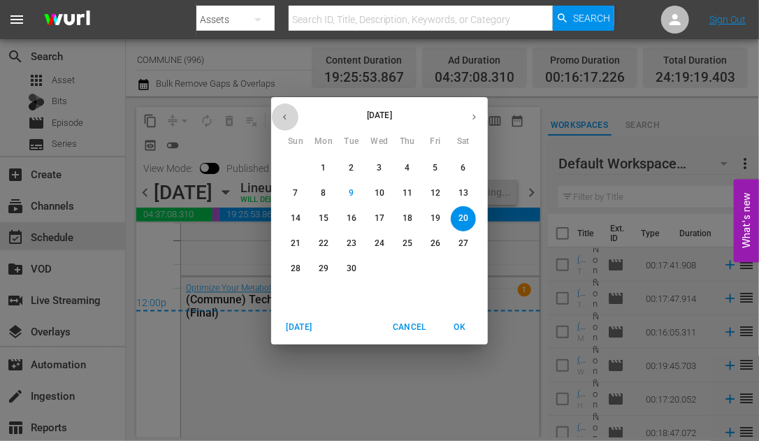
click at [285, 117] on icon "button" at bounding box center [285, 117] width 10 height 10
click at [299, 268] on p "25" at bounding box center [296, 269] width 10 height 12
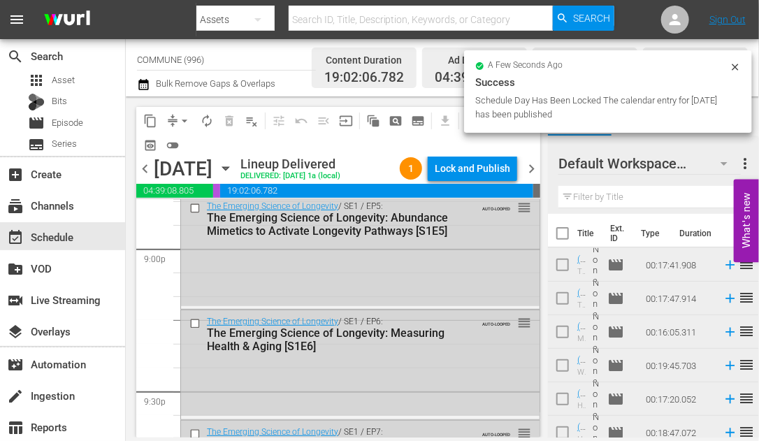
scroll to position [5863, 0]
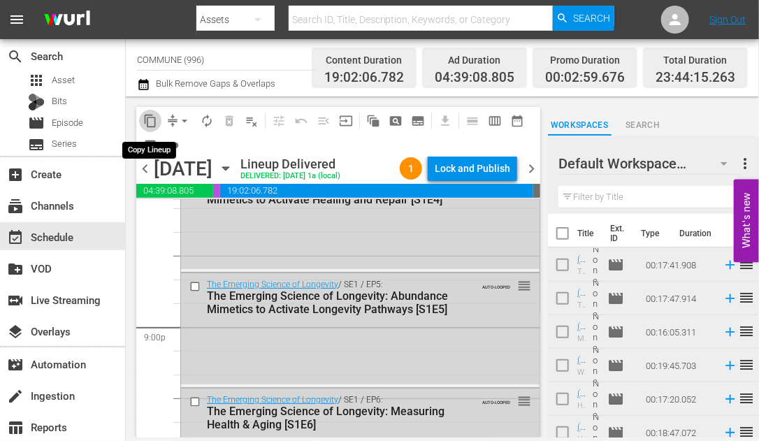
click at [152, 117] on span "content_copy" at bounding box center [150, 121] width 14 height 14
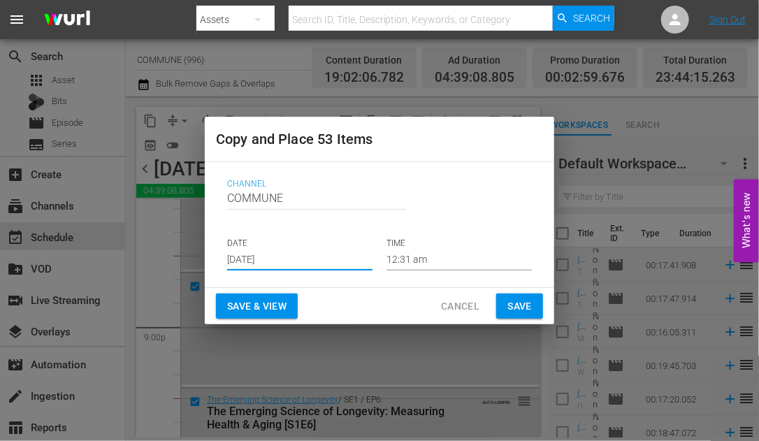
click at [296, 258] on input "[DATE]" at bounding box center [299, 260] width 145 height 21
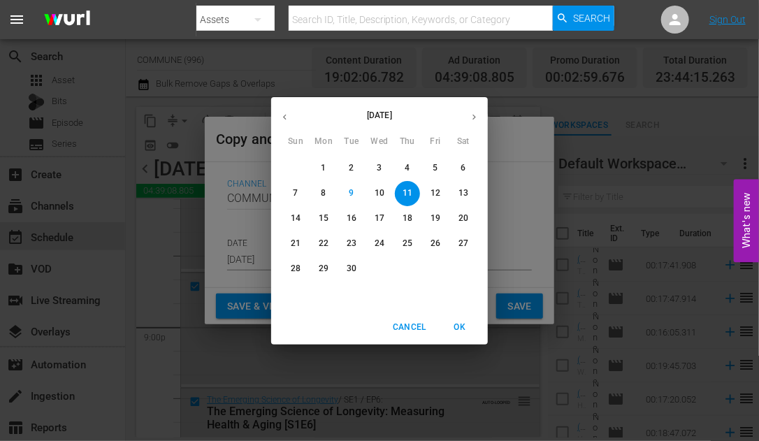
click at [291, 243] on p "21" at bounding box center [296, 244] width 10 height 12
type input "Sep 21st 2025"
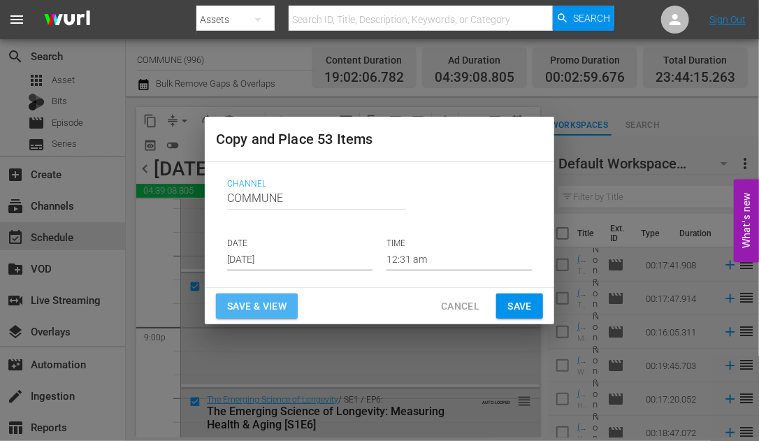
click at [268, 306] on span "Save & View" at bounding box center [256, 306] width 59 height 17
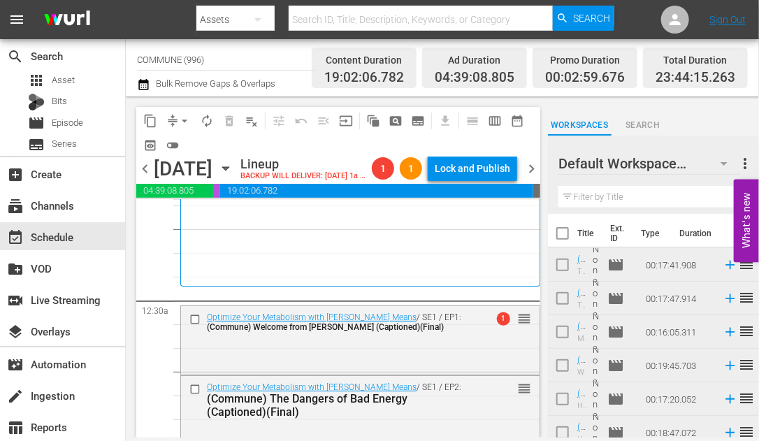
scroll to position [45, 0]
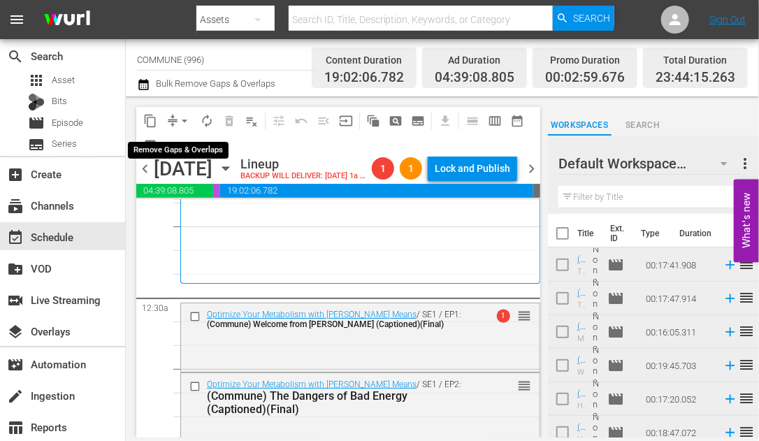
click at [180, 118] on span "arrow_drop_down" at bounding box center [185, 121] width 14 height 14
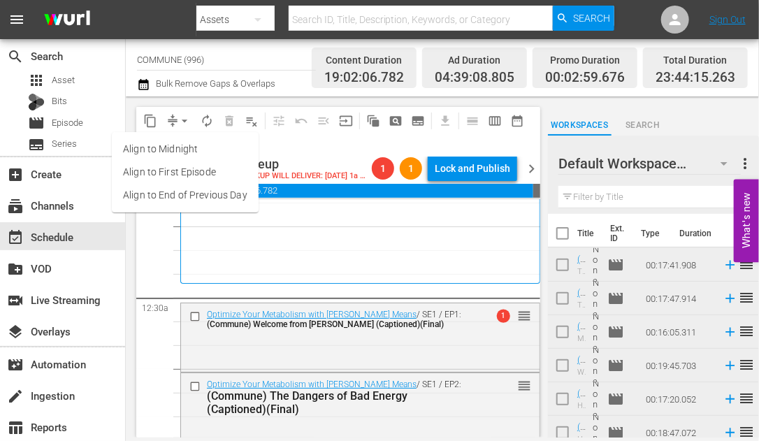
click at [213, 195] on li "Align to End of Previous Day" at bounding box center [185, 195] width 147 height 23
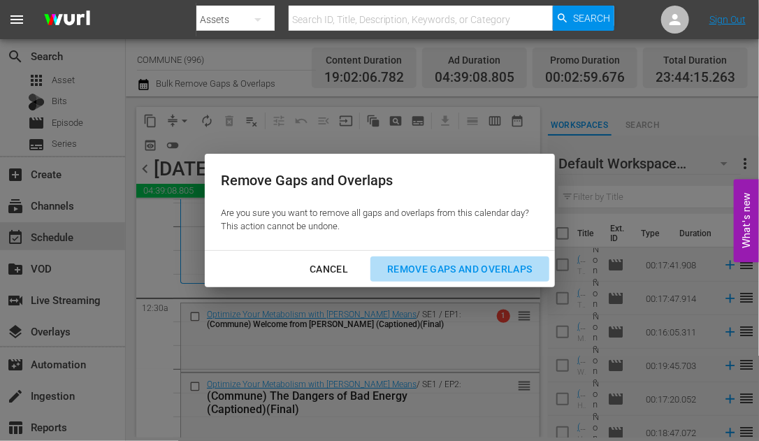
click at [408, 268] on div "Remove Gaps and Overlaps" at bounding box center [459, 269] width 167 height 17
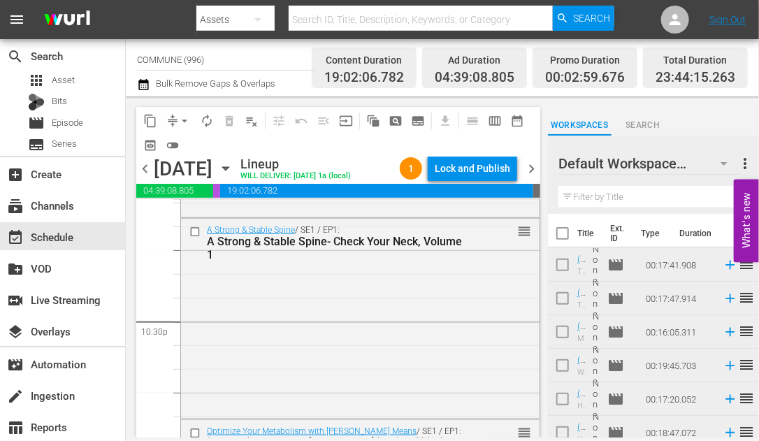
scroll to position [6661, 0]
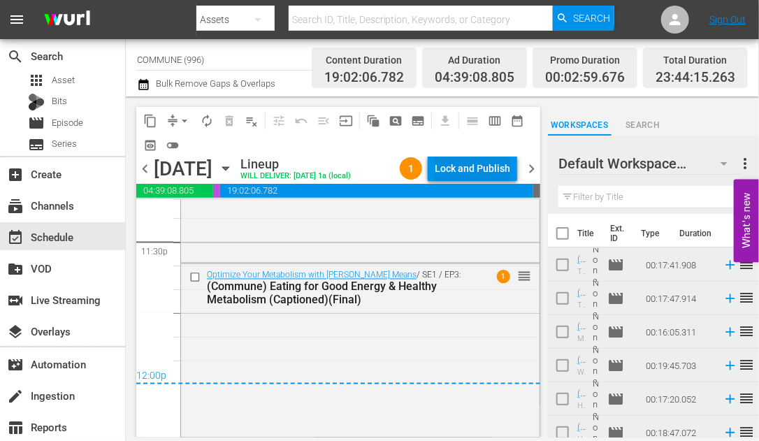
click at [457, 169] on div "Lock and Publish" at bounding box center [473, 168] width 76 height 25
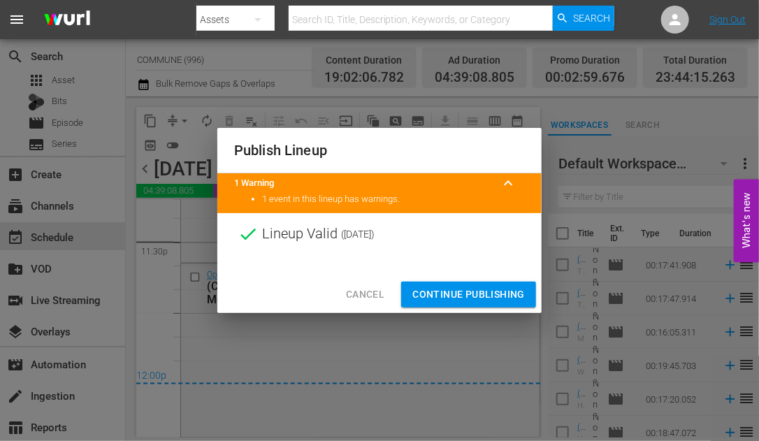
click at [467, 295] on span "Continue Publishing" at bounding box center [468, 294] width 113 height 17
